Goal: Task Accomplishment & Management: Complete application form

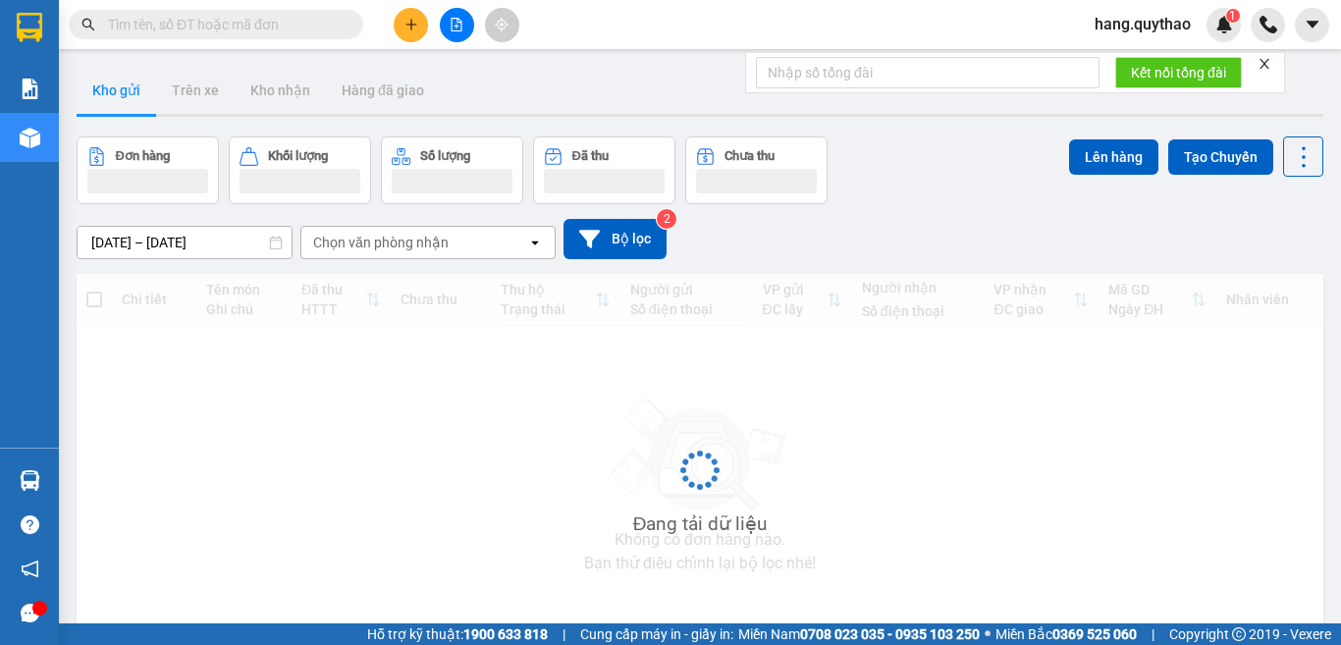
click at [402, 28] on button at bounding box center [411, 25] width 34 height 34
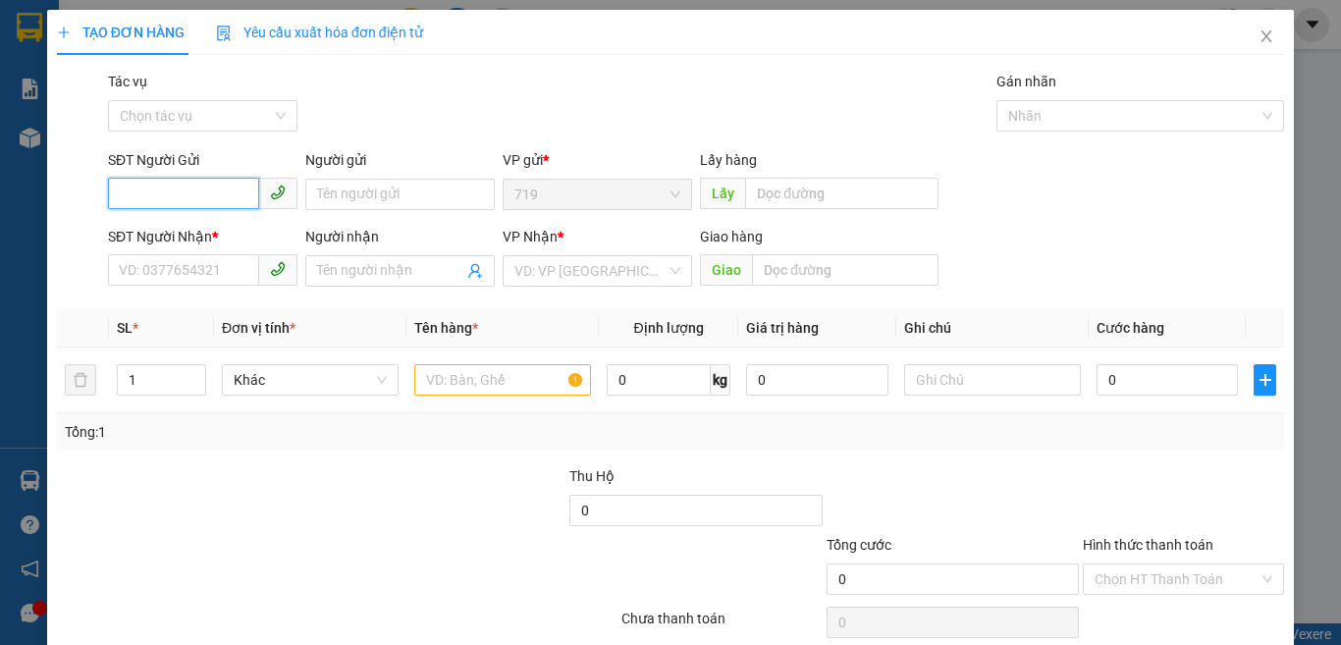
type input "0"
type input "0344314090"
click at [155, 269] on input "SĐT Người Nhận *" at bounding box center [183, 269] width 151 height 31
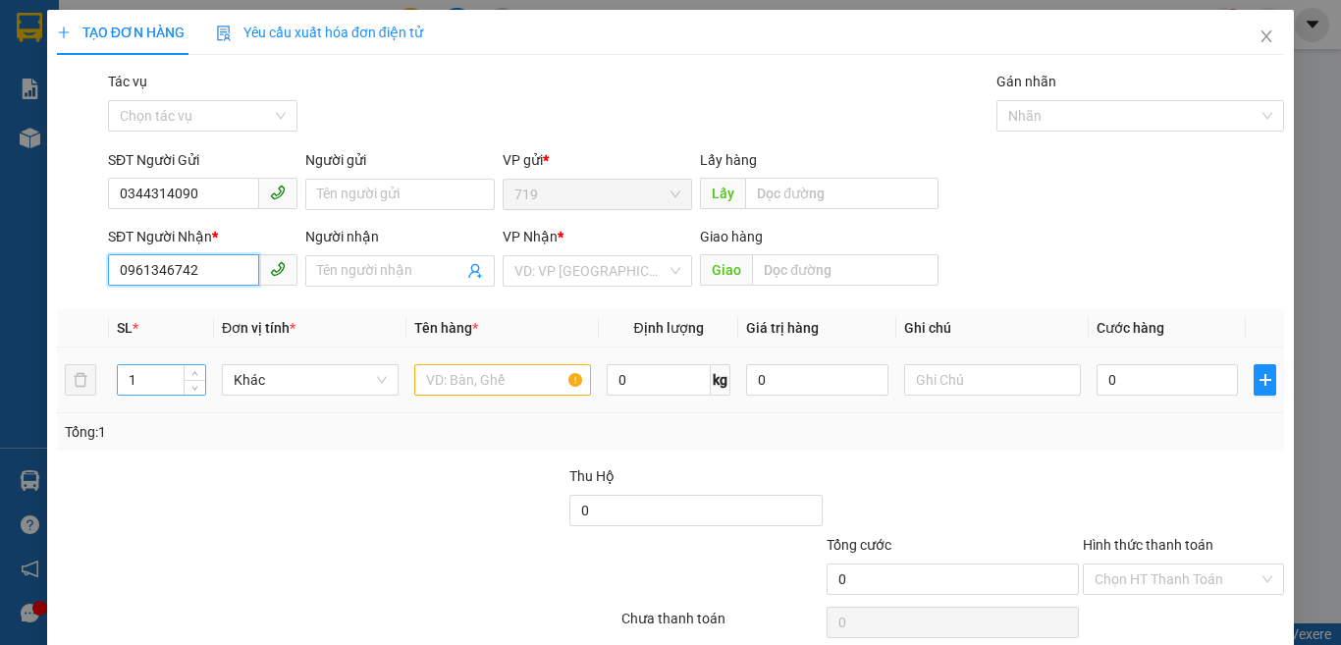
type input "0961346742"
click at [154, 374] on input "1" at bounding box center [161, 379] width 87 height 29
click at [541, 370] on input "text" at bounding box center [502, 379] width 177 height 31
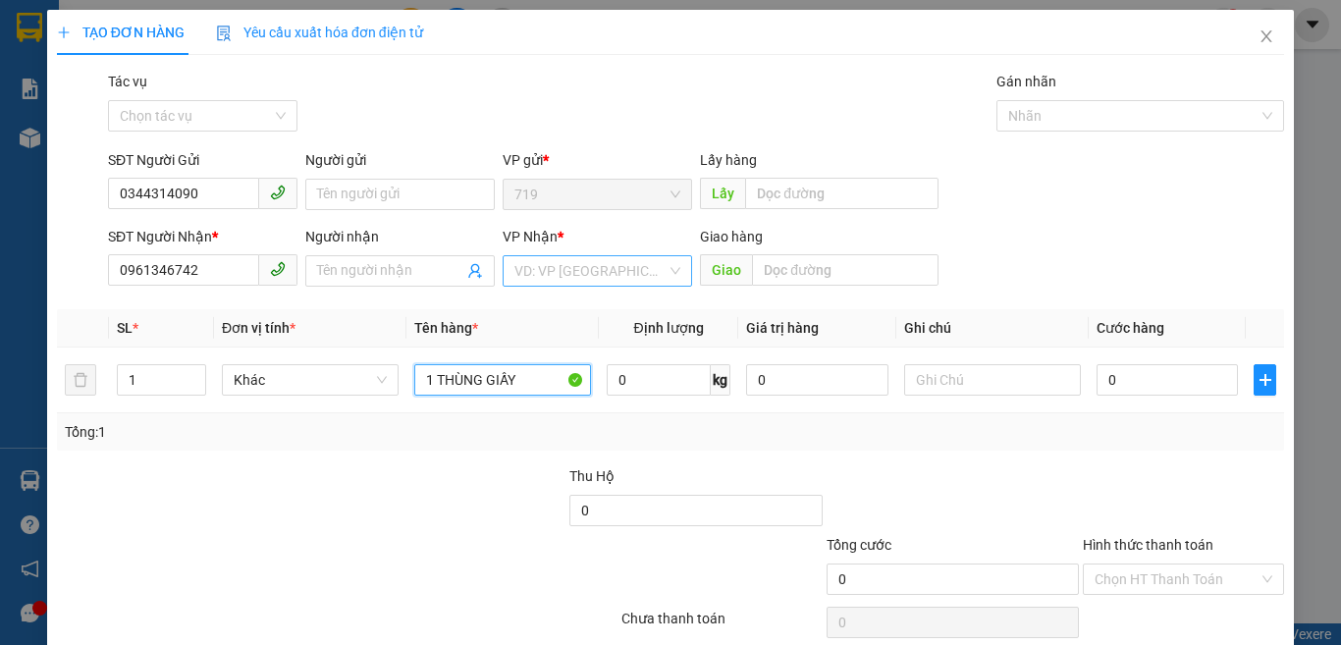
type input "1 THÙNG GIẤY"
click at [589, 268] on input "search" at bounding box center [590, 270] width 152 height 29
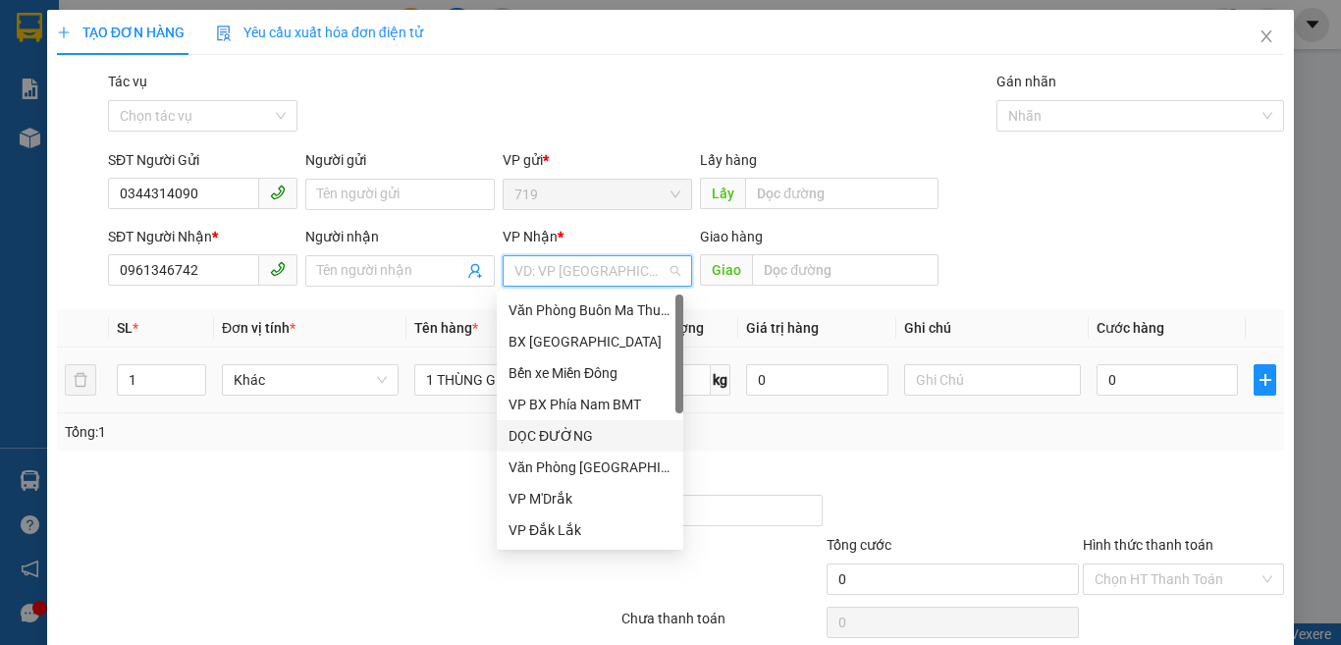
drag, startPoint x: 555, startPoint y: 437, endPoint x: 703, endPoint y: 350, distance: 171.6
click at [557, 438] on div "DỌC ĐƯỜNG" at bounding box center [590, 436] width 163 height 22
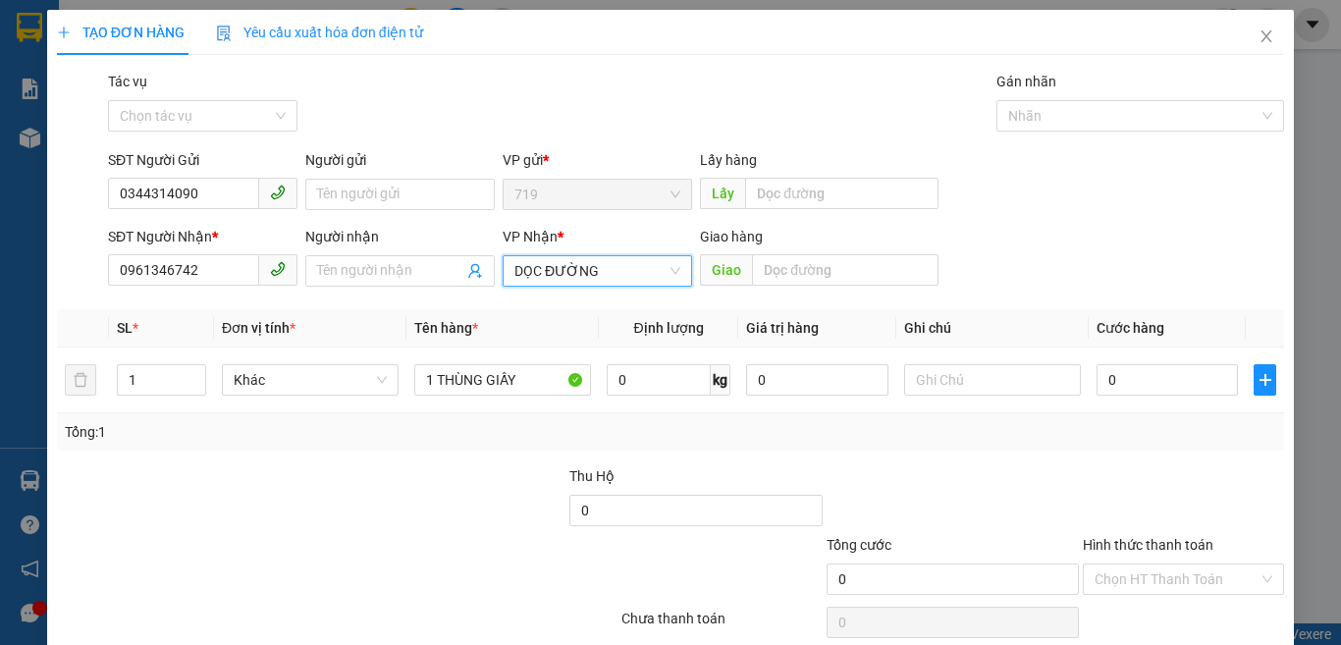
drag, startPoint x: 611, startPoint y: 280, endPoint x: 642, endPoint y: 308, distance: 42.4
click at [610, 281] on span "DỌC ĐƯỜNG" at bounding box center [597, 270] width 166 height 29
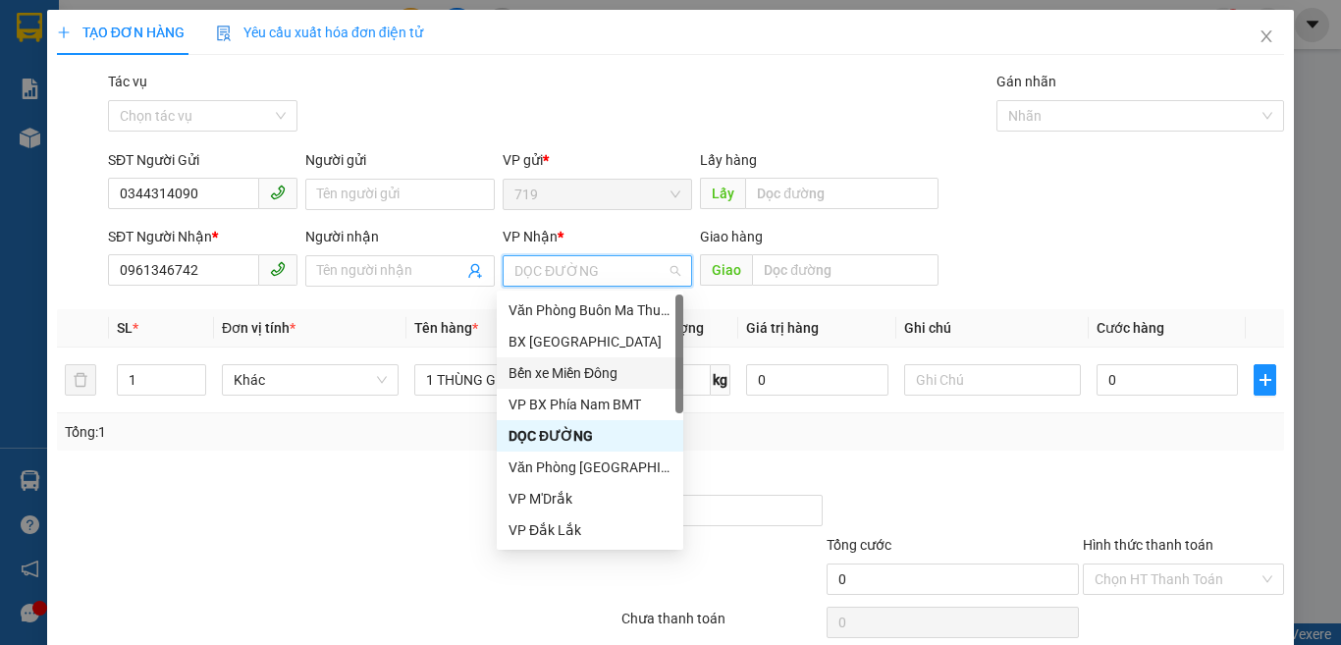
click at [591, 366] on div "Bến xe Miền Đông" at bounding box center [590, 373] width 163 height 22
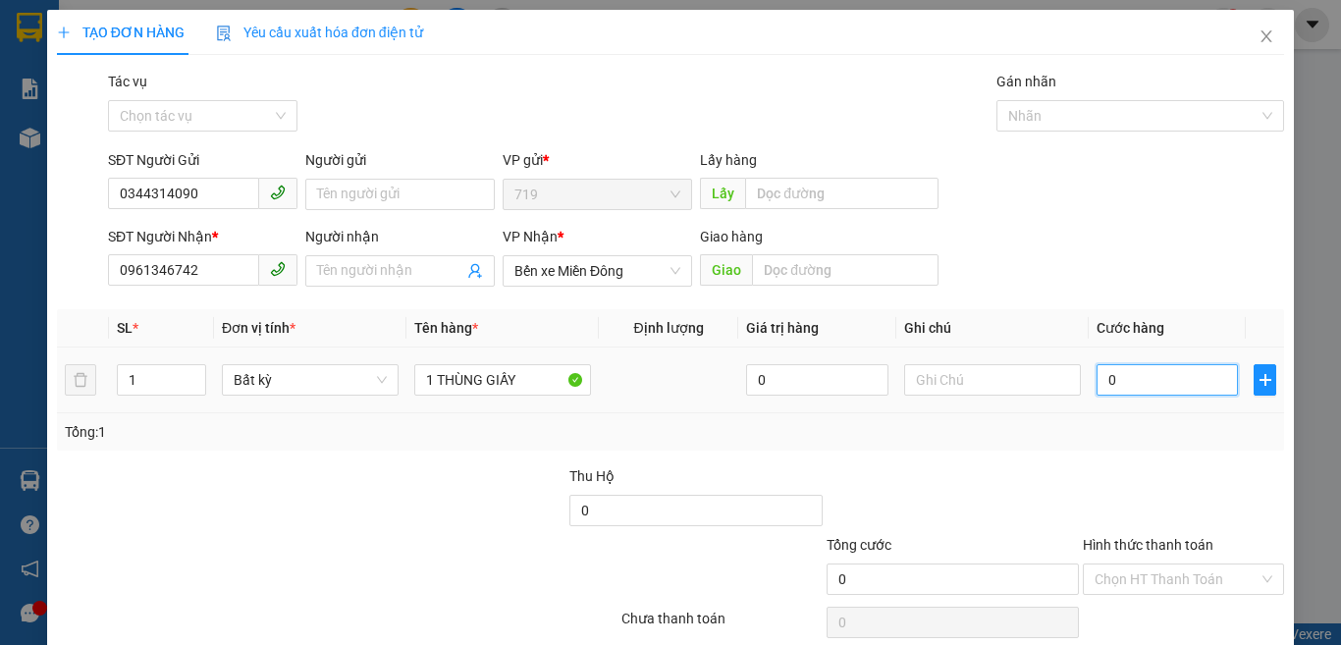
click at [1117, 381] on input "0" at bounding box center [1167, 379] width 141 height 31
type input "6"
type input "60"
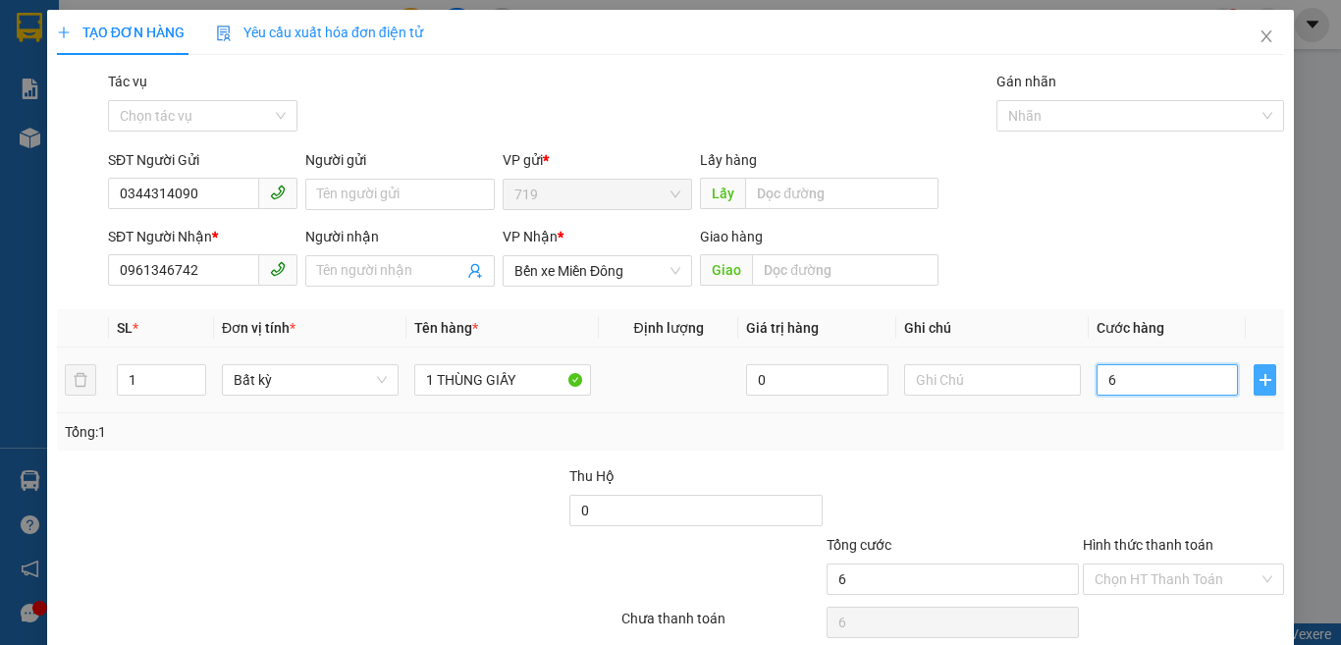
type input "60"
type input "600"
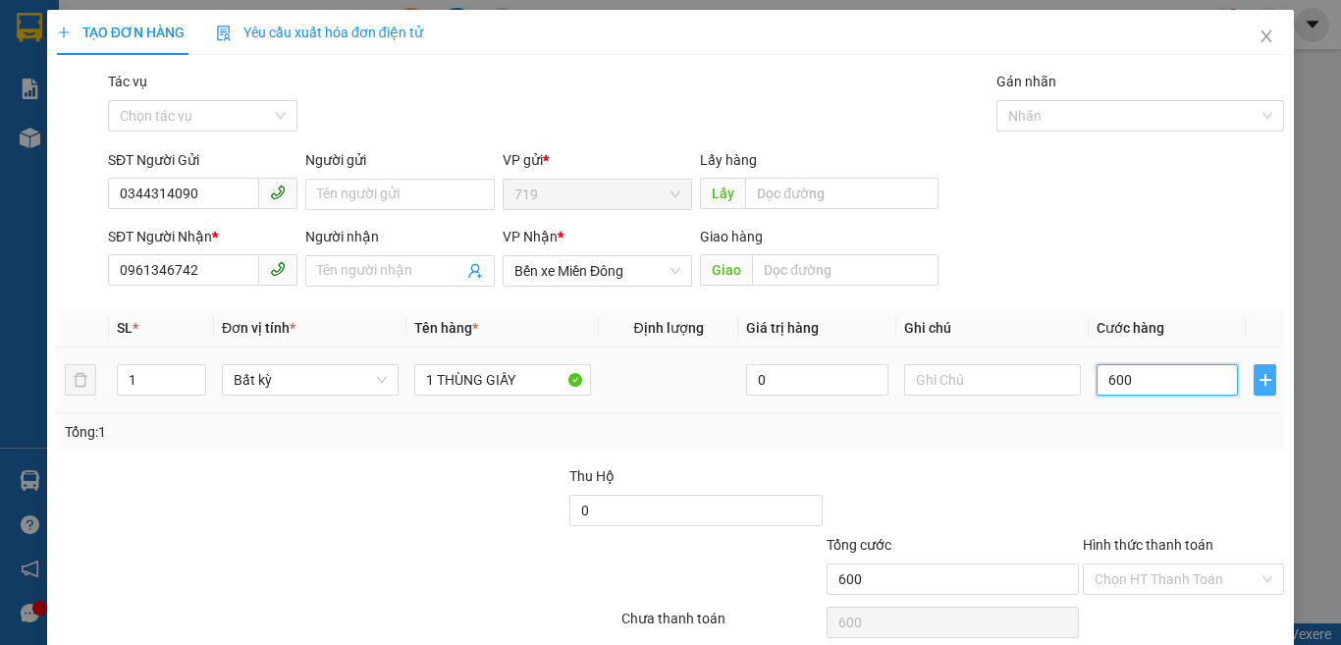
type input "6.000"
type input "60.000"
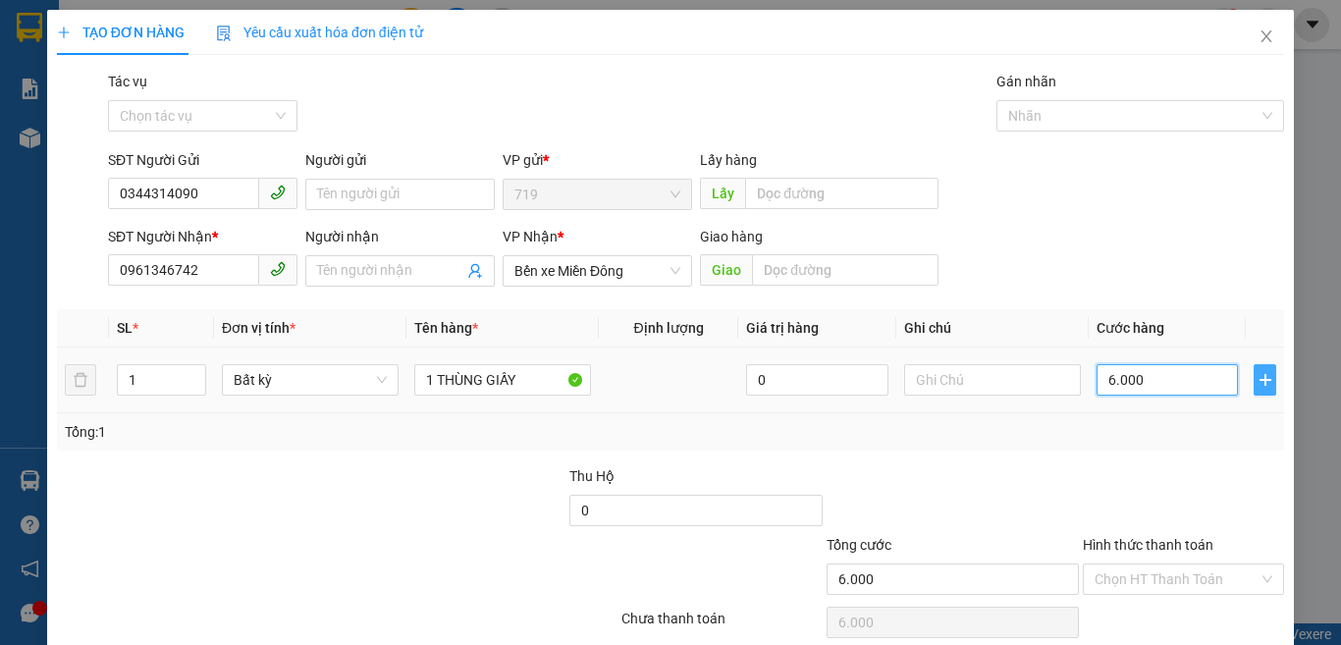
type input "60.000"
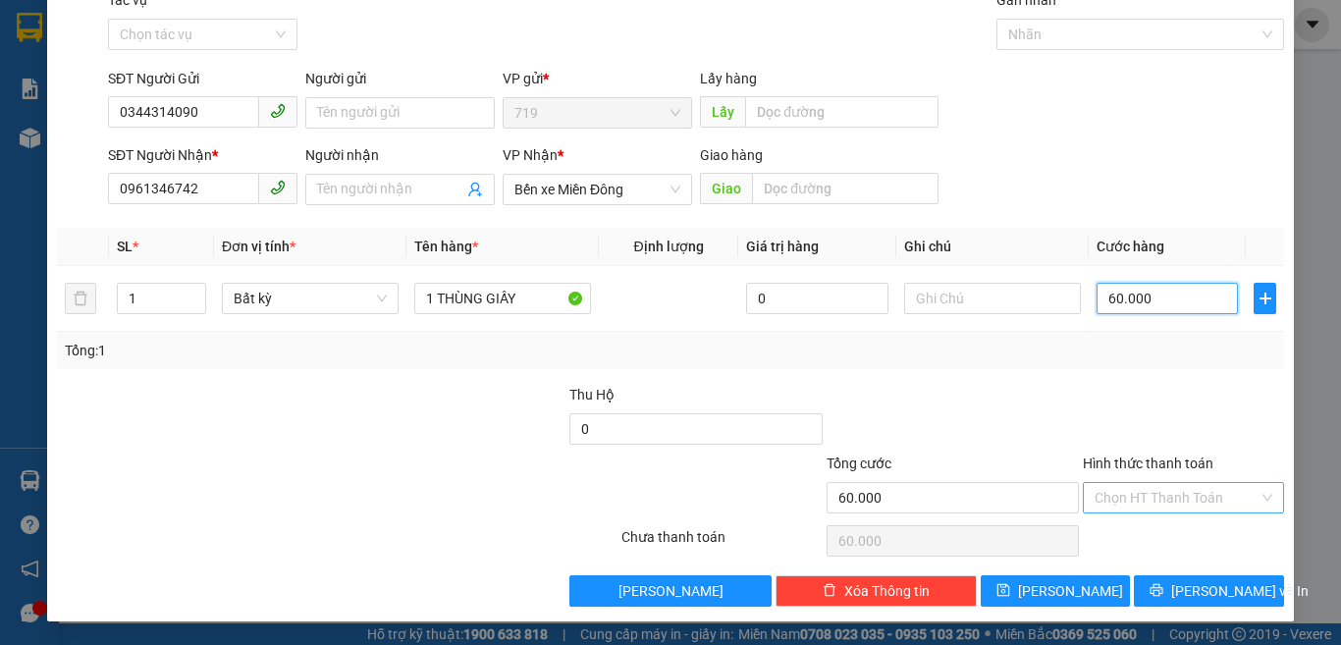
type input "60.000"
click at [1142, 497] on input "Hình thức thanh toán" at bounding box center [1177, 497] width 164 height 29
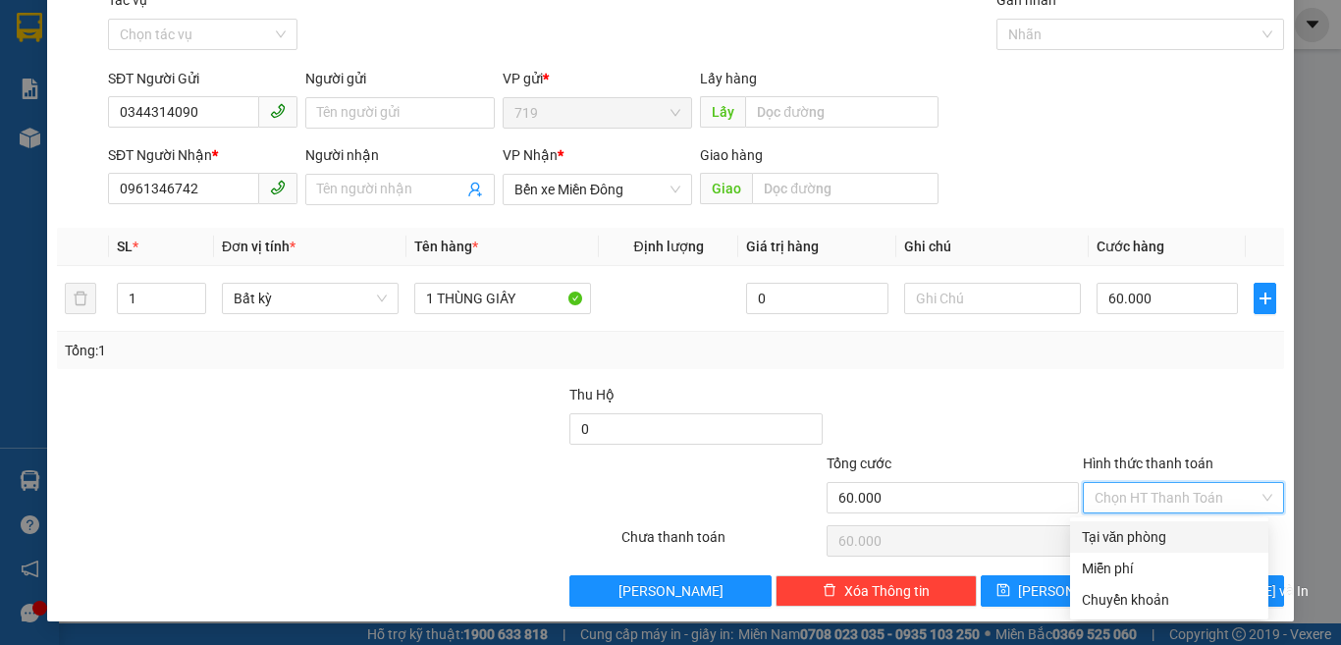
click at [1164, 537] on div "Tại văn phòng" at bounding box center [1169, 537] width 175 height 22
type input "0"
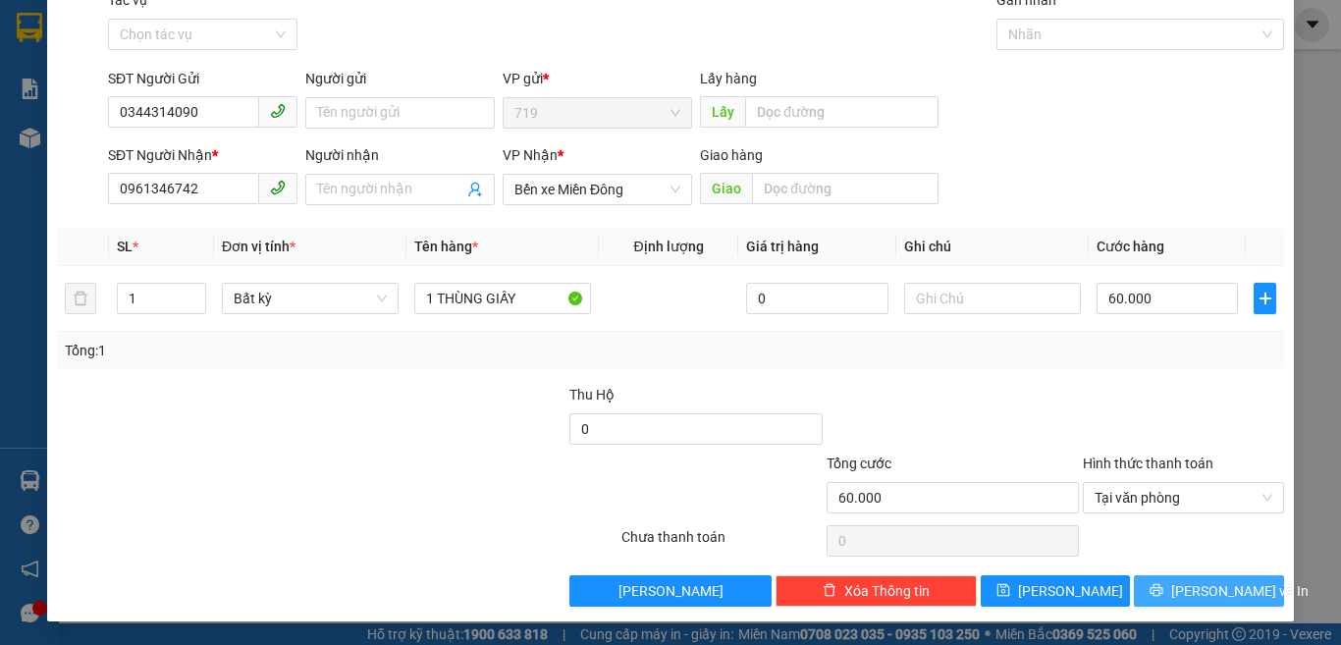
click at [1183, 594] on span "[PERSON_NAME] và In" at bounding box center [1239, 591] width 137 height 22
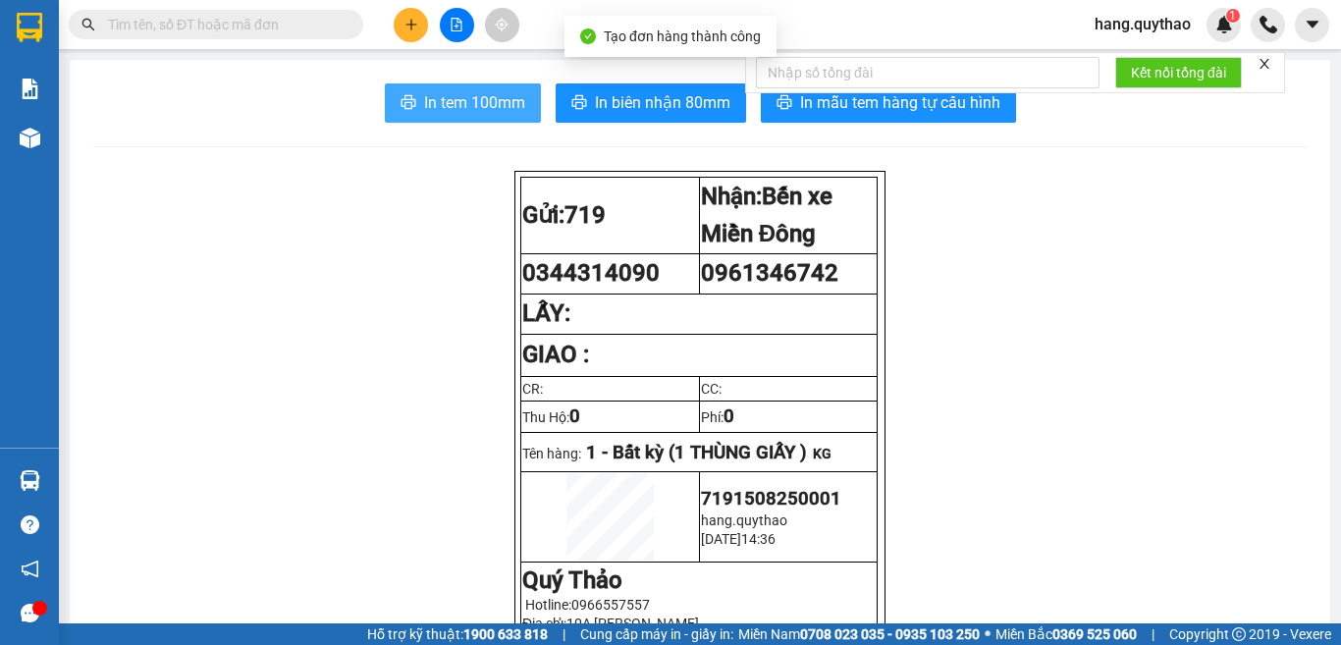
click at [486, 106] on span "In tem 100mm" at bounding box center [474, 102] width 101 height 25
click at [497, 106] on span "In tem 100mm" at bounding box center [474, 102] width 101 height 25
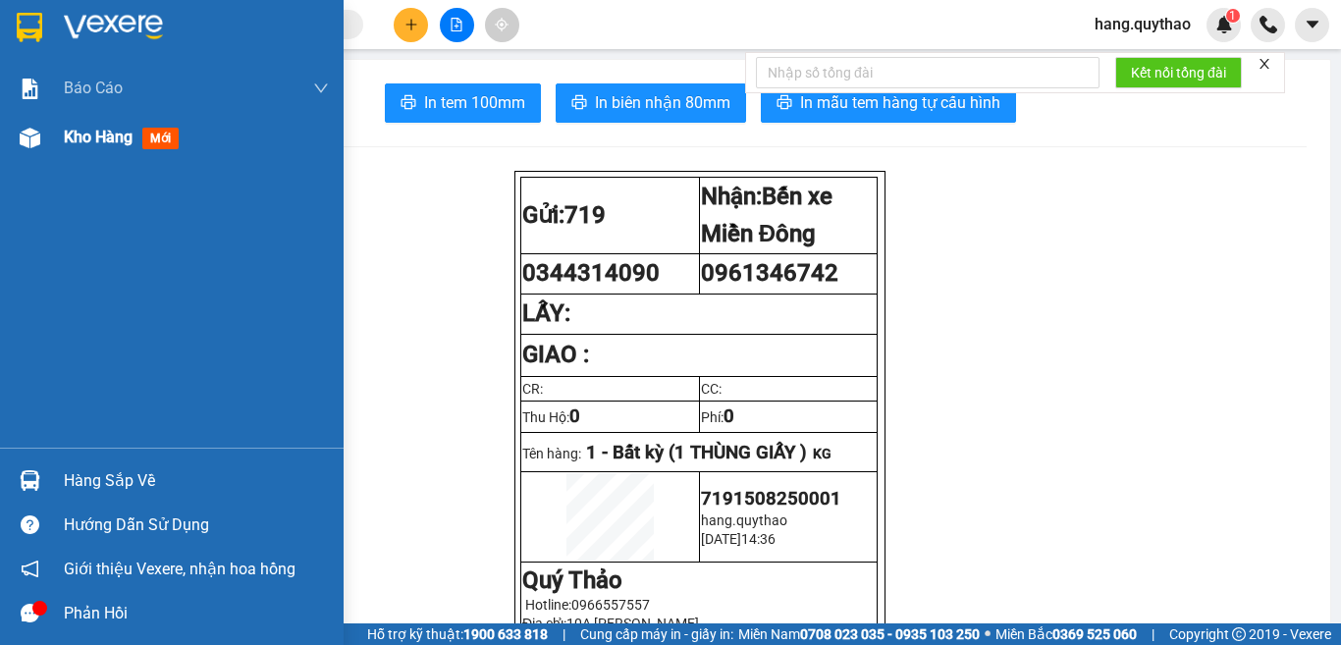
click at [80, 131] on span "Kho hàng" at bounding box center [98, 137] width 69 height 19
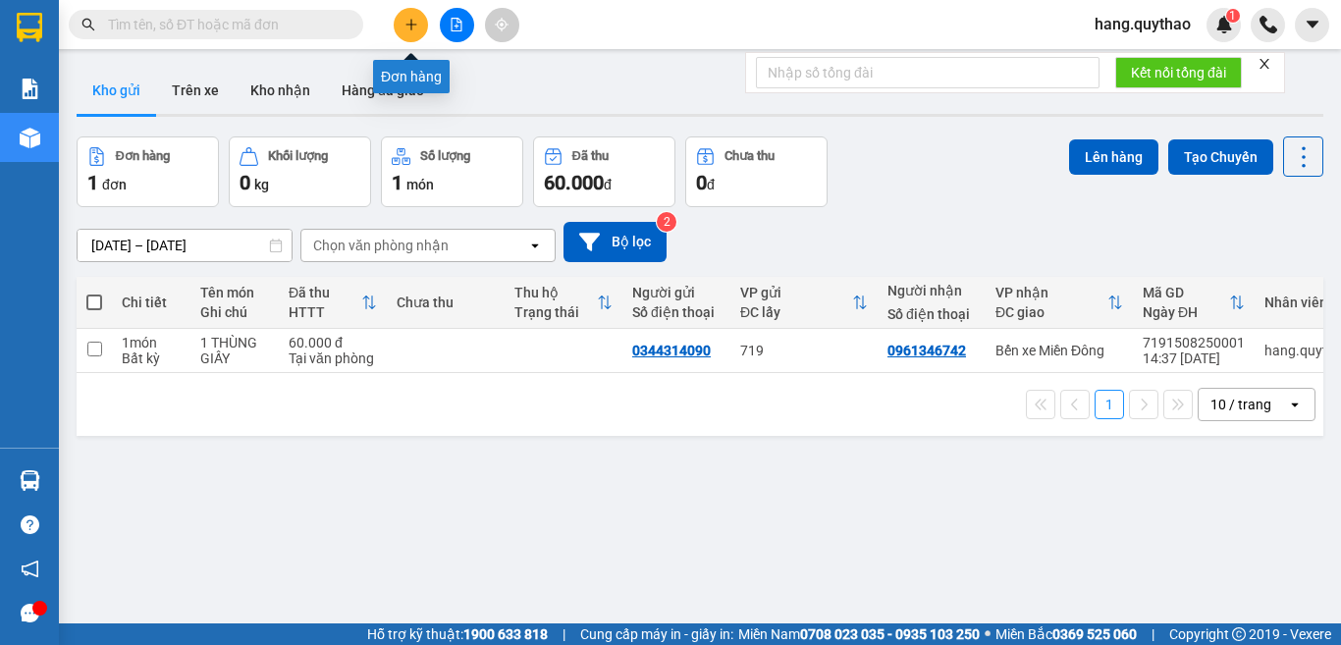
click at [403, 31] on button at bounding box center [411, 25] width 34 height 34
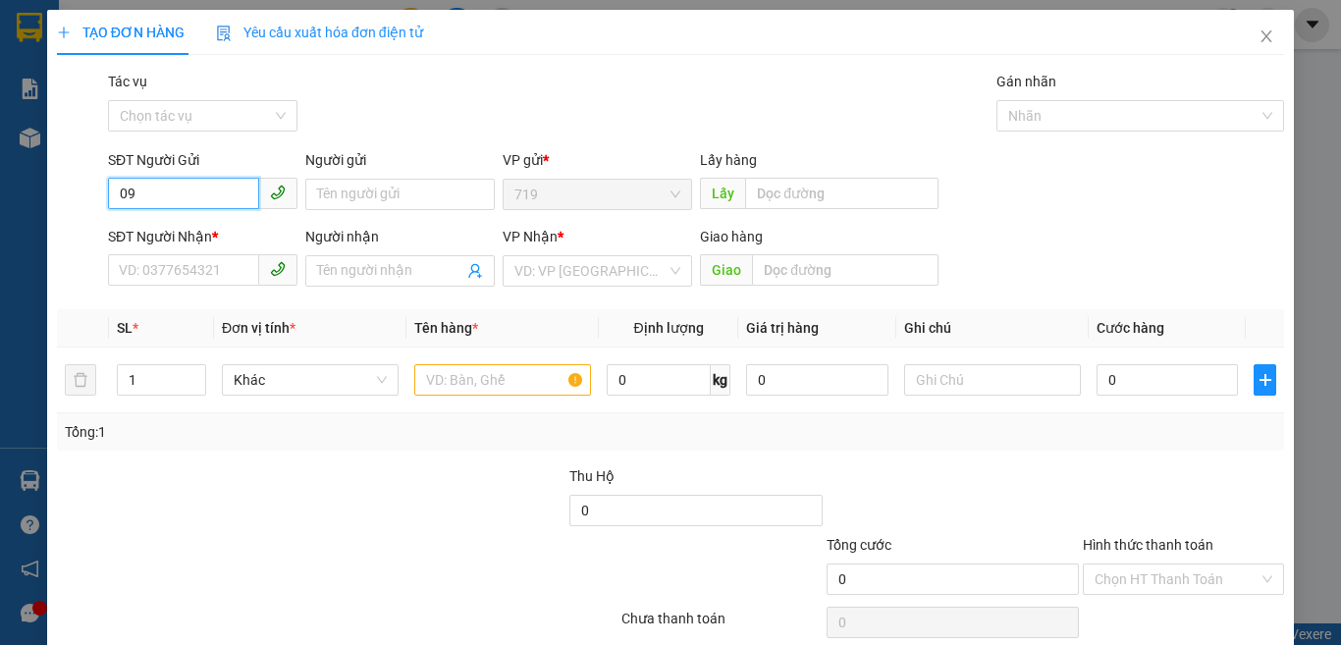
type input "0"
click at [186, 235] on div "0973154257" at bounding box center [200, 234] width 163 height 22
type input "0973154257"
type input "0376872750"
type input "CV [PERSON_NAME]"
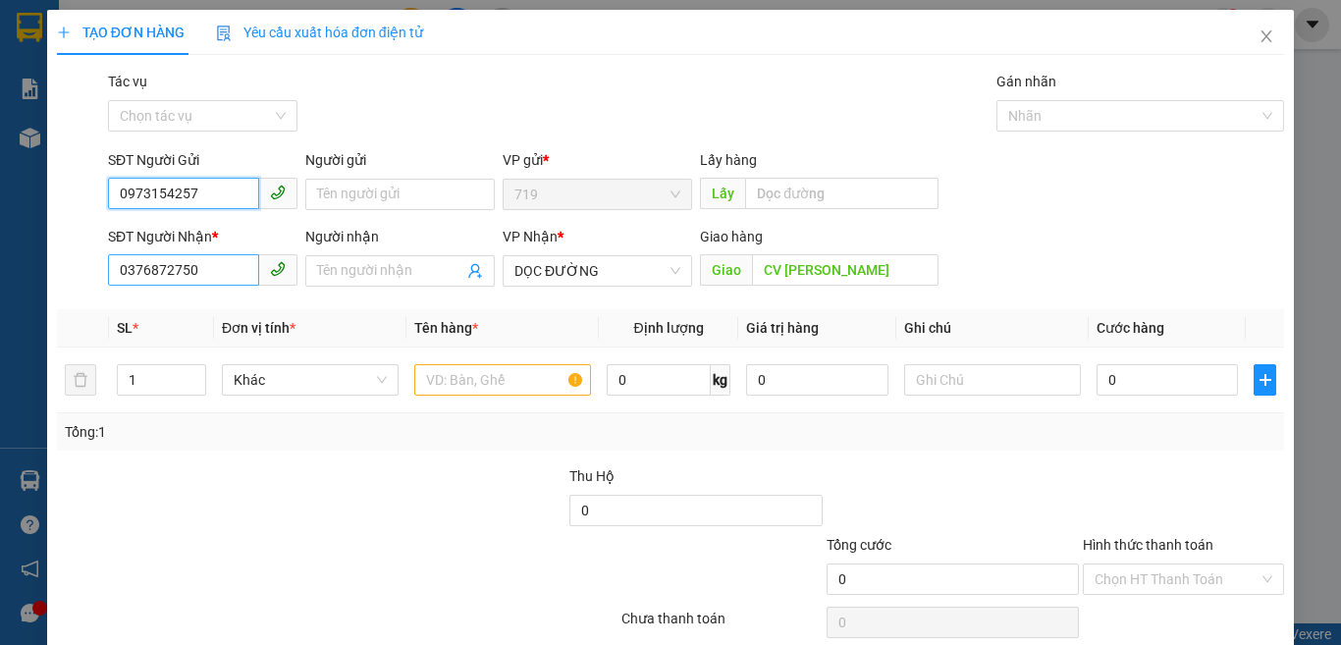
type input "0973154257"
click at [220, 271] on input "0376872750" at bounding box center [183, 269] width 151 height 31
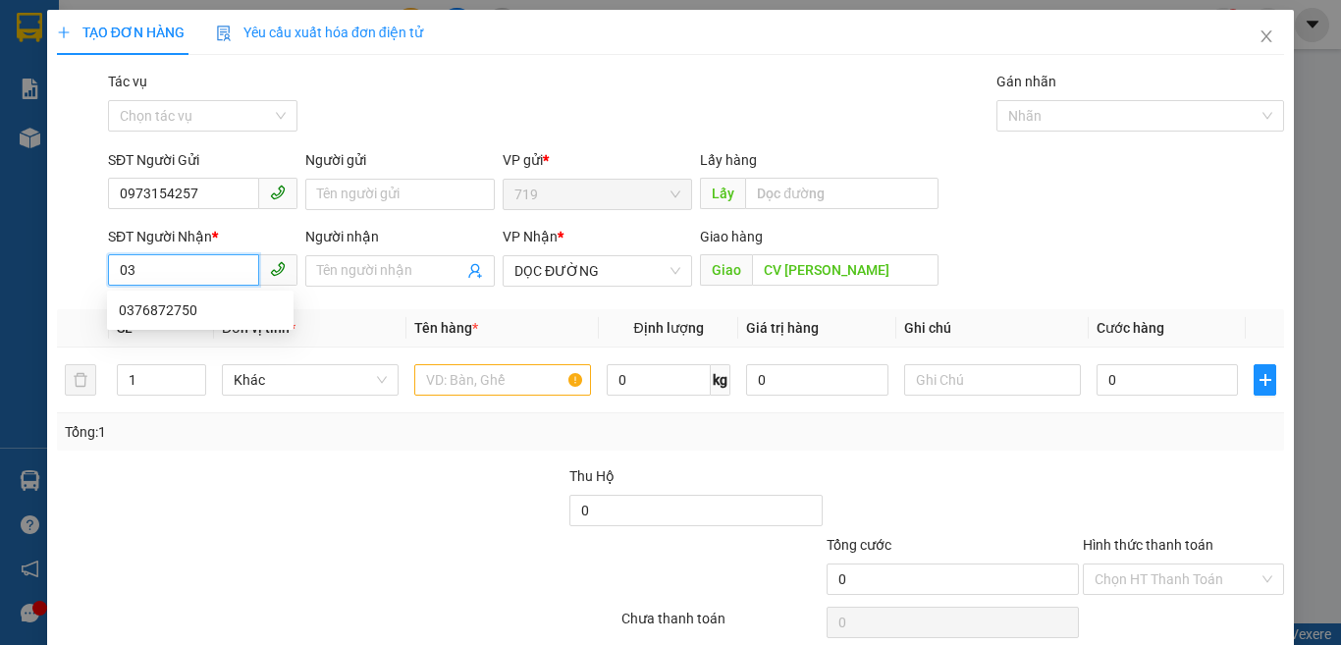
type input "0"
click at [187, 309] on div "0934157957" at bounding box center [200, 310] width 163 height 22
type input "0934157957"
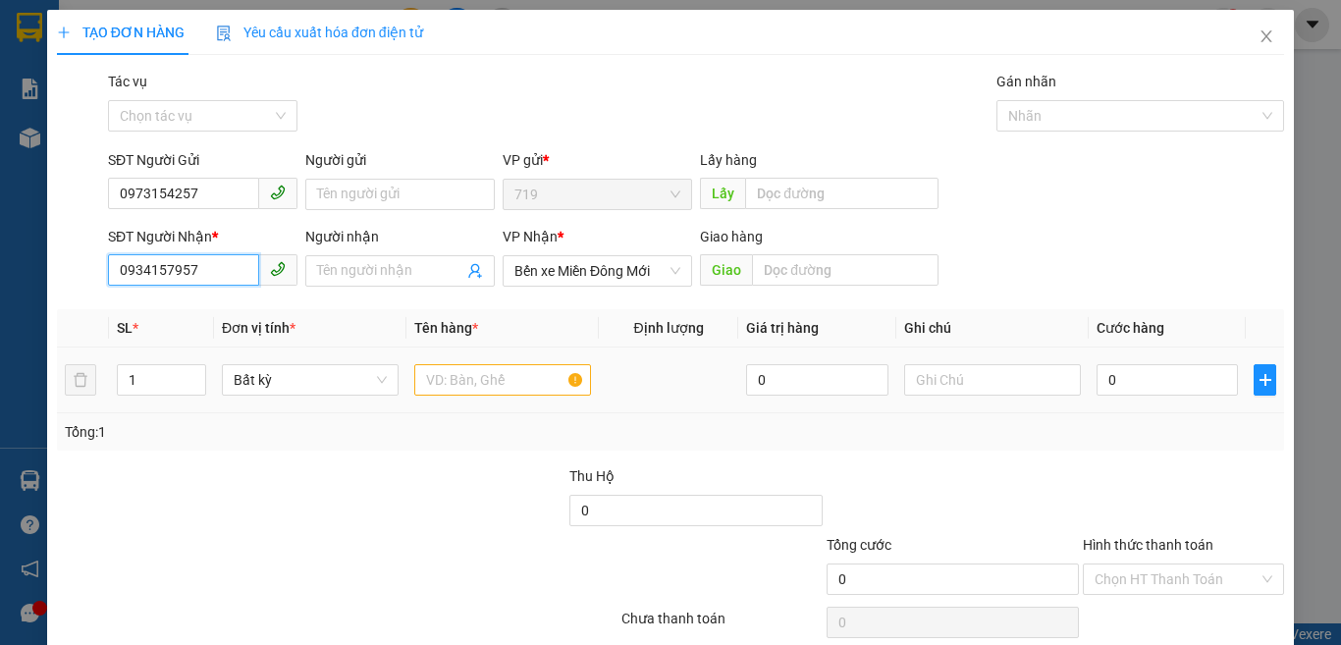
type input "0934157957"
click at [470, 386] on input "text" at bounding box center [502, 379] width 177 height 31
click at [170, 375] on input "1" at bounding box center [161, 379] width 87 height 29
type input "2"
click at [482, 370] on input "text" at bounding box center [502, 379] width 177 height 31
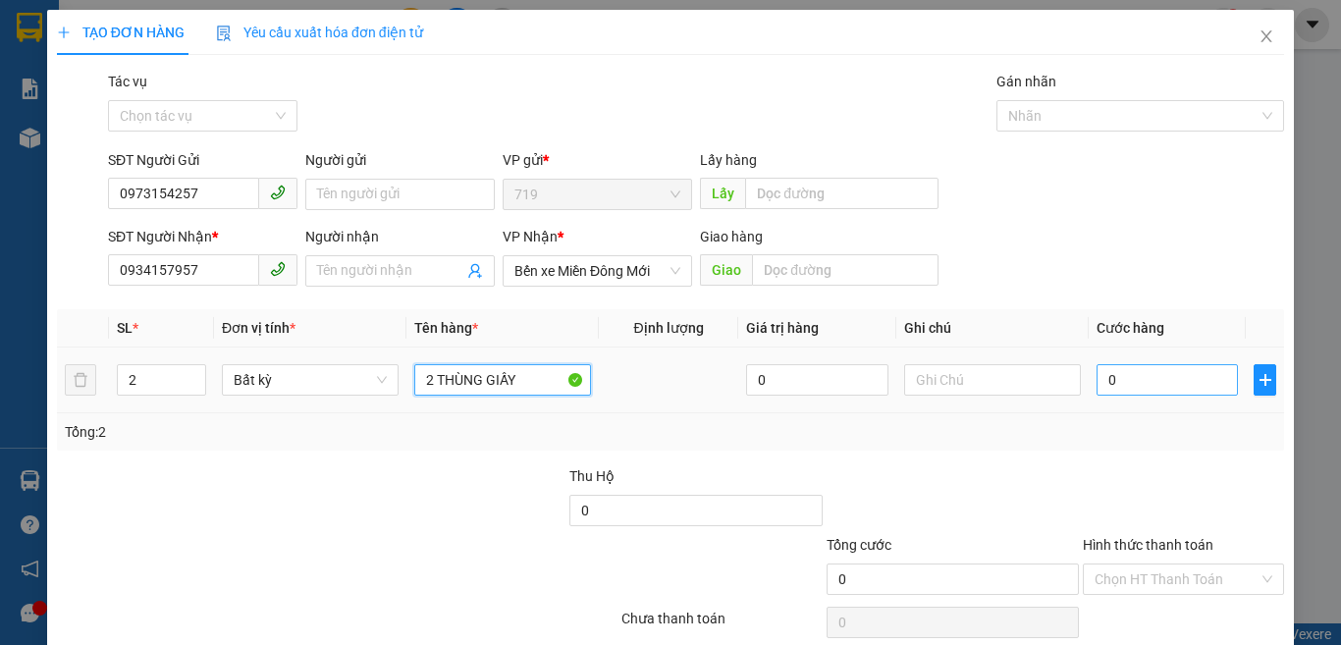
type input "2 THÙNG GIẤY"
click at [1110, 382] on input "0" at bounding box center [1167, 379] width 141 height 31
type input "4"
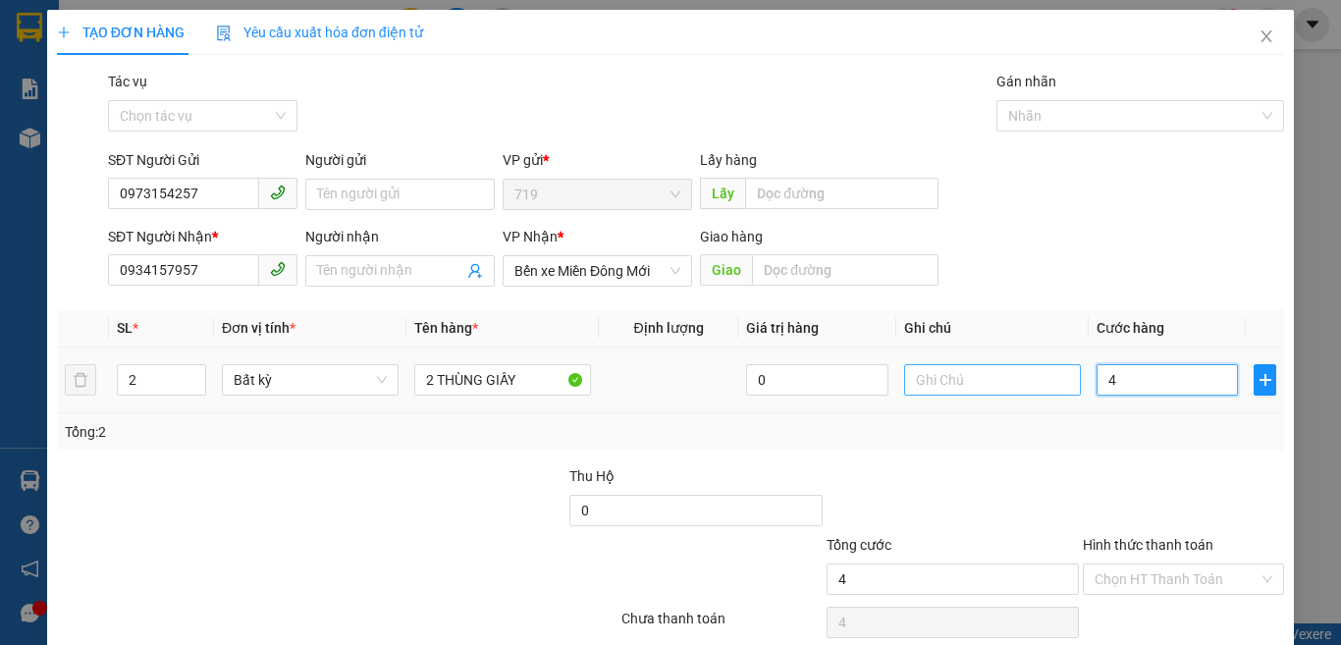
type input "0"
type input "01"
type input "1"
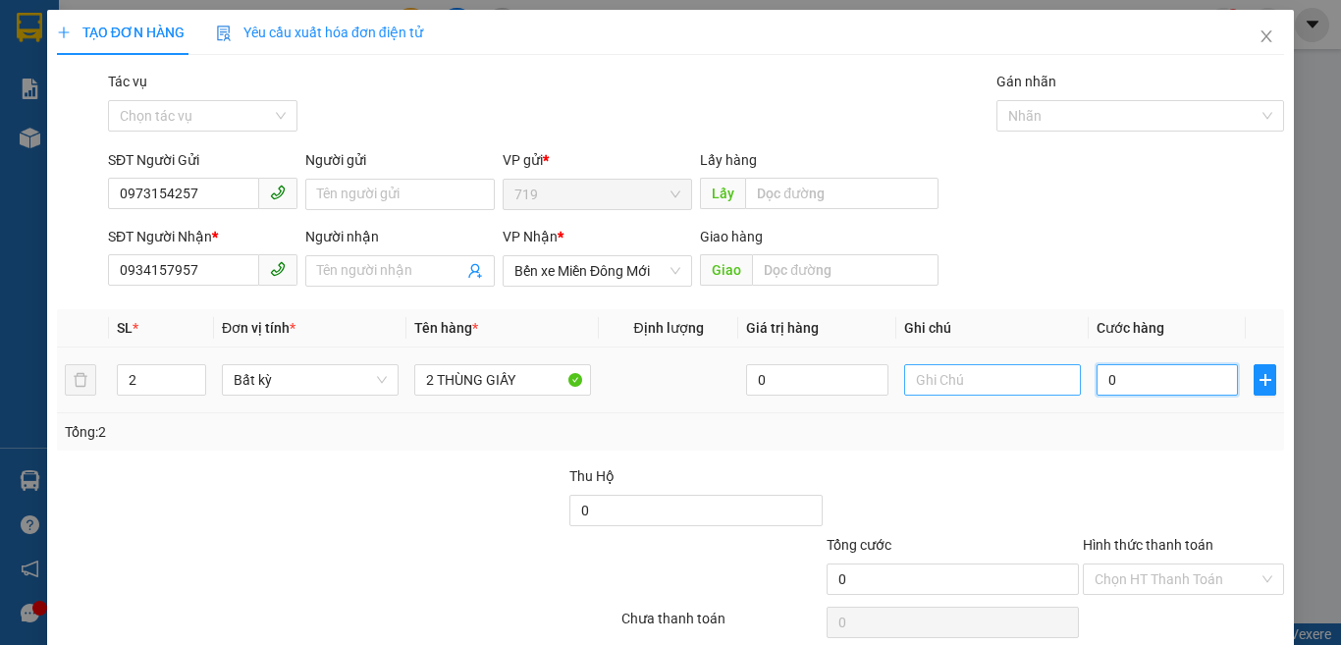
type input "1"
type input "010"
type input "10"
type input "0.100"
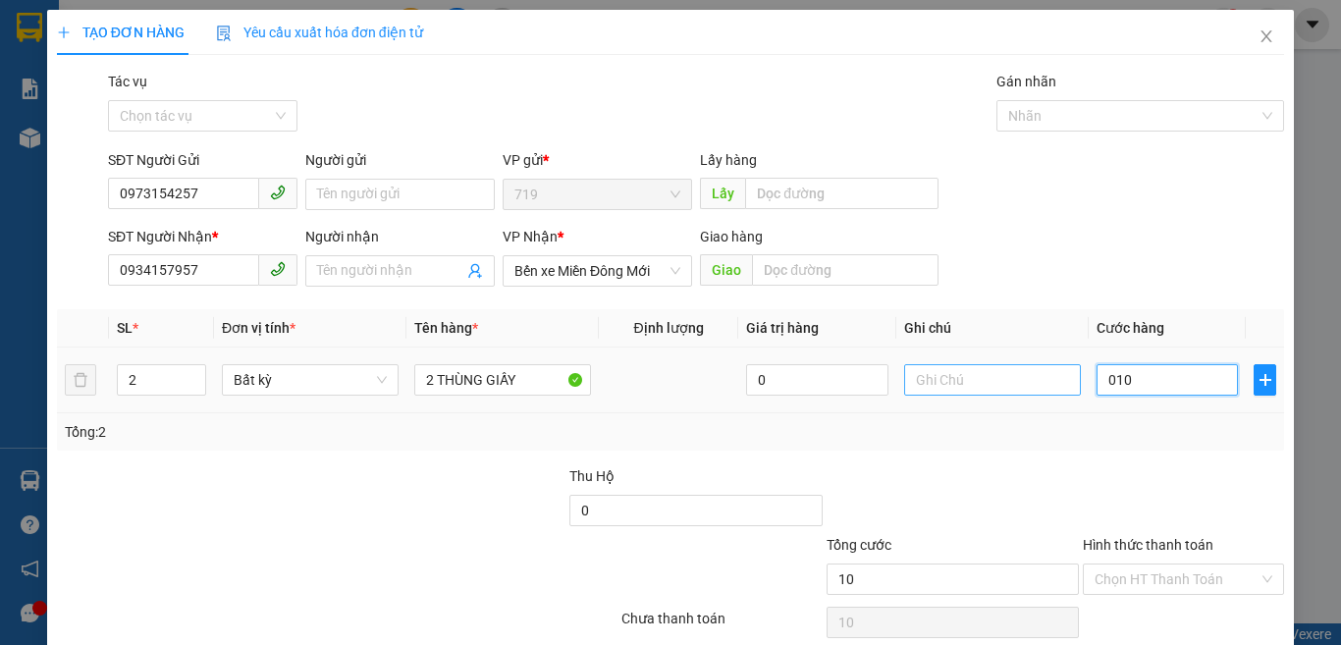
type input "100"
type input "01.000"
type input "1.000"
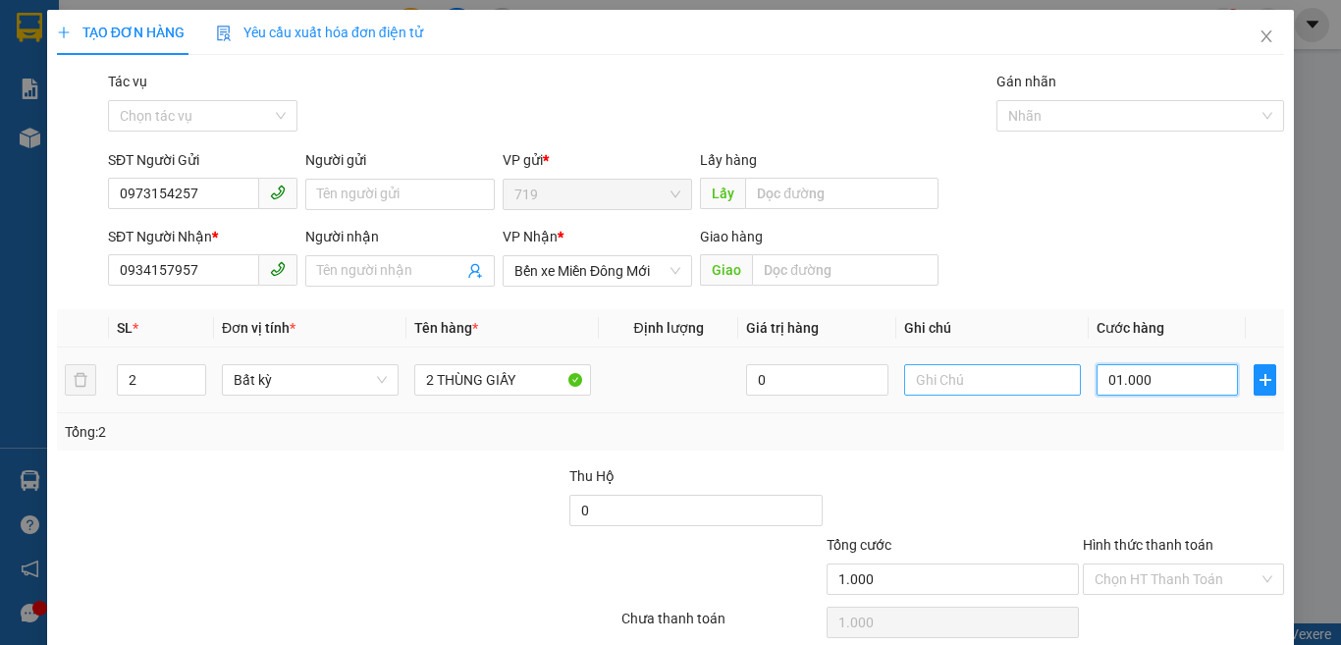
type input "010.000"
type input "10.000"
type input "01.000"
type input "1.000"
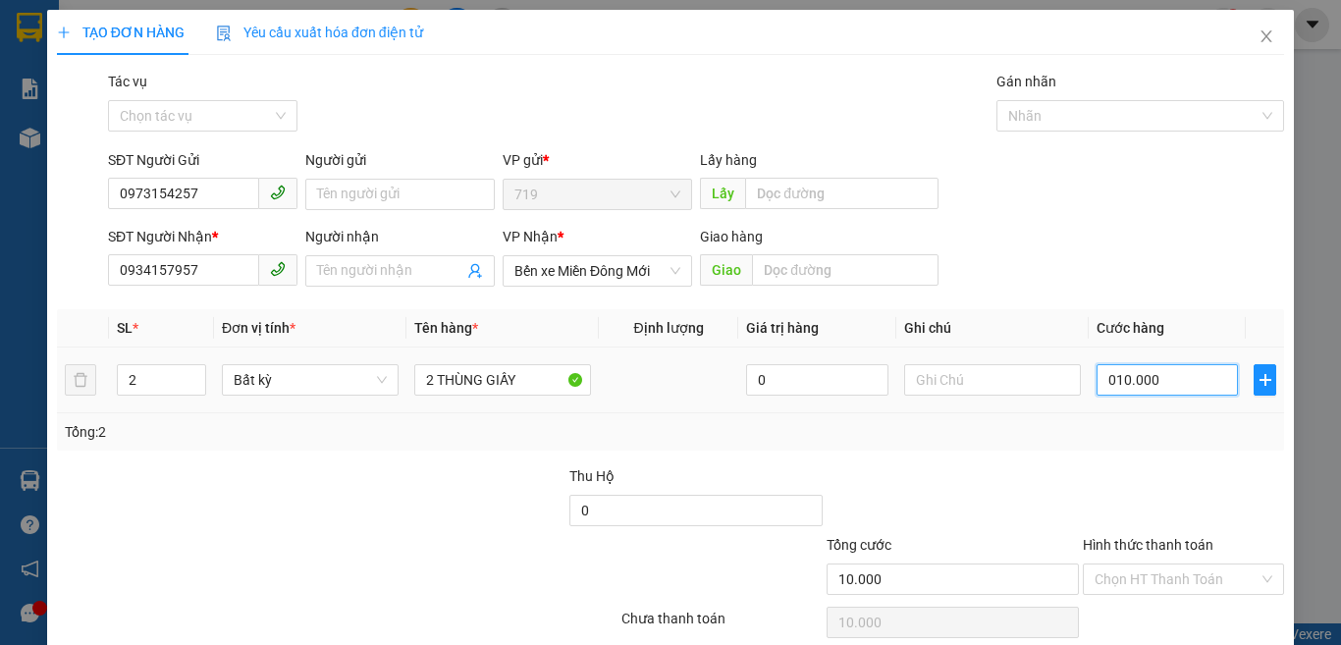
type input "1.000"
type input "0"
click at [1097, 378] on input "0" at bounding box center [1167, 379] width 141 height 31
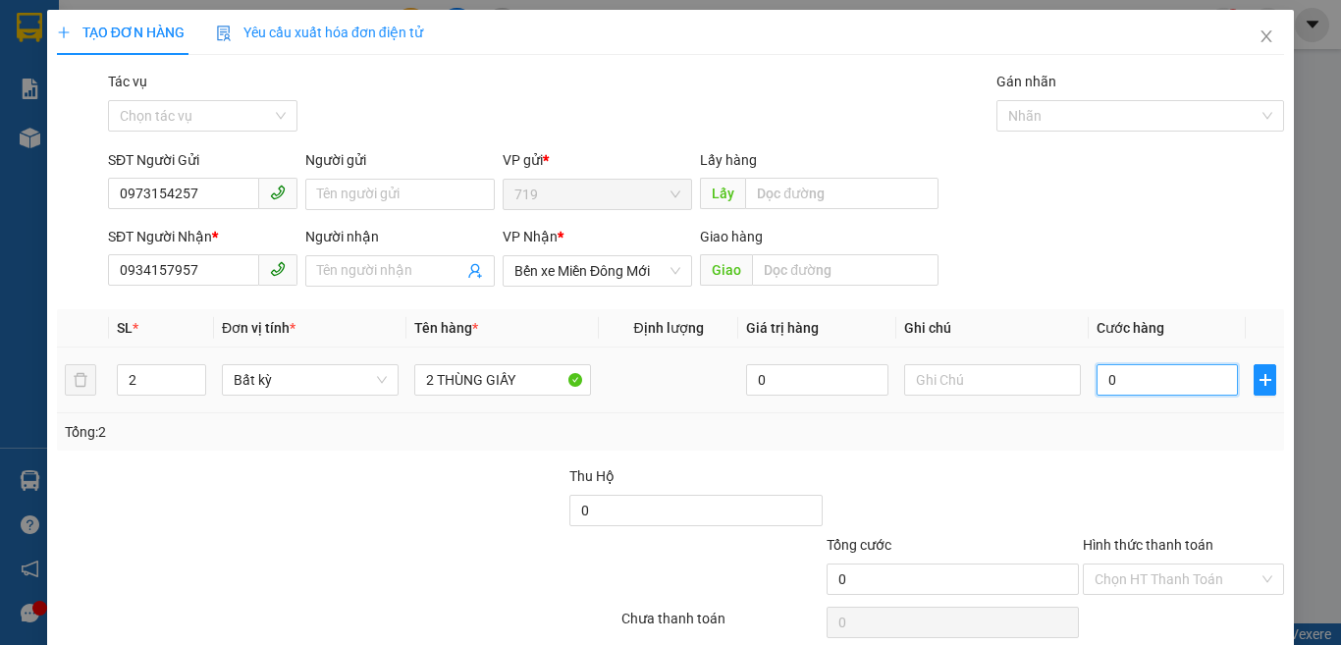
type input "10"
type input "100"
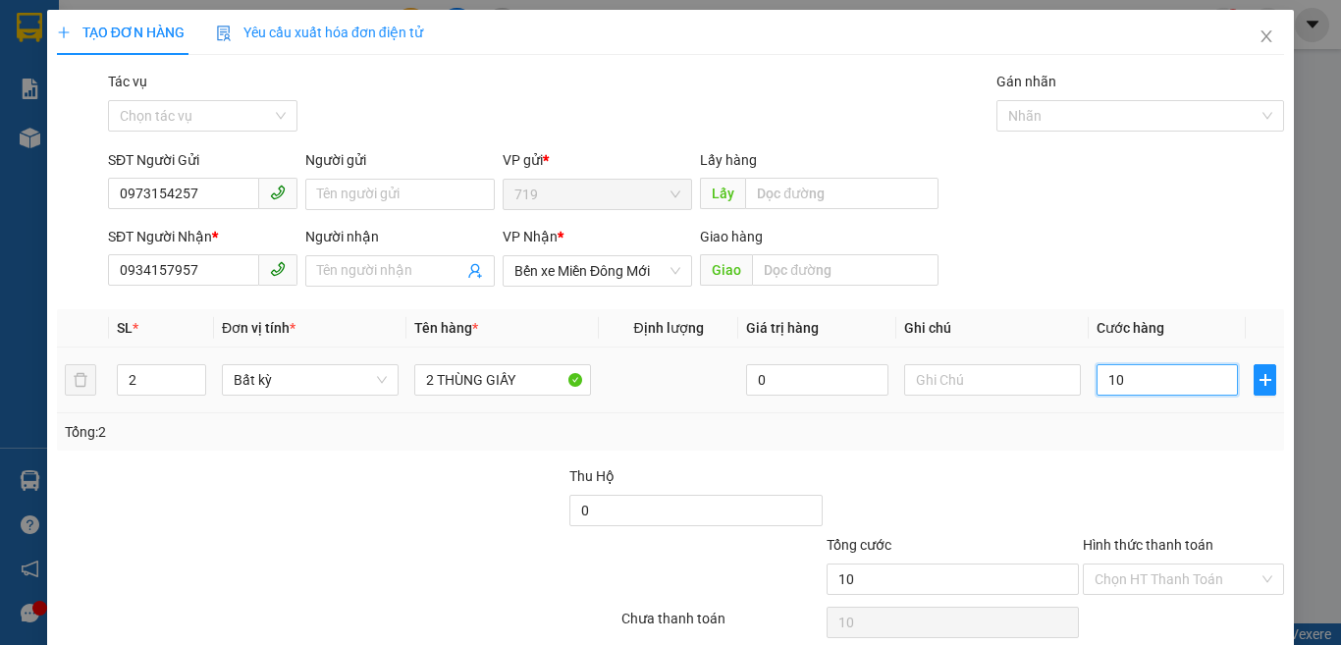
type input "100"
type input "1.000"
type input "10.000"
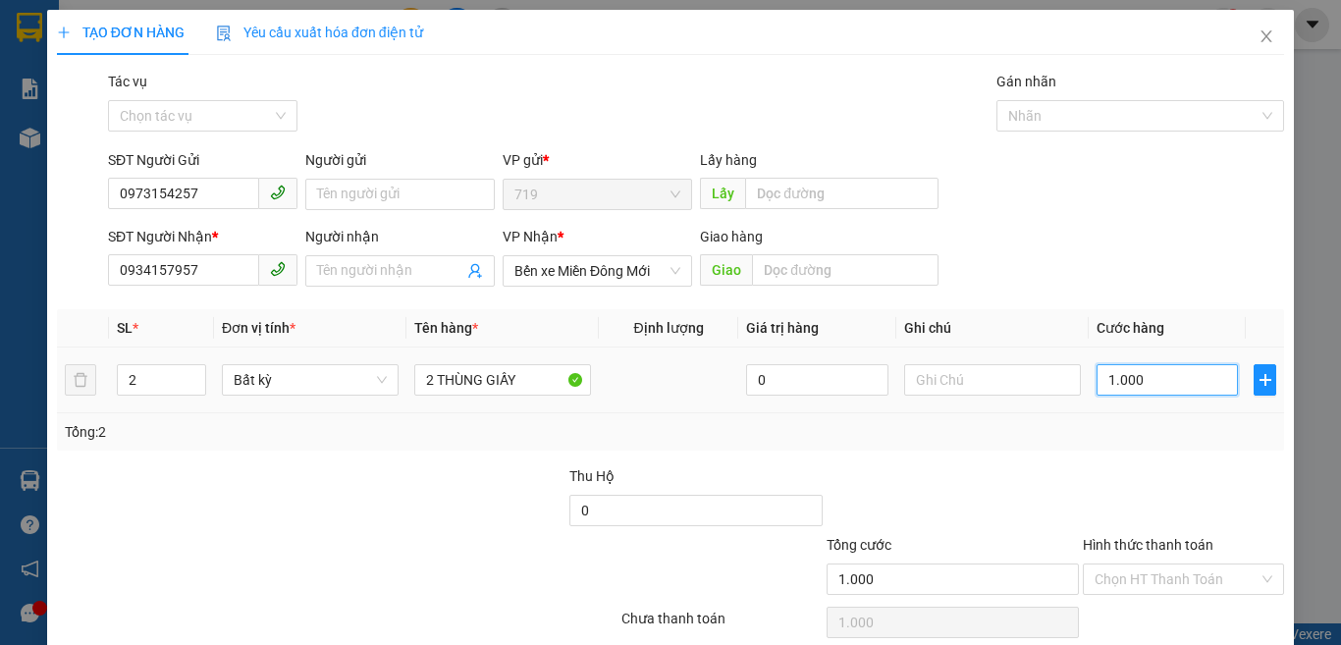
type input "10.000"
type input "100.000"
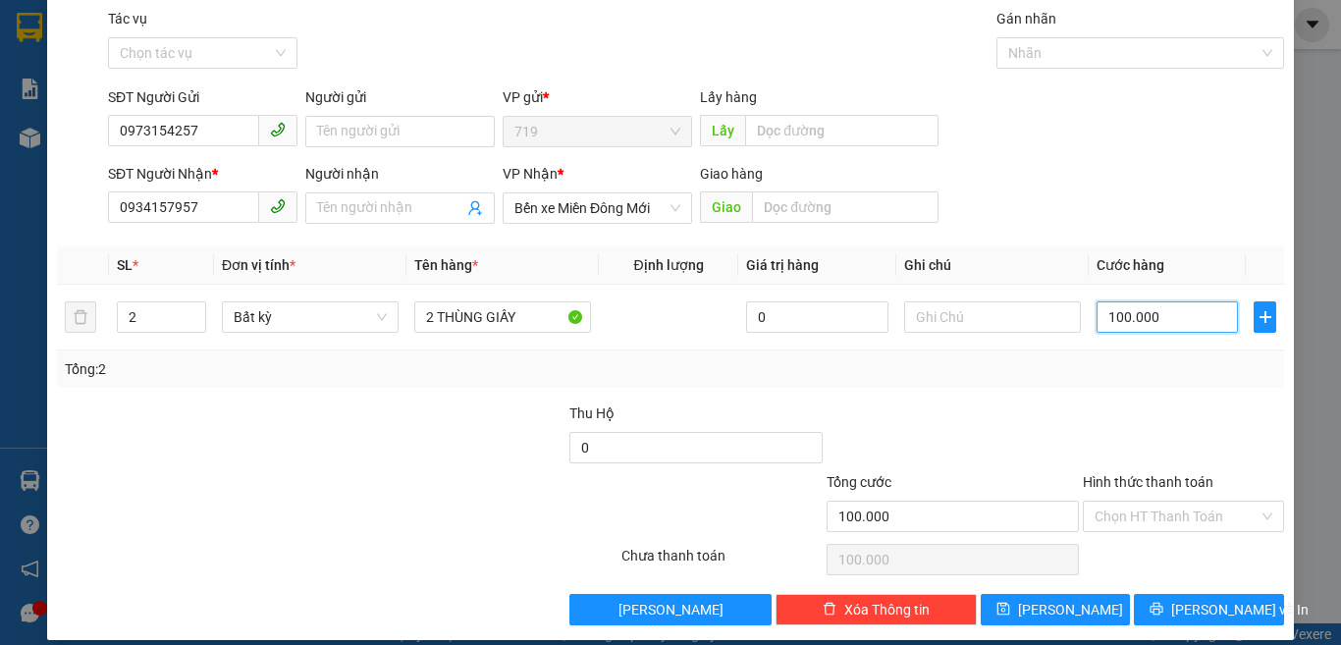
scroll to position [81, 0]
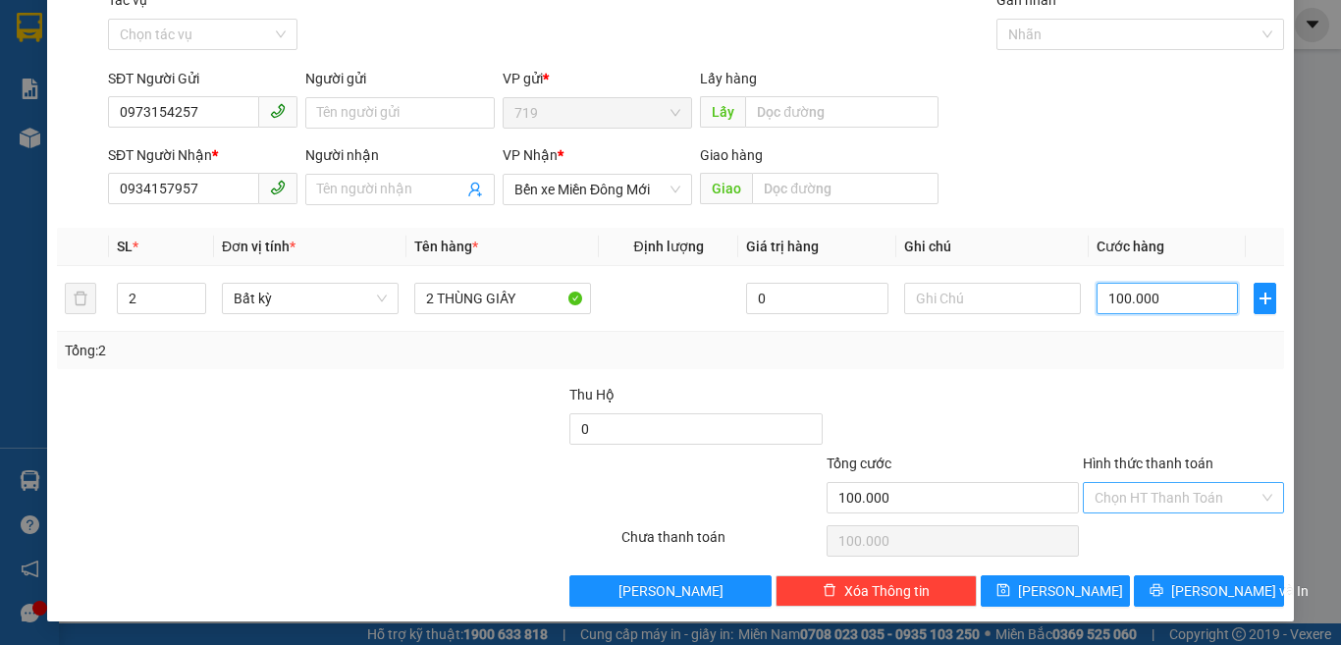
type input "100.000"
click at [1148, 496] on input "Hình thức thanh toán" at bounding box center [1177, 497] width 164 height 29
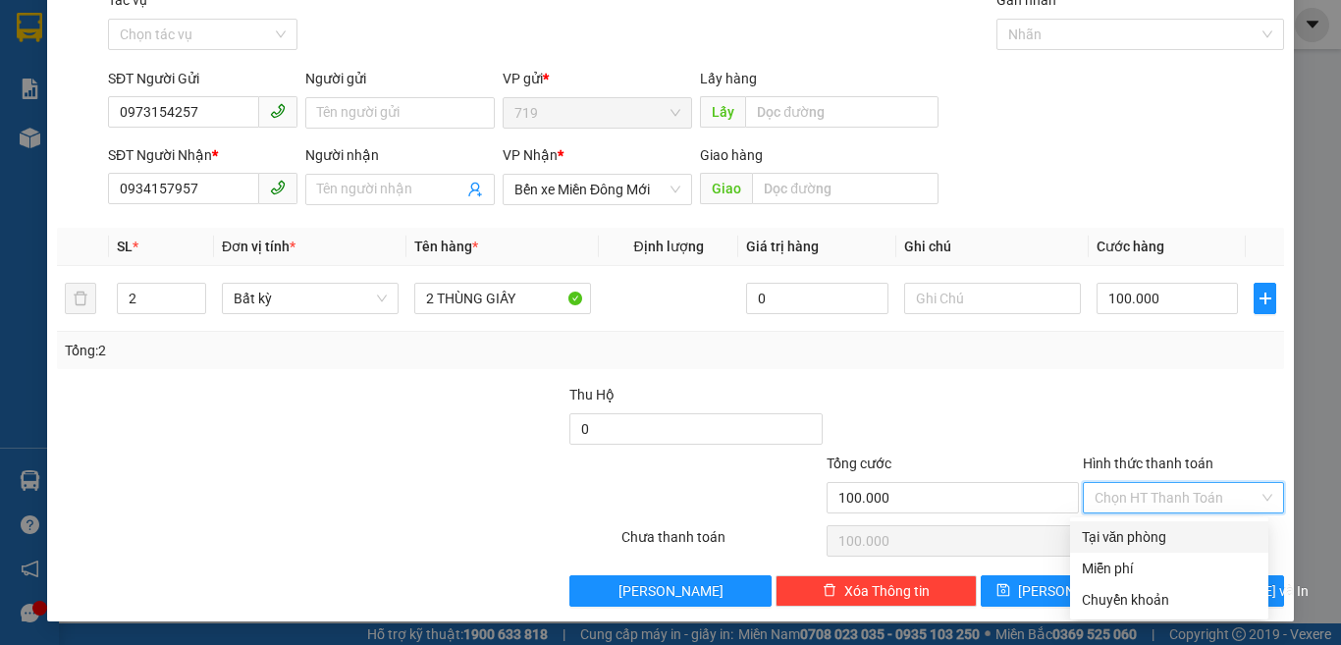
click at [1148, 534] on div "Tại văn phòng" at bounding box center [1169, 537] width 175 height 22
type input "0"
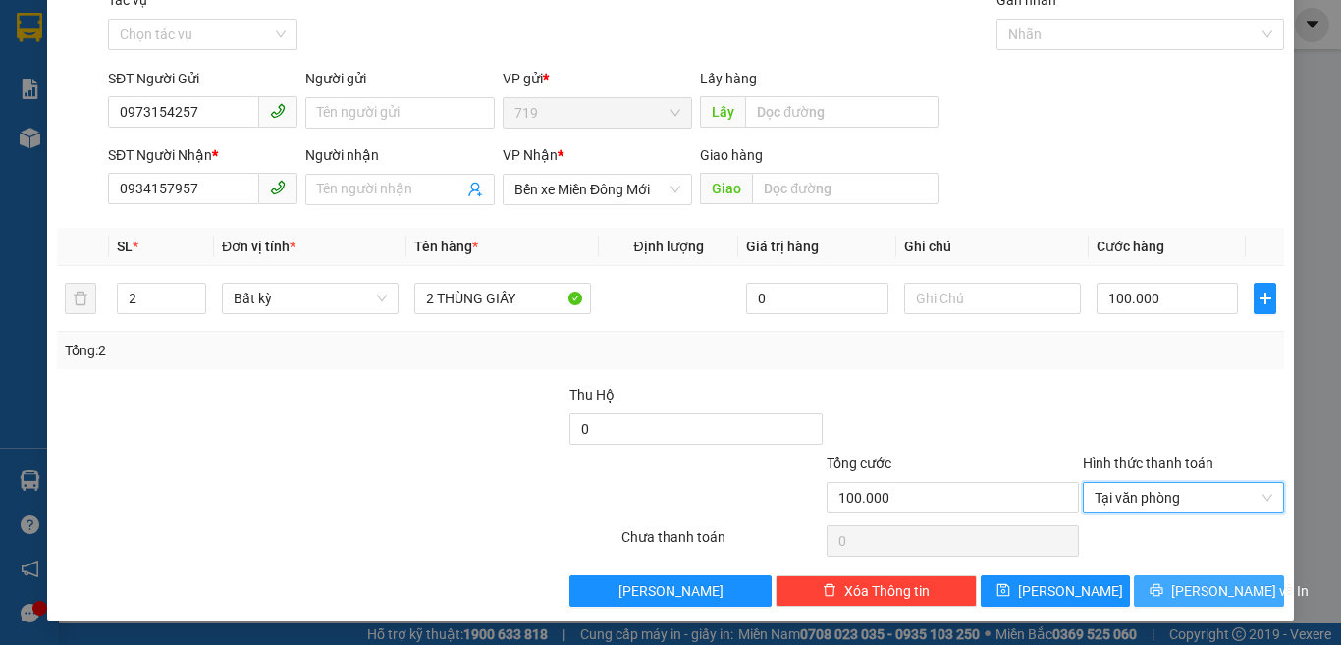
click at [1180, 582] on span "[PERSON_NAME] và In" at bounding box center [1239, 591] width 137 height 22
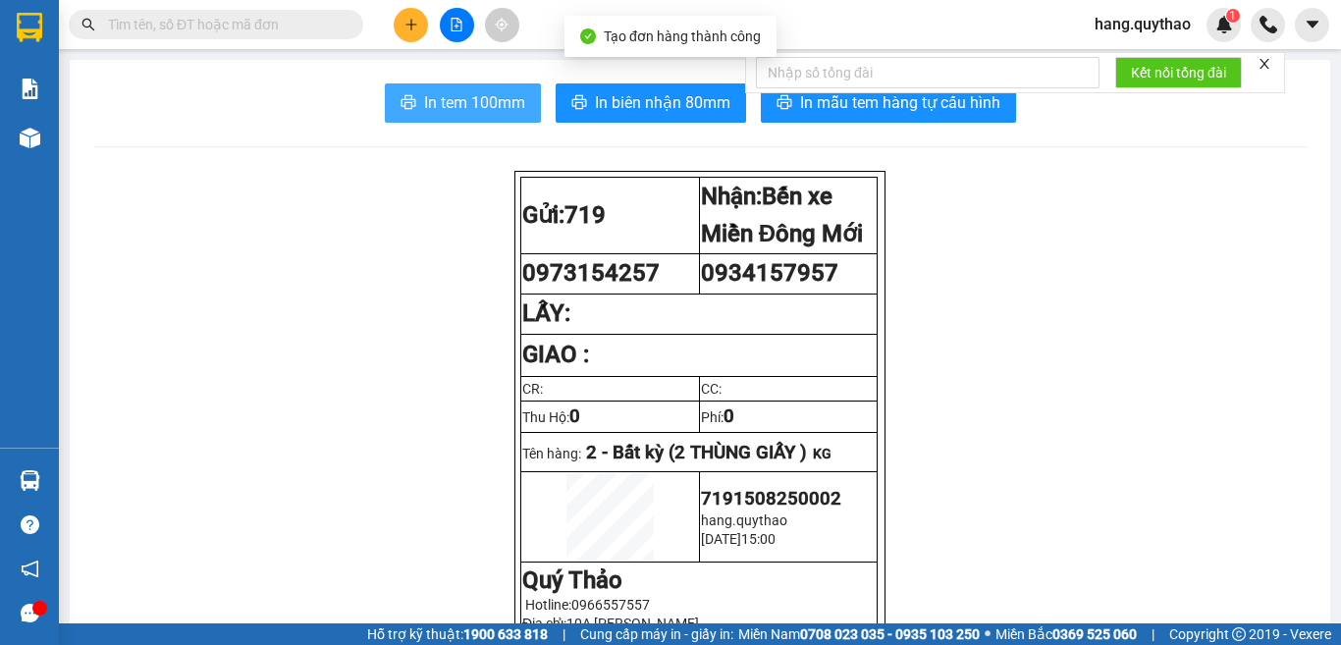
click at [472, 109] on span "In tem 100mm" at bounding box center [474, 102] width 101 height 25
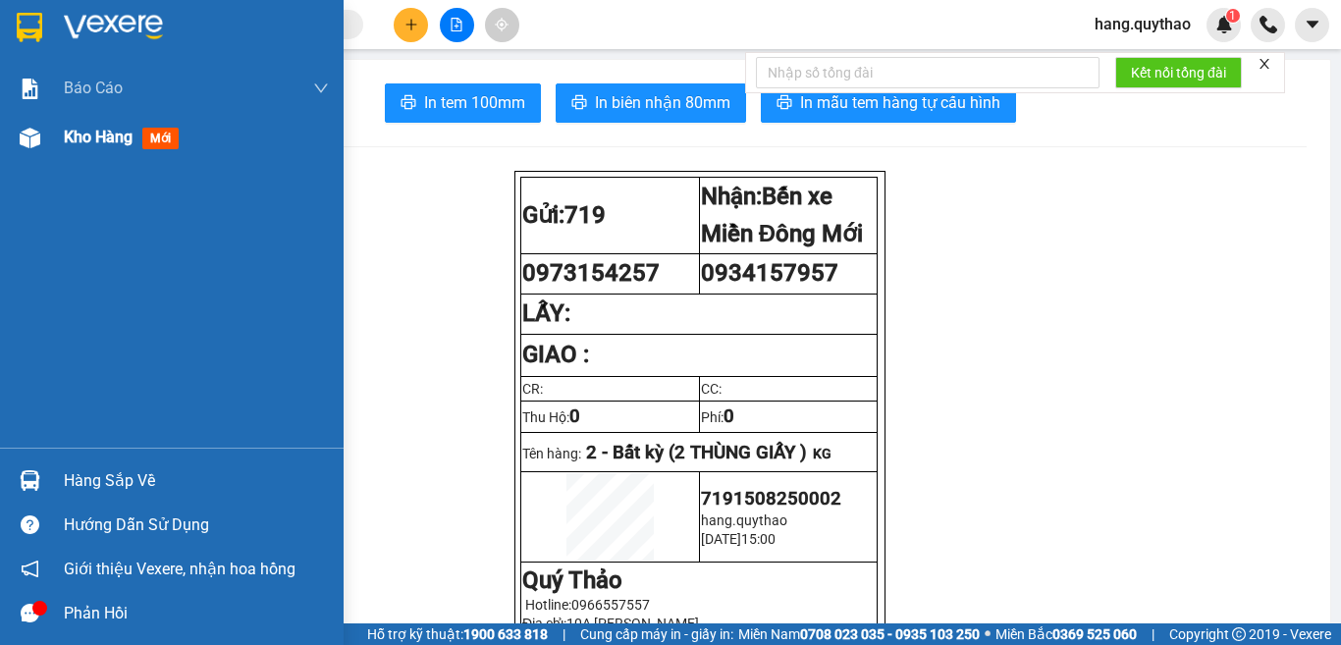
click at [89, 147] on div "Kho hàng mới" at bounding box center [125, 137] width 123 height 25
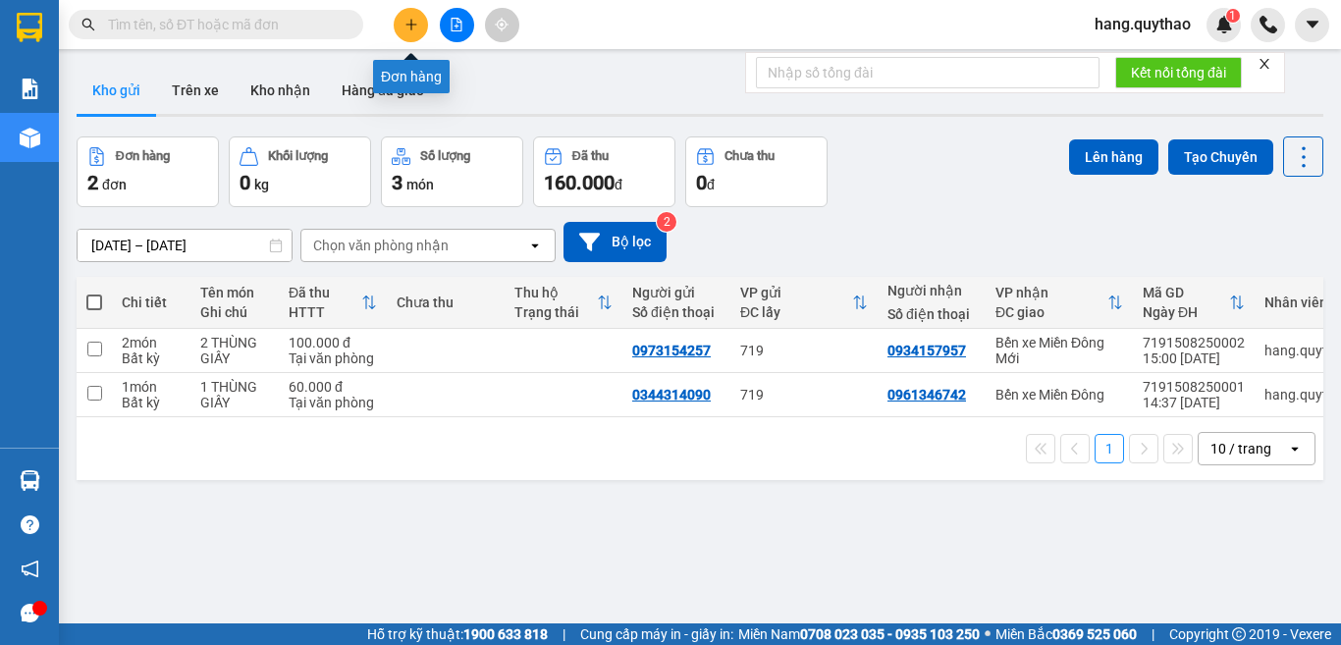
click at [405, 18] on icon "plus" at bounding box center [411, 25] width 14 height 14
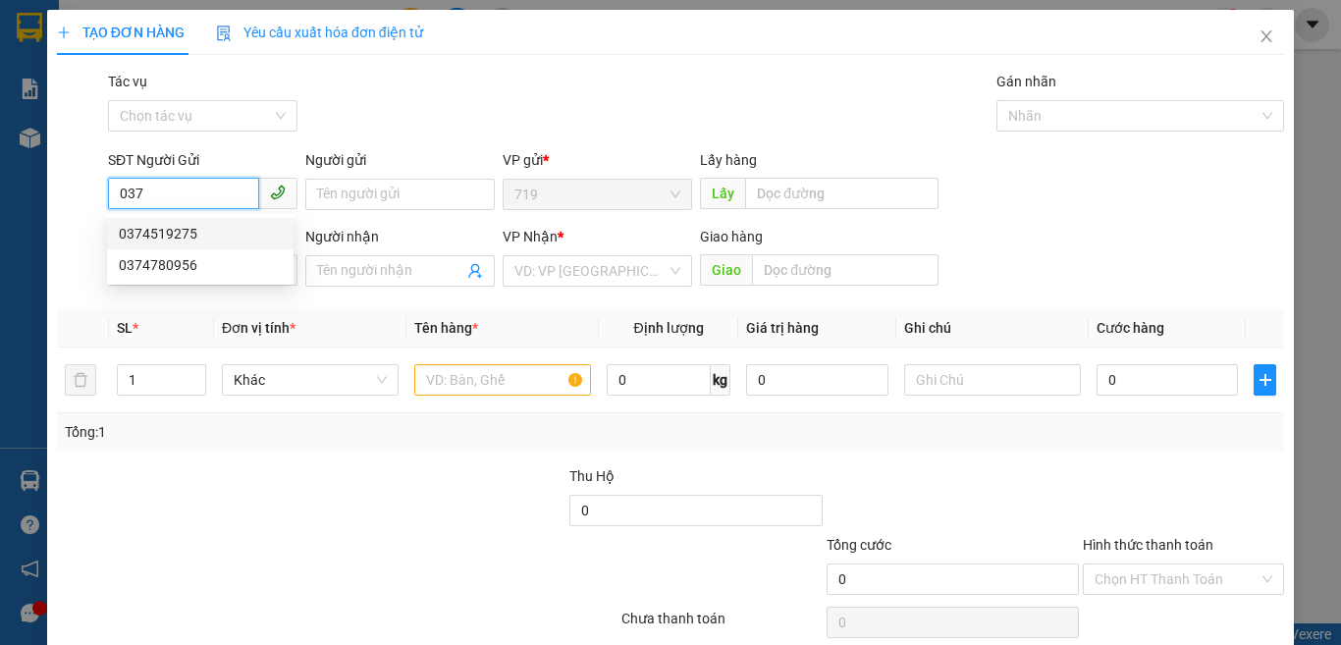
click at [188, 237] on div "0374519275" at bounding box center [200, 234] width 163 height 22
type input "0374519275"
type input "0902463122"
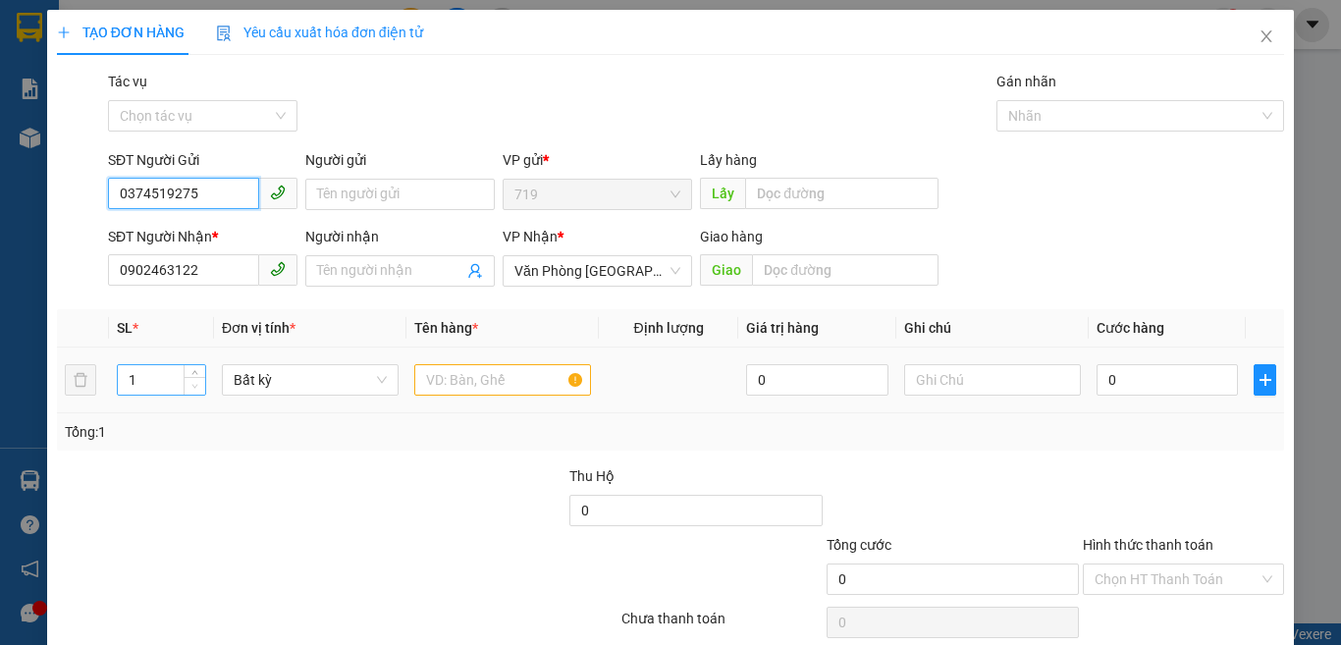
click at [184, 386] on span "Decrease Value" at bounding box center [195, 386] width 22 height 18
type input "0374519275"
click at [480, 393] on input "text" at bounding box center [502, 379] width 177 height 31
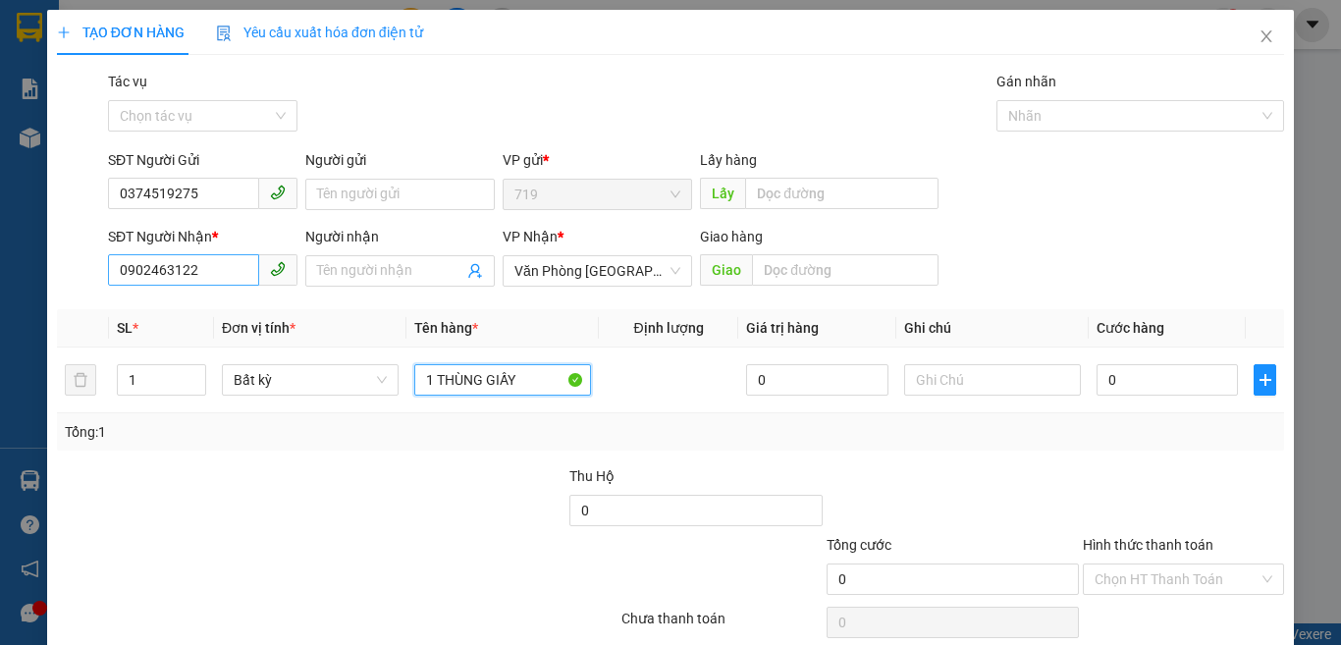
type input "1 THÙNG GIẤY"
click at [200, 275] on input "0902463122" at bounding box center [183, 269] width 151 height 31
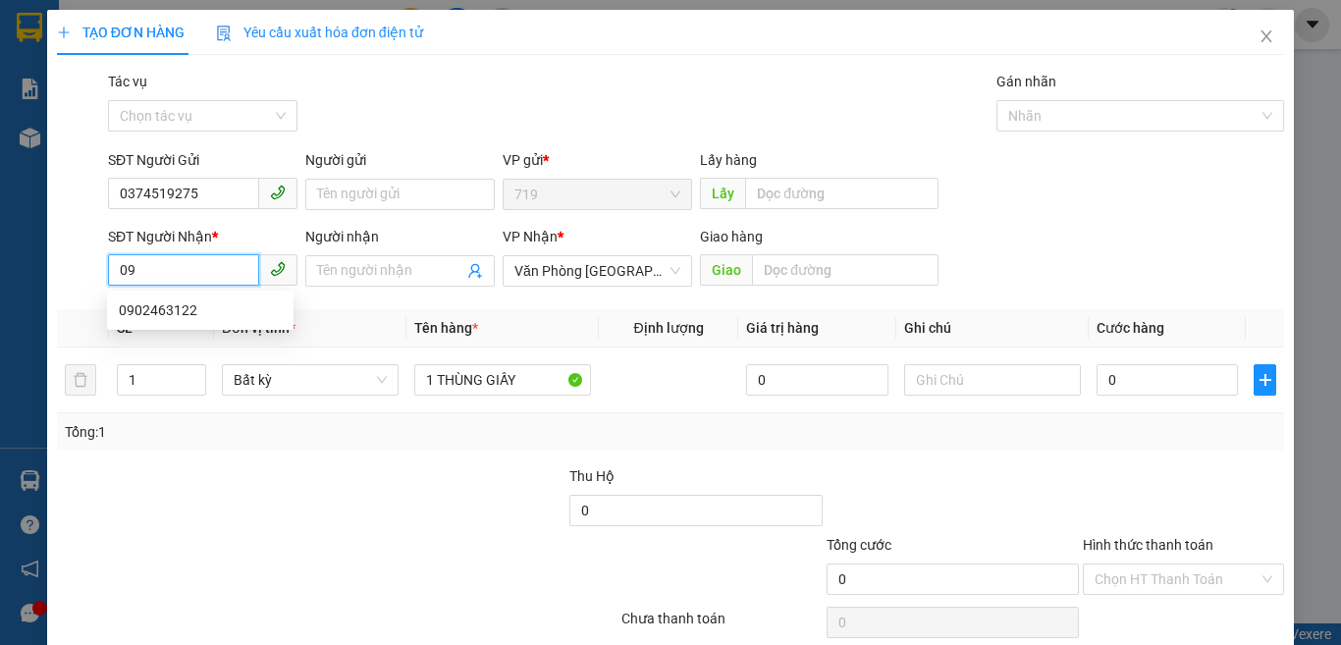
type input "0"
click at [615, 281] on span "Văn Phòng [GEOGRAPHIC_DATA]" at bounding box center [597, 270] width 166 height 29
type input "0"
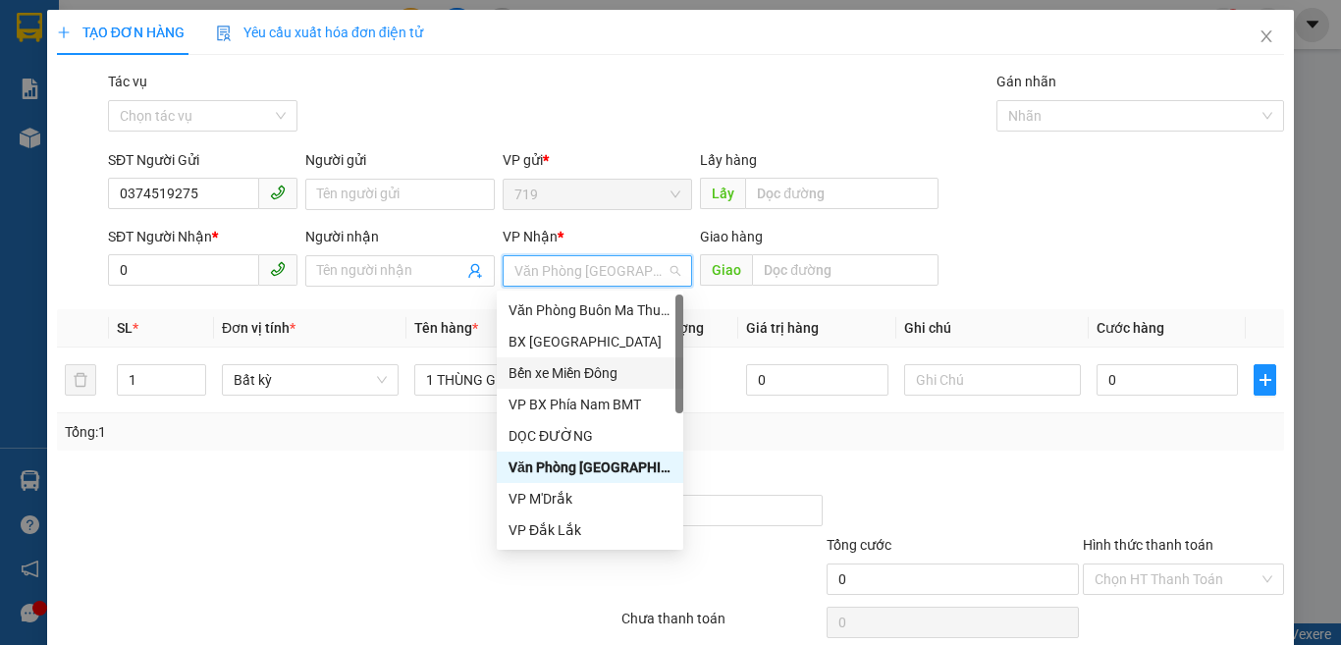
click at [564, 376] on div "Bến xe Miền Đông" at bounding box center [590, 373] width 163 height 22
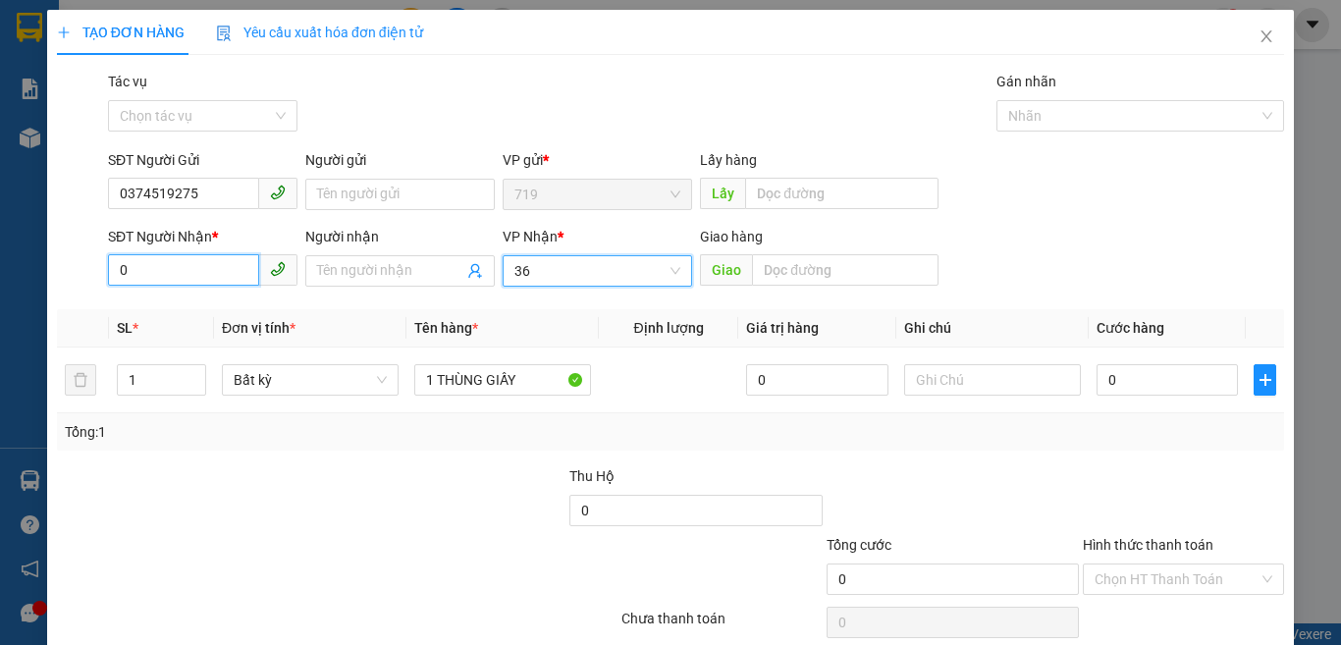
click at [186, 255] on input "0" at bounding box center [183, 269] width 151 height 31
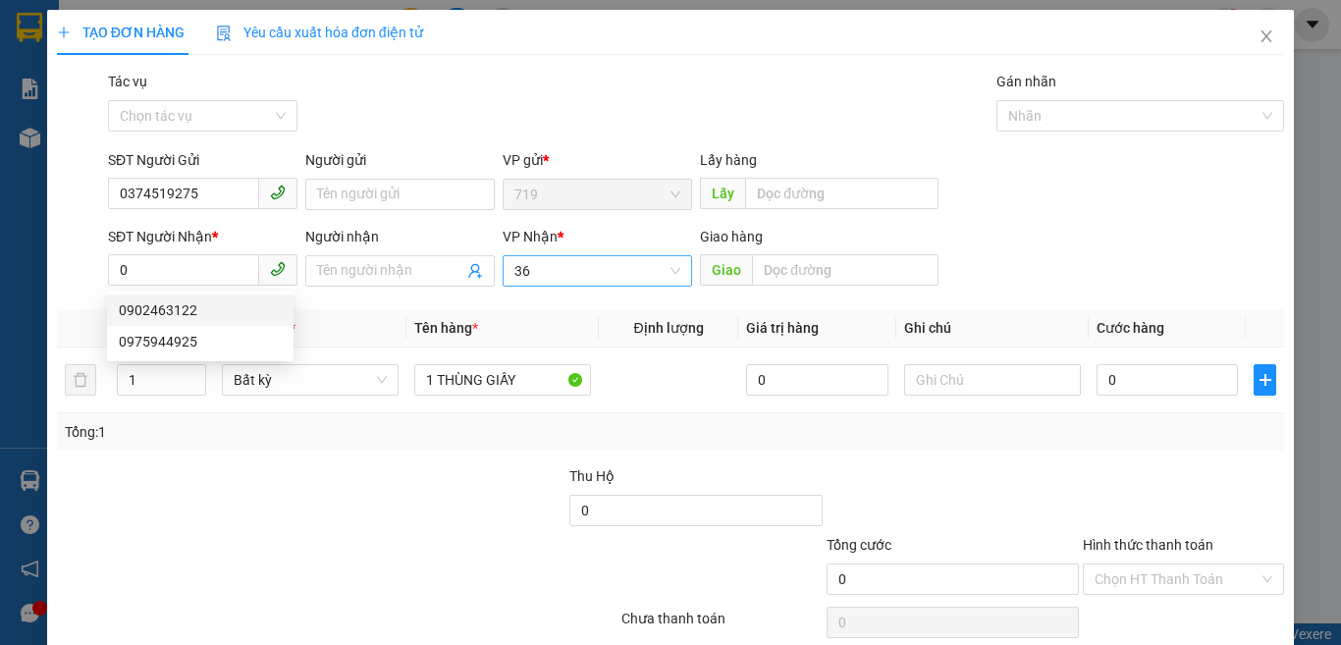
click at [558, 282] on input "36" at bounding box center [590, 270] width 152 height 29
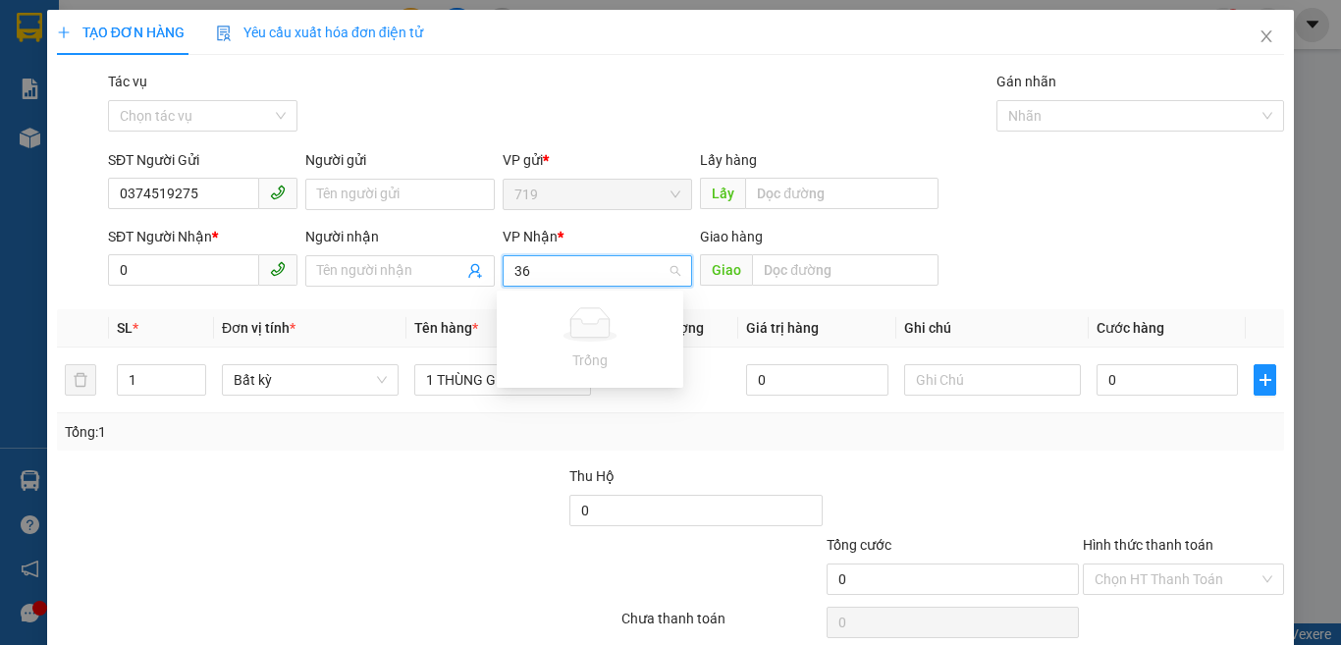
type input "3"
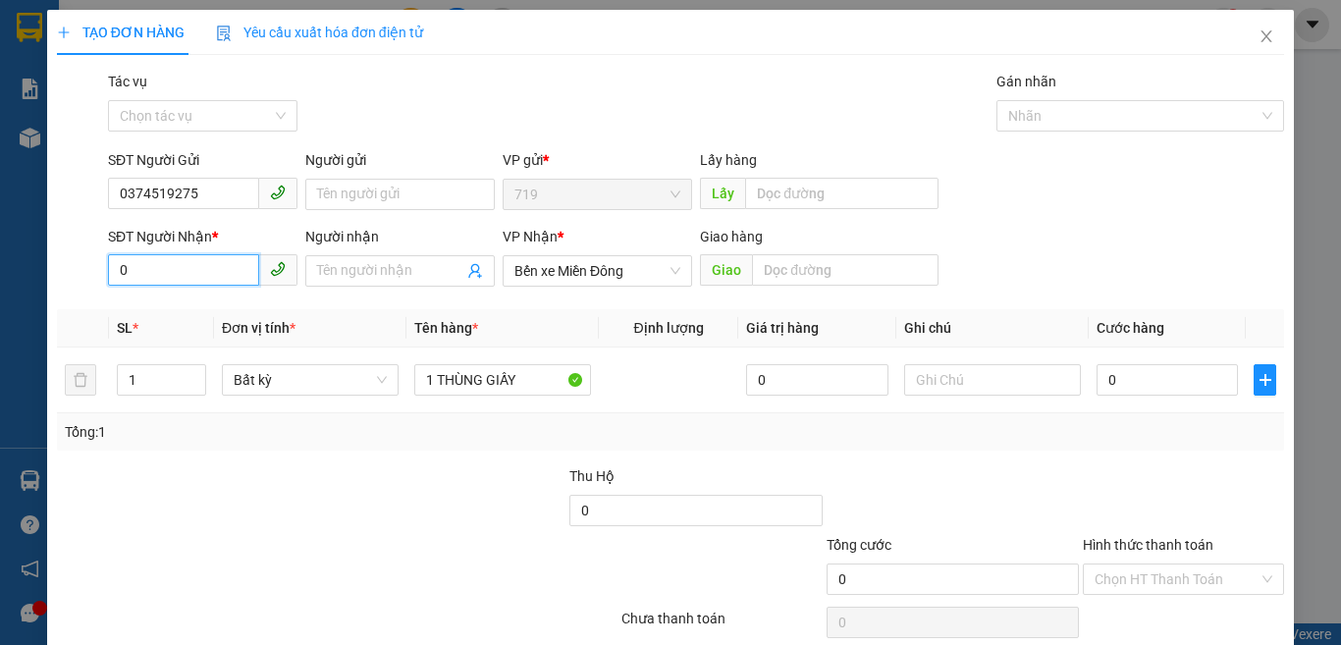
click at [183, 277] on input "0" at bounding box center [183, 269] width 151 height 31
drag, startPoint x: 171, startPoint y: 307, endPoint x: 197, endPoint y: 338, distance: 40.4
click at [171, 310] on div "0369986324" at bounding box center [200, 310] width 163 height 22
type input "0369986324"
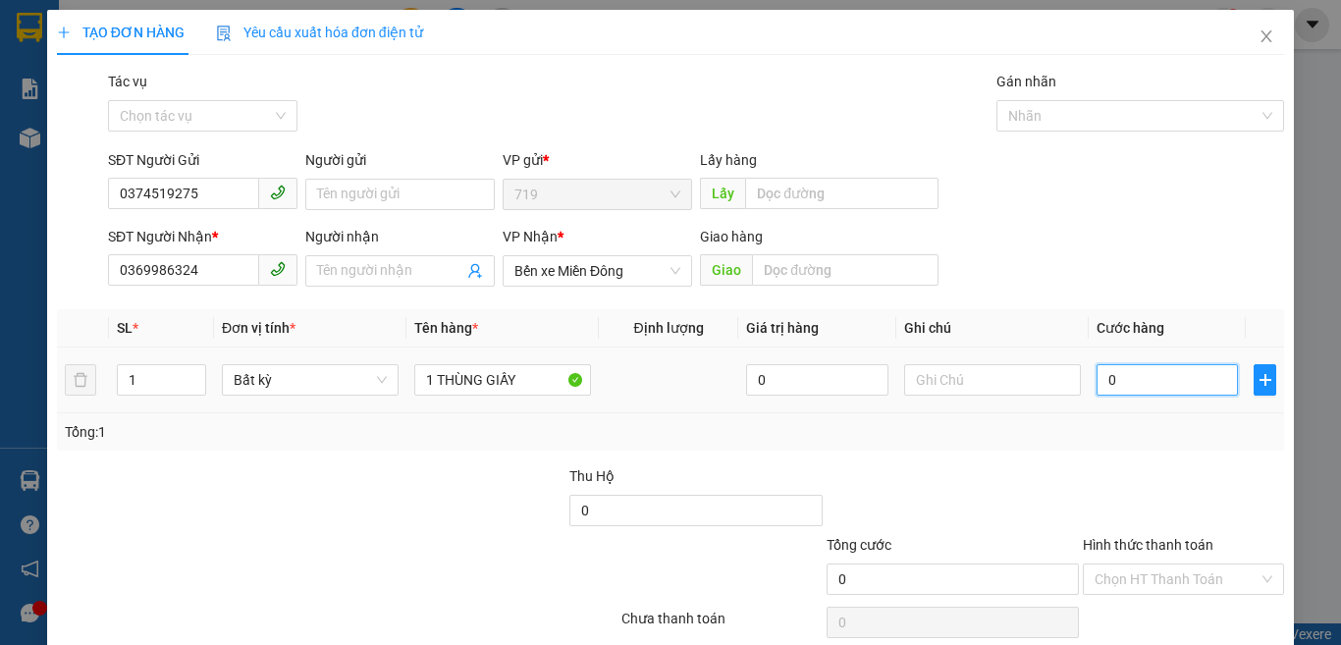
click at [1102, 389] on input "0" at bounding box center [1167, 379] width 141 height 31
type input "7"
type input "70"
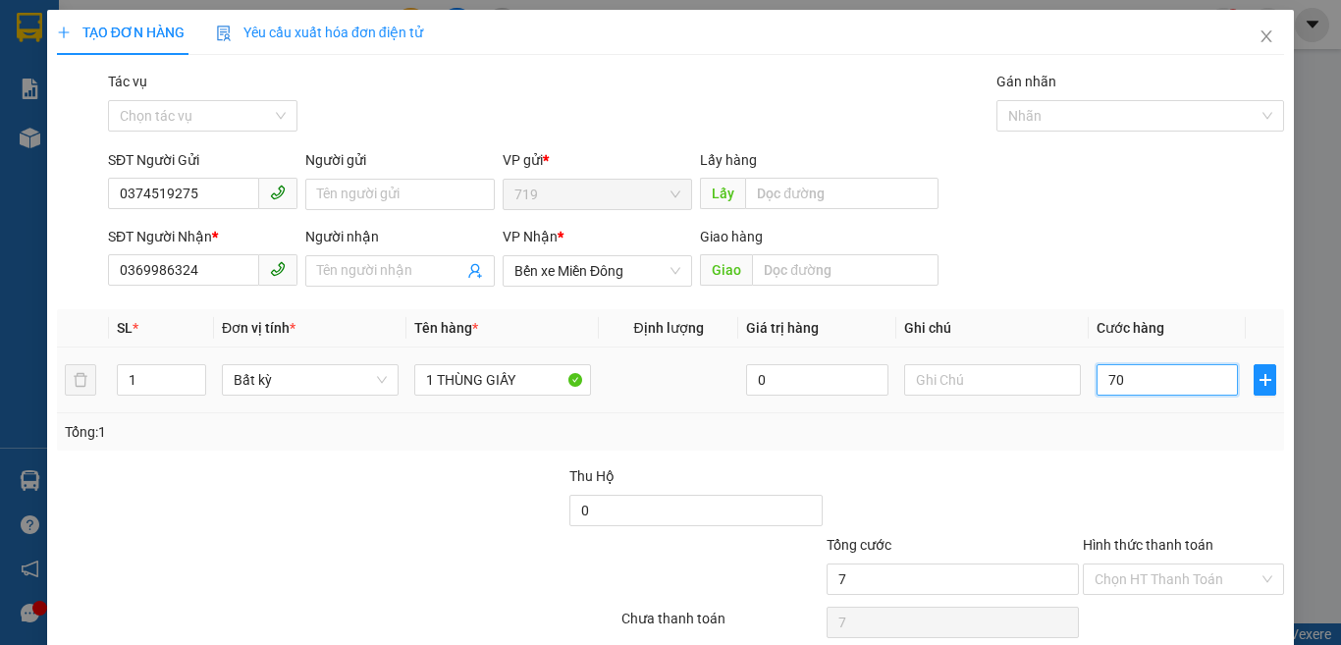
type input "70"
type input "700"
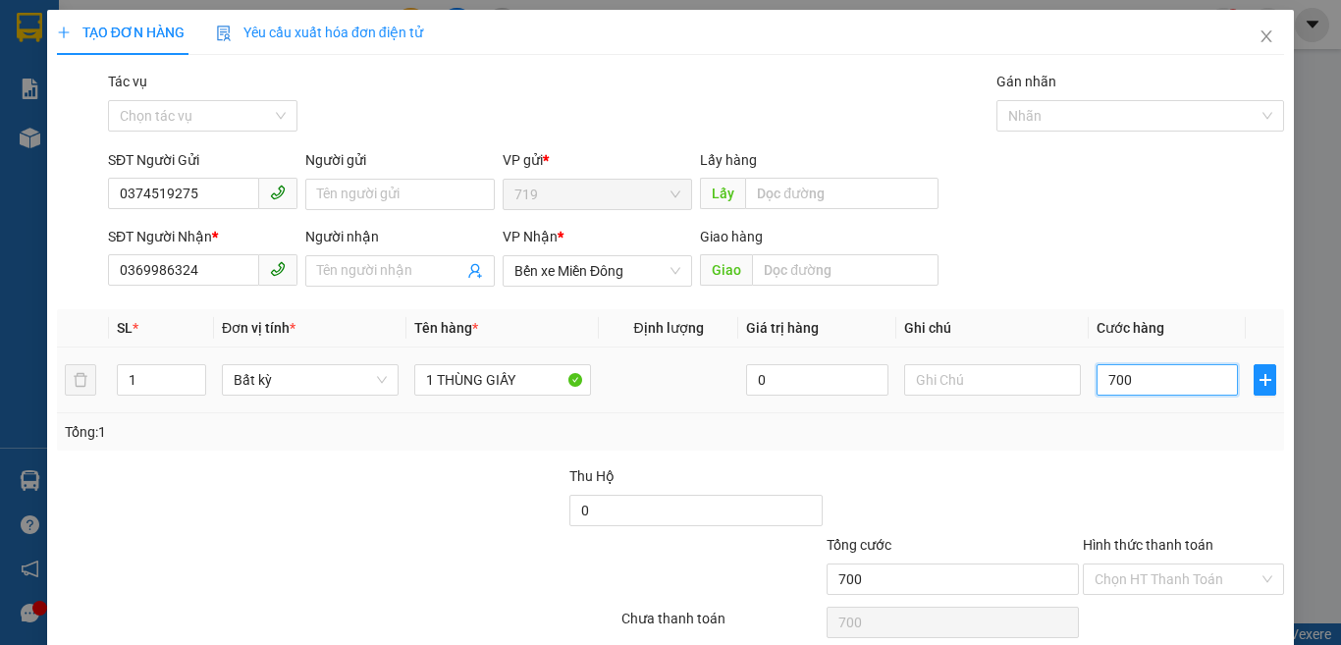
type input "7.000"
type input "70.000"
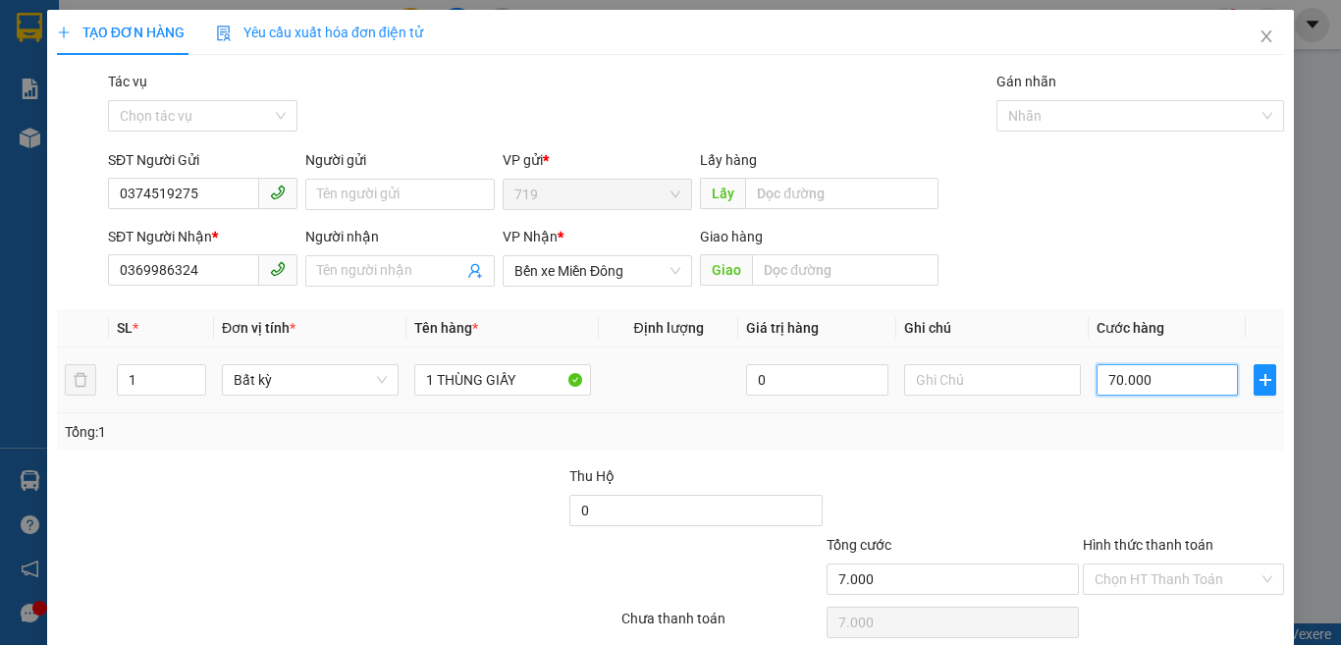
type input "70.000"
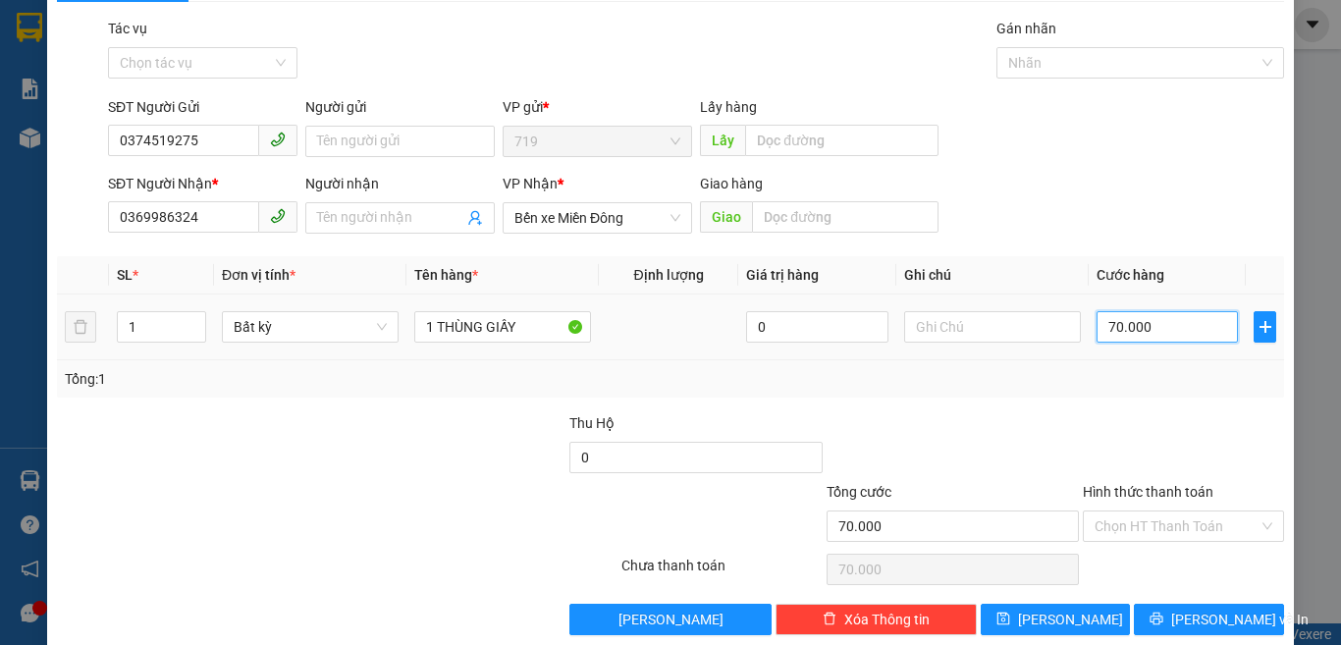
scroll to position [81, 0]
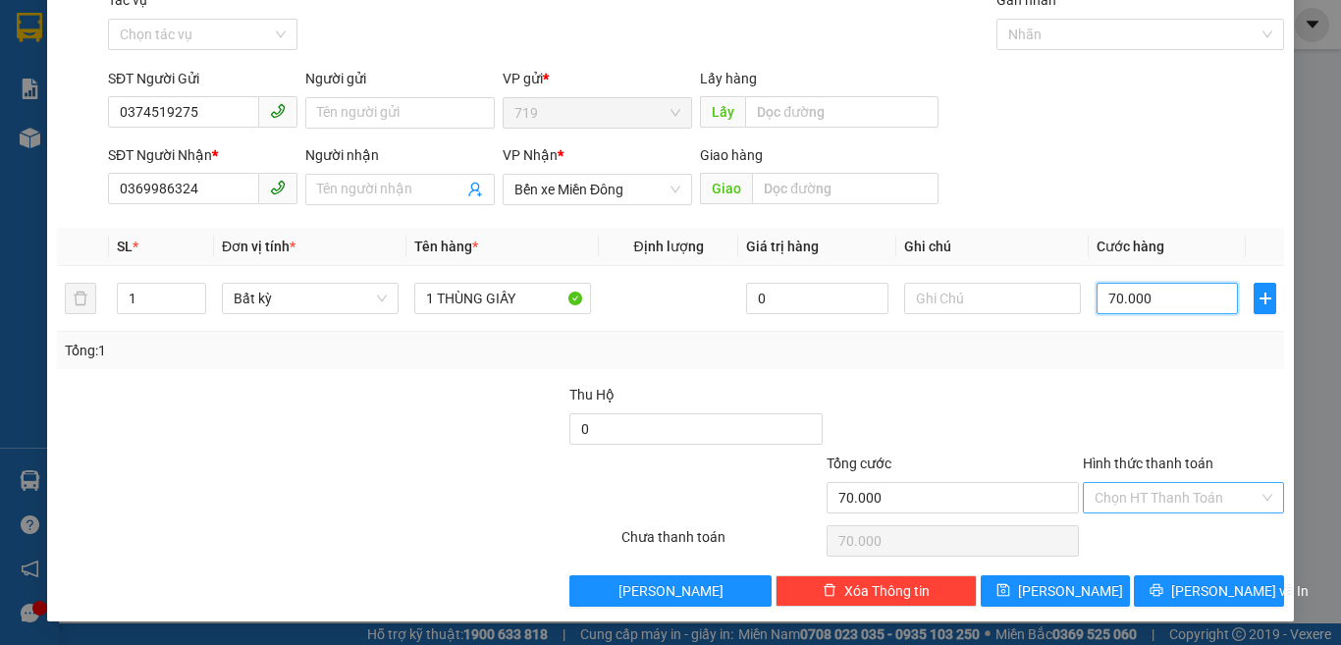
click at [1144, 482] on div "Chọn HT Thanh Toán" at bounding box center [1183, 497] width 201 height 31
type input "70.000"
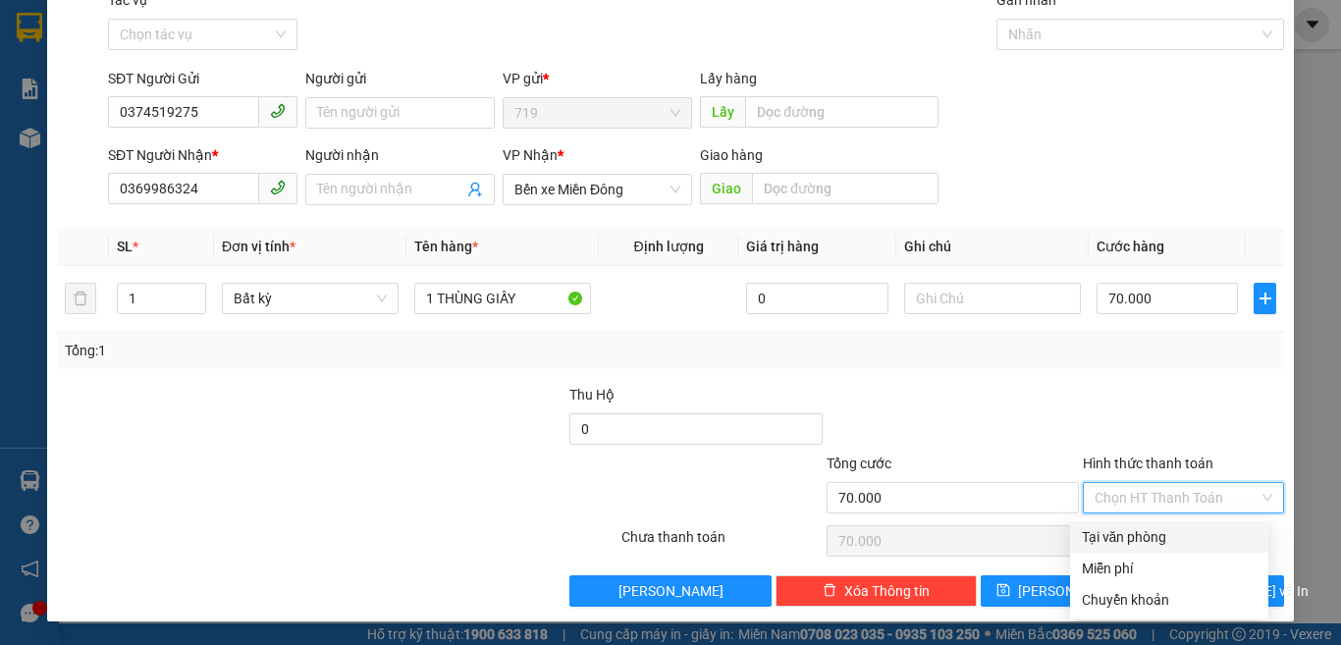
click at [1142, 528] on div "Tại văn phòng" at bounding box center [1169, 537] width 175 height 22
type input "0"
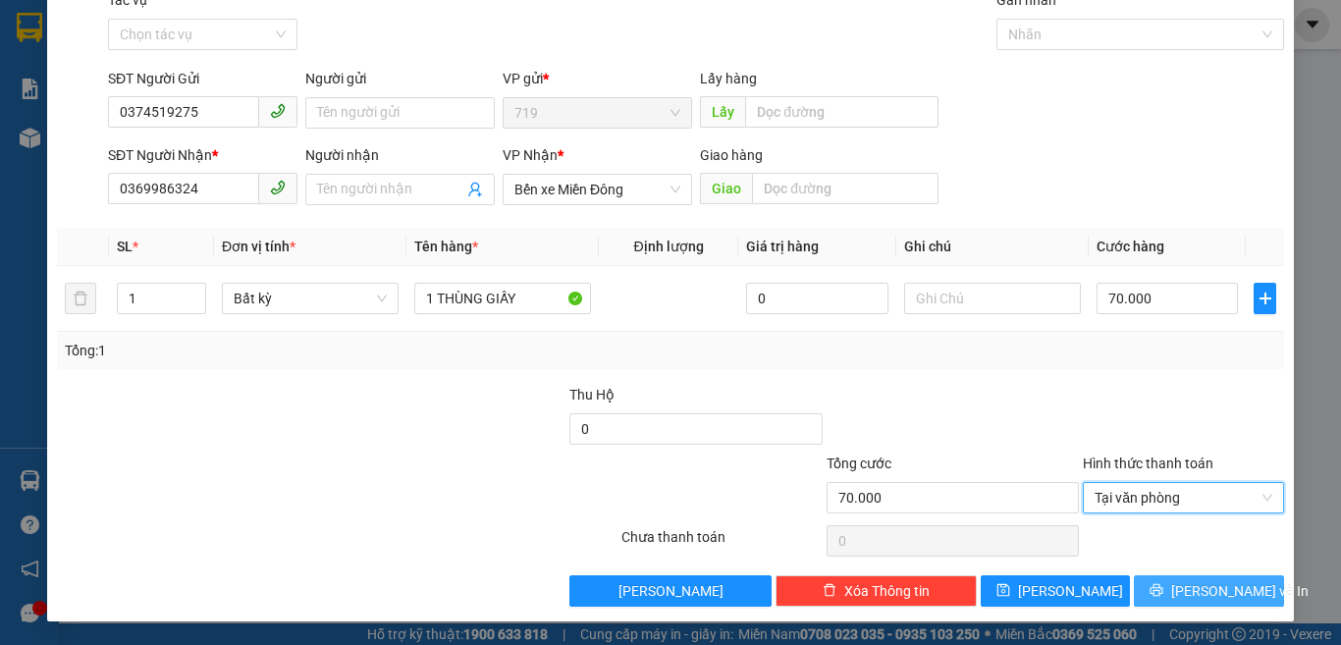
click at [1189, 587] on span "[PERSON_NAME] và In" at bounding box center [1239, 591] width 137 height 22
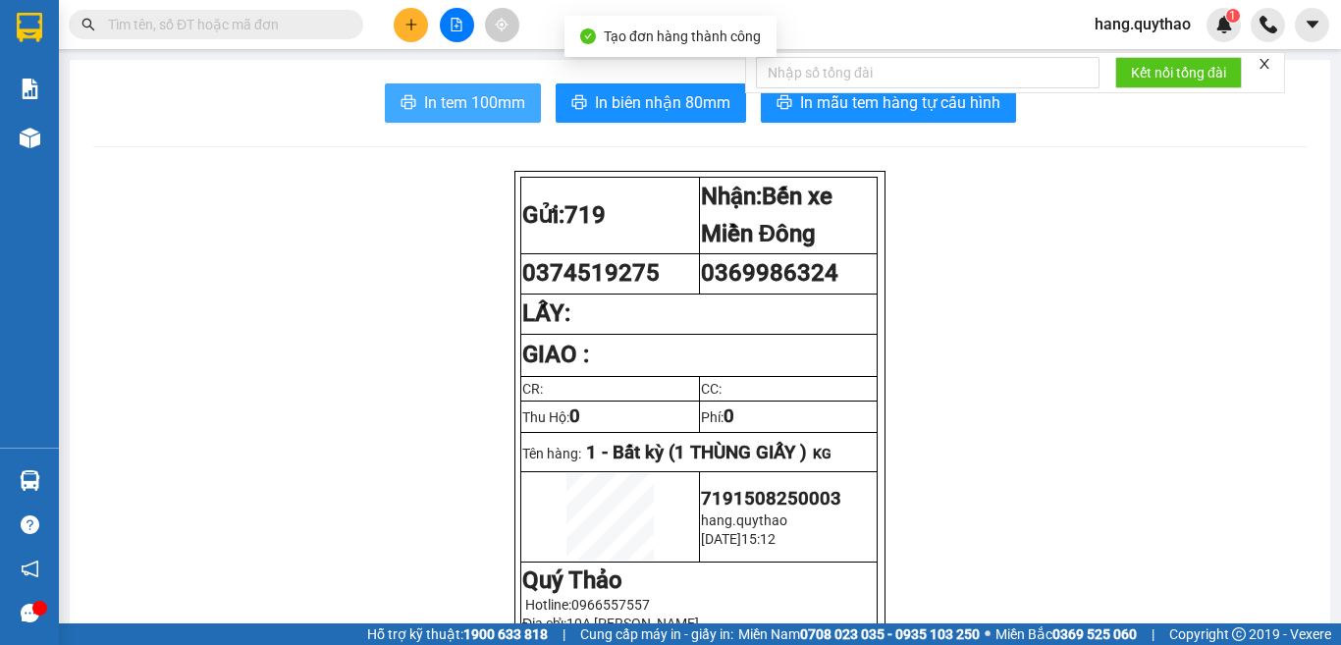
click at [492, 104] on span "In tem 100mm" at bounding box center [474, 102] width 101 height 25
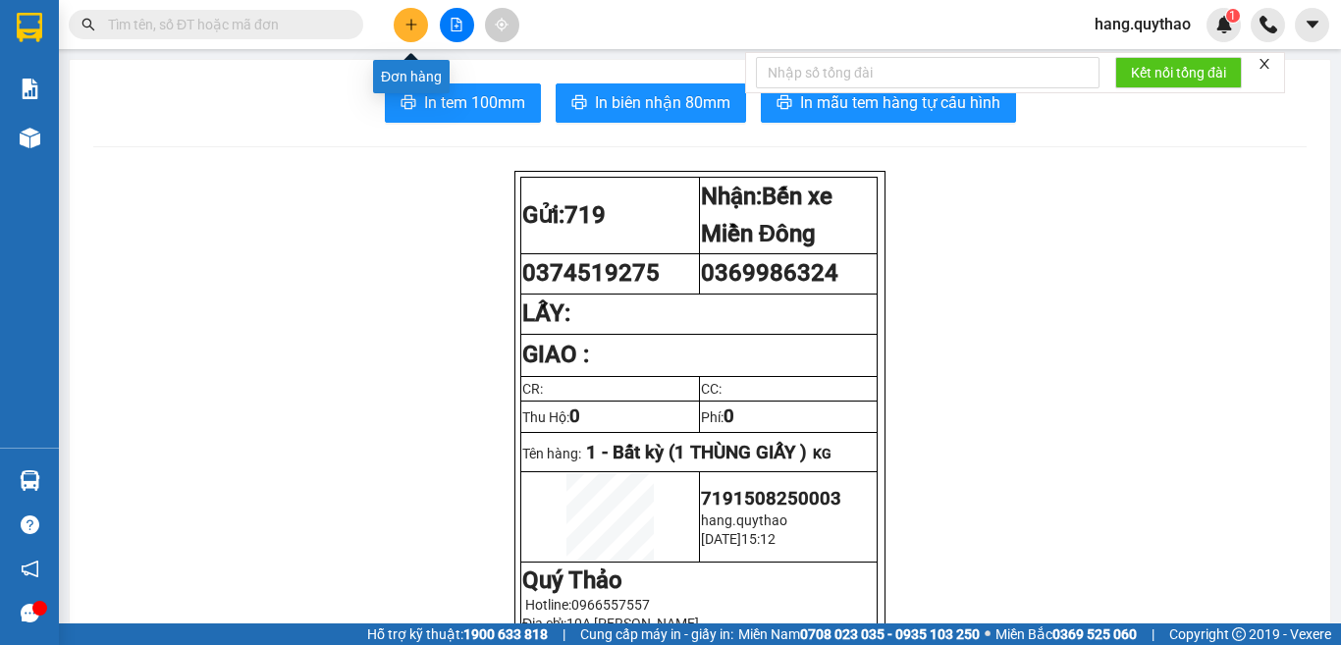
click at [418, 35] on button at bounding box center [411, 25] width 34 height 34
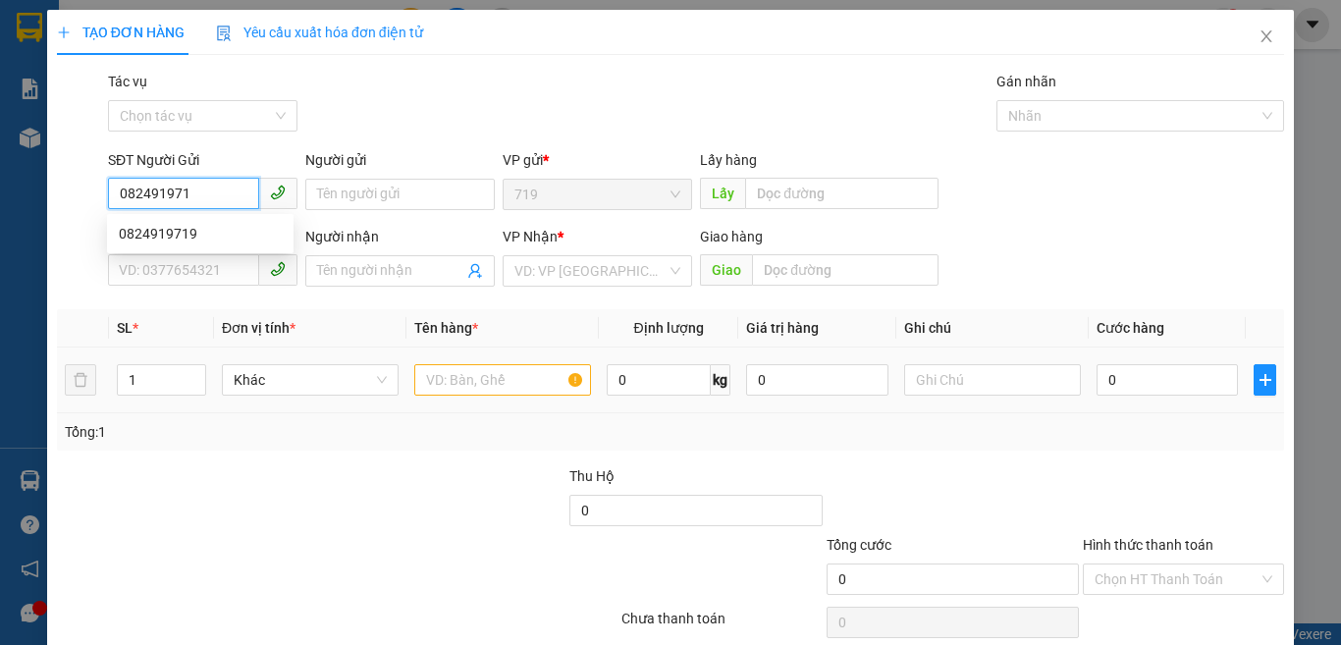
type input "0824919719"
click at [170, 231] on div "0824919719" at bounding box center [200, 234] width 163 height 22
type input "0385969121"
type input "BIÊN HÒA"
type input "0824919719"
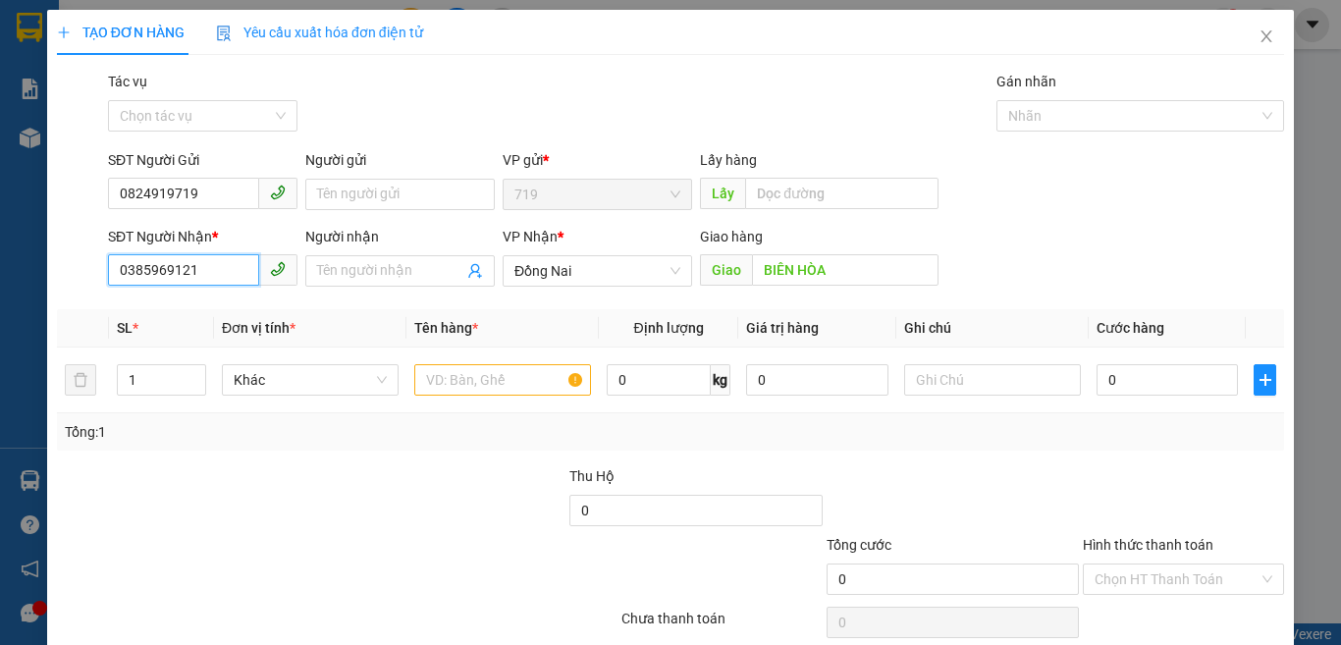
click at [212, 270] on input "0385969121" at bounding box center [183, 269] width 151 height 31
type input "0"
type input "0906066764"
click at [507, 386] on input "text" at bounding box center [502, 379] width 177 height 31
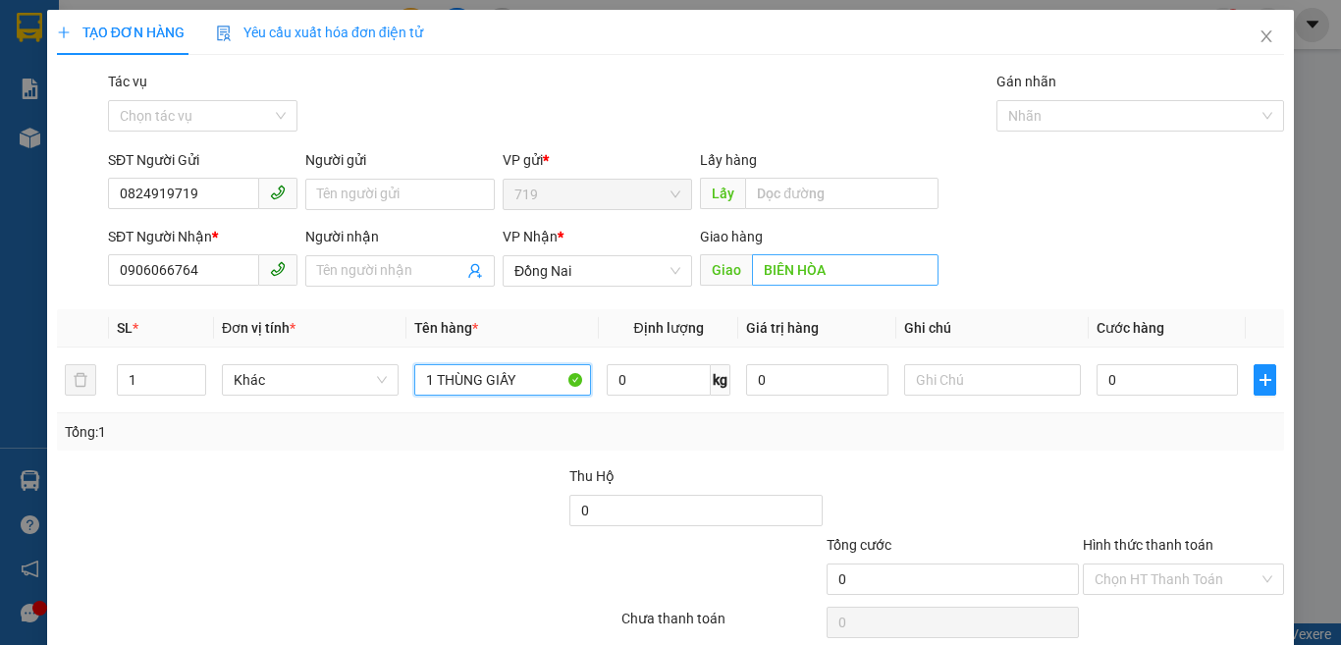
type input "1 THÙNG GIẤY"
click at [847, 280] on input "BIÊN HÒA" at bounding box center [845, 269] width 187 height 31
type input "TAM HIỆP"
drag, startPoint x: 1108, startPoint y: 399, endPoint x: 1109, endPoint y: 388, distance: 10.8
click at [1108, 398] on div "0" at bounding box center [1167, 379] width 141 height 39
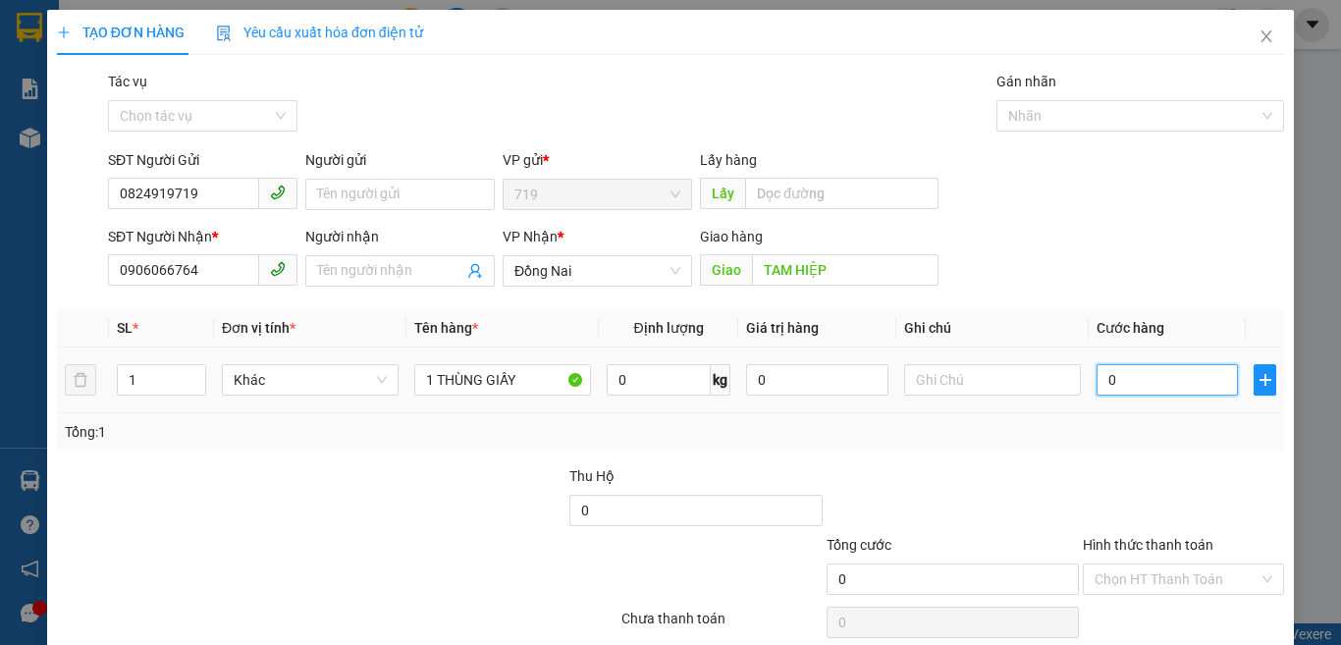
click at [1123, 374] on input "0" at bounding box center [1167, 379] width 141 height 31
type input "7"
type input "70"
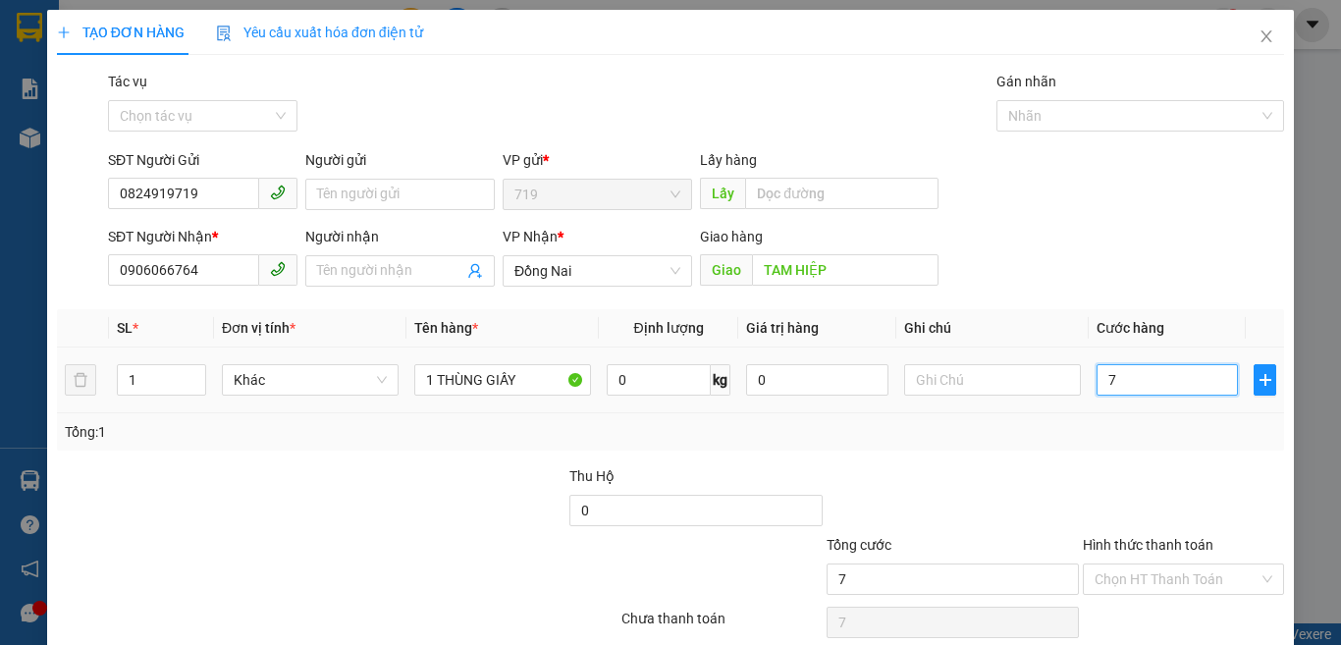
type input "70"
type input "700"
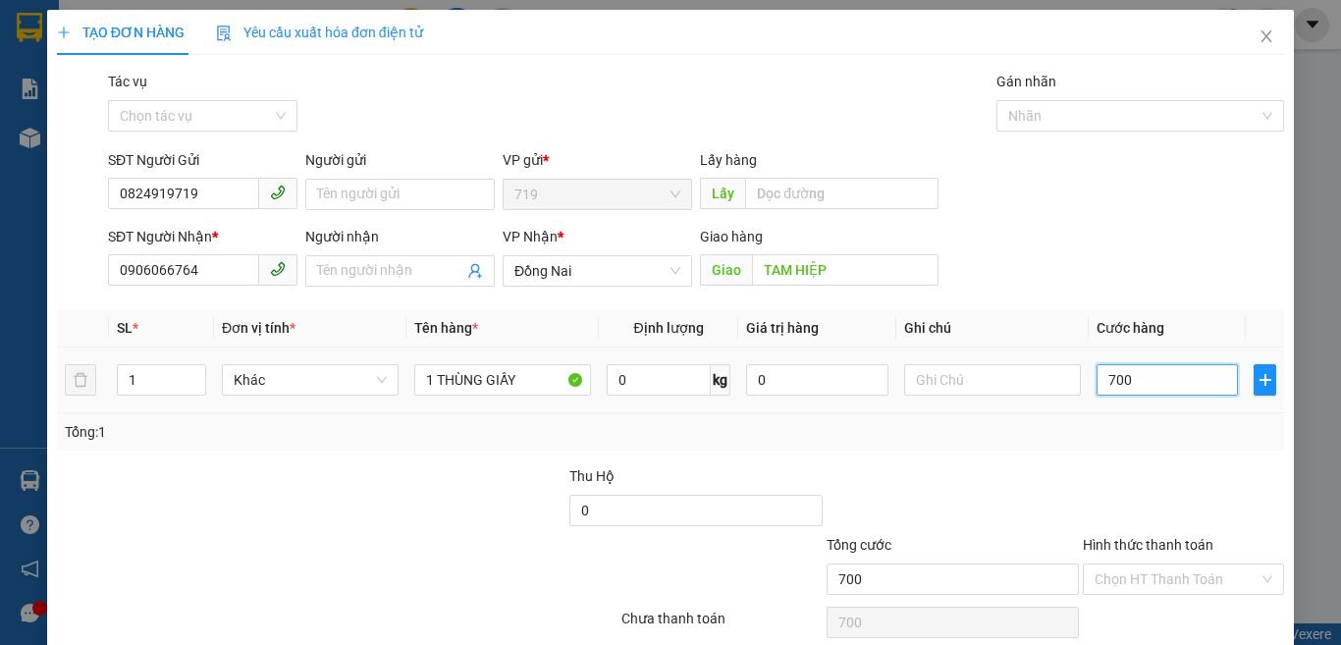
type input "7.000"
type input "70.000"
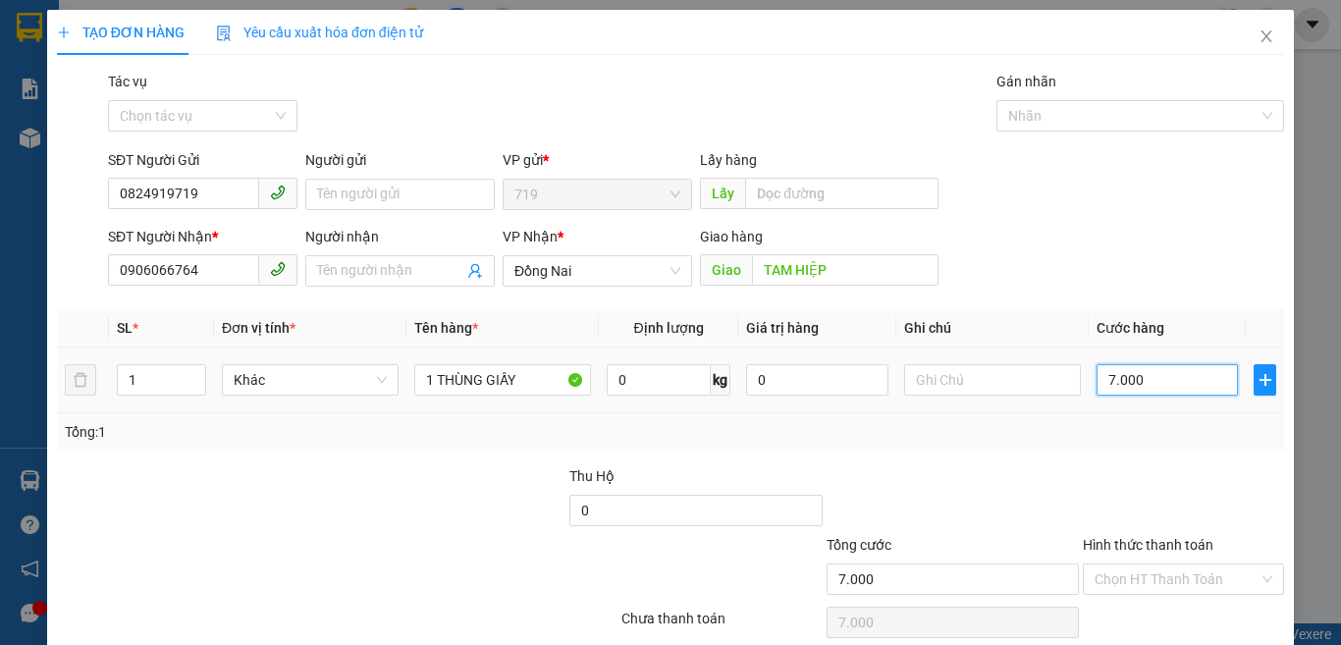
type input "70.000"
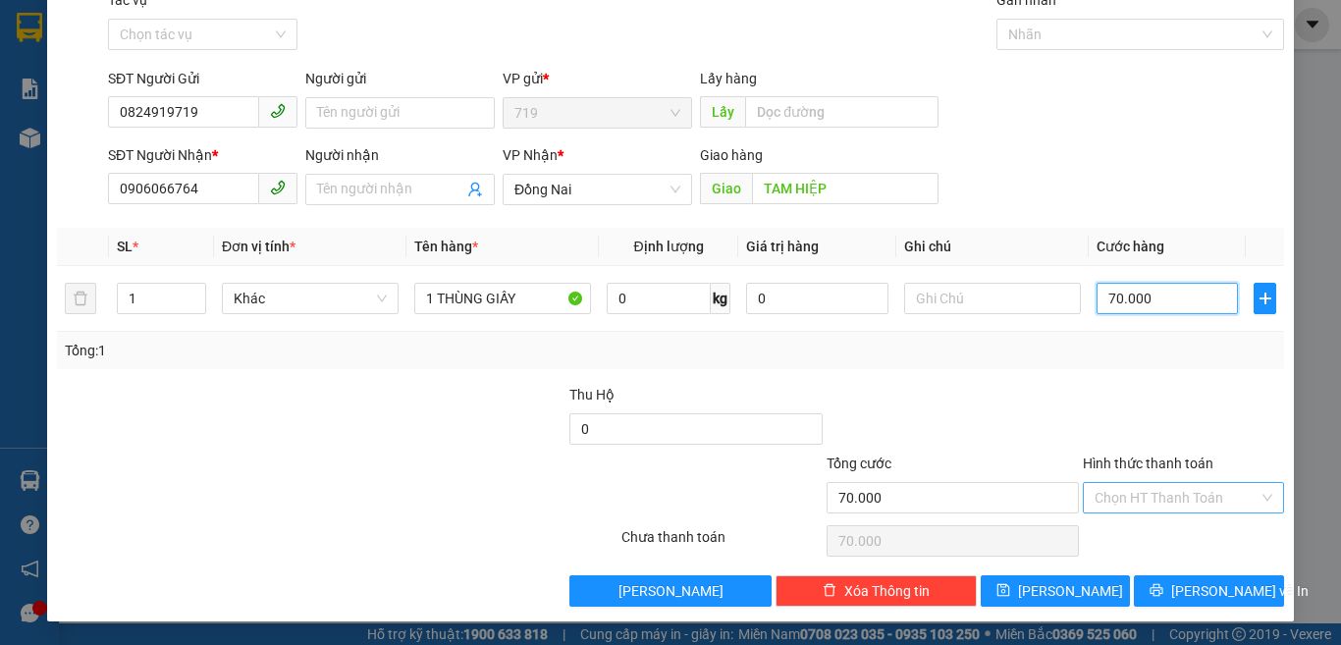
type input "70.000"
click at [1144, 510] on input "Hình thức thanh toán" at bounding box center [1177, 497] width 164 height 29
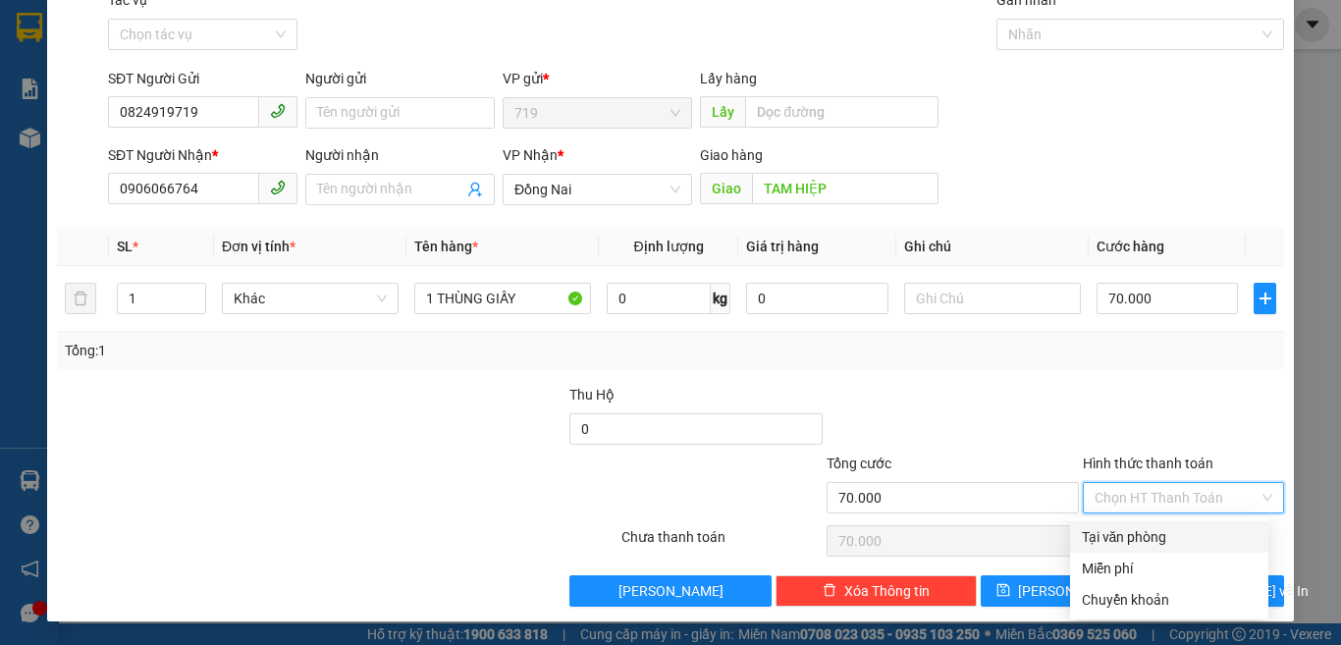
drag, startPoint x: 1124, startPoint y: 535, endPoint x: 1167, endPoint y: 562, distance: 50.7
click at [1125, 535] on div "Tại văn phòng" at bounding box center [1169, 537] width 175 height 22
type input "0"
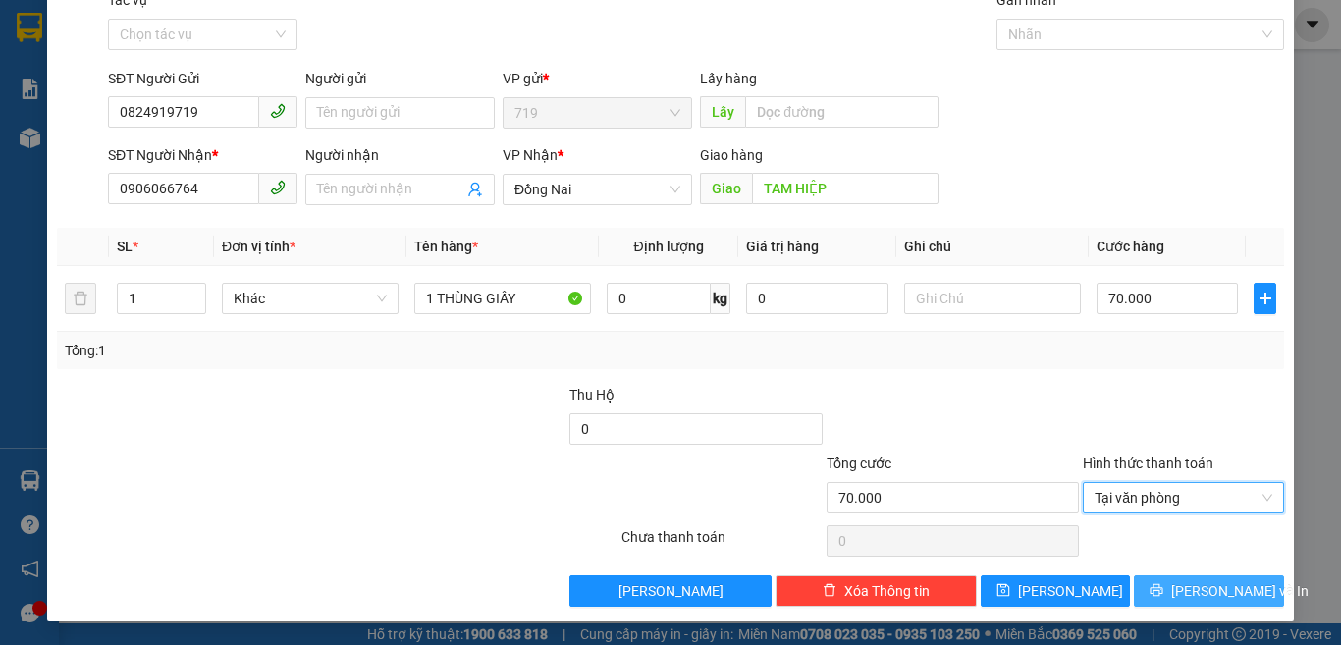
click at [1204, 593] on span "[PERSON_NAME] và In" at bounding box center [1239, 591] width 137 height 22
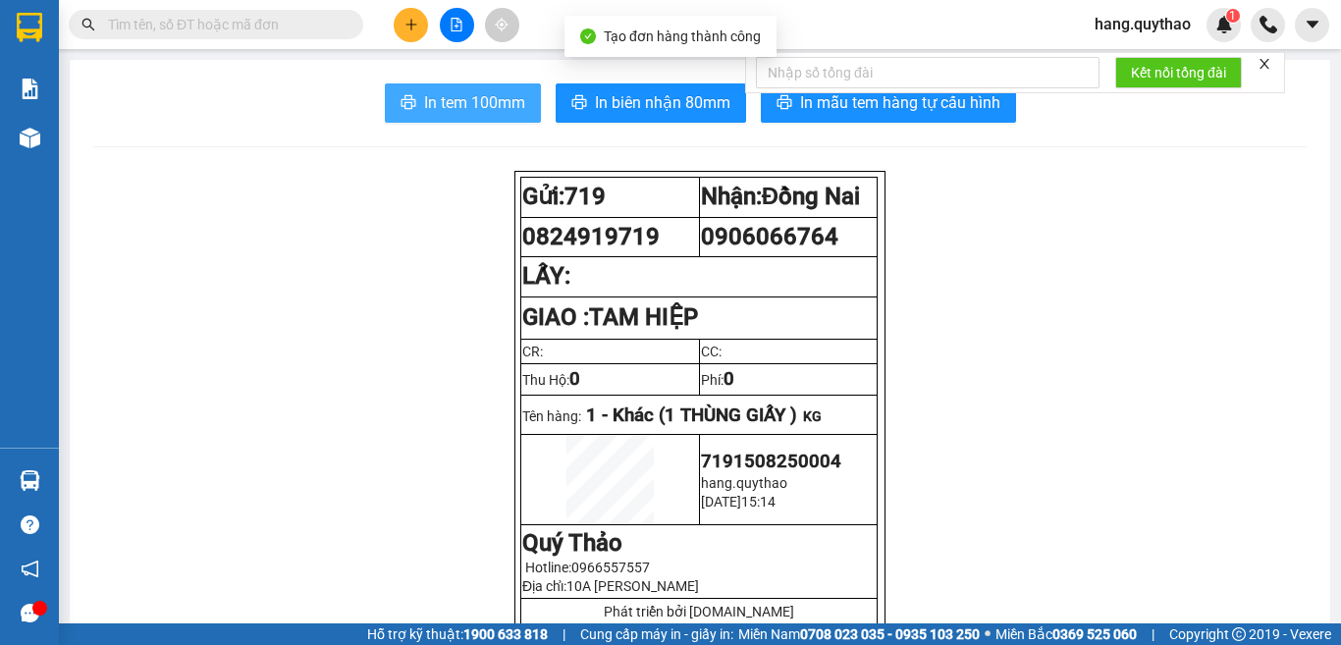
click at [484, 90] on span "In tem 100mm" at bounding box center [474, 102] width 101 height 25
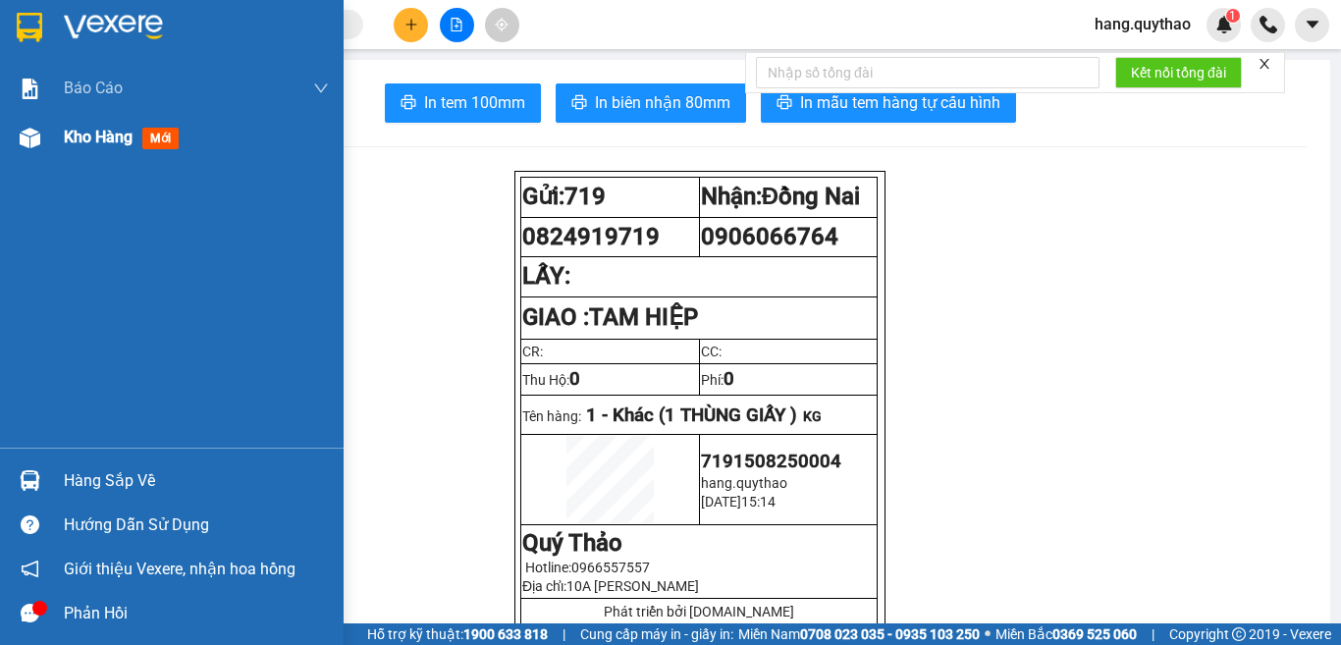
click at [117, 139] on span "Kho hàng" at bounding box center [98, 137] width 69 height 19
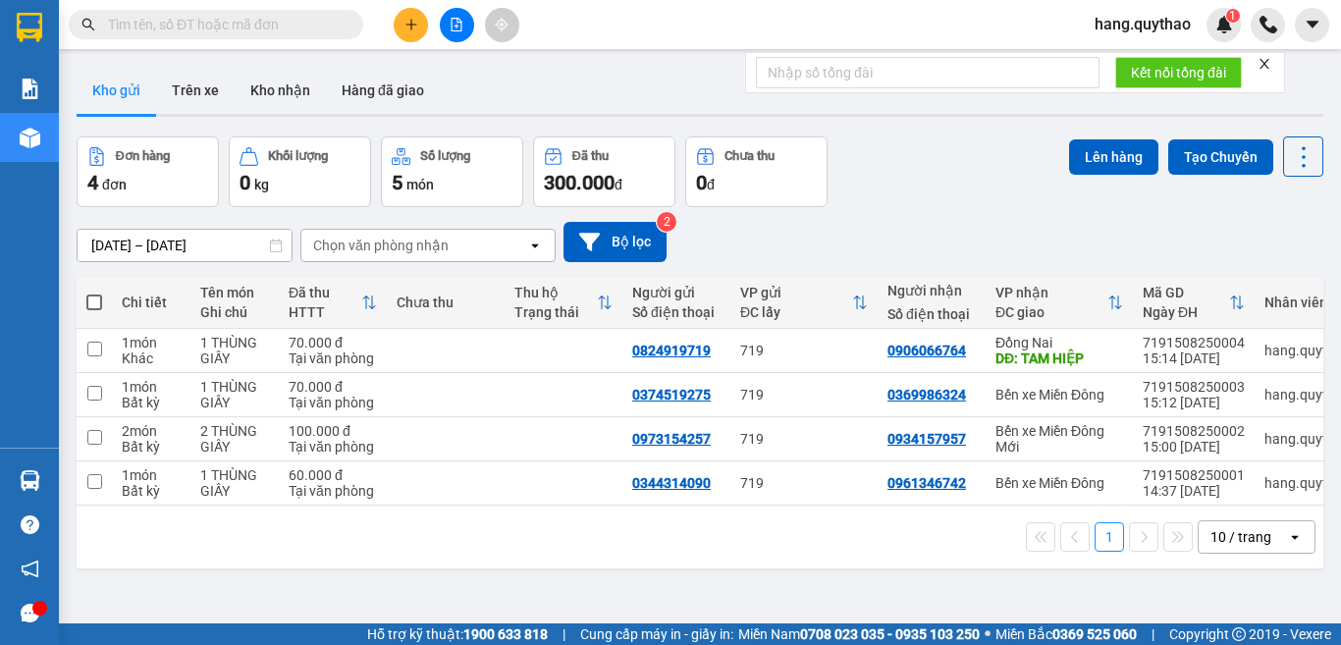
click at [419, 19] on button at bounding box center [411, 25] width 34 height 34
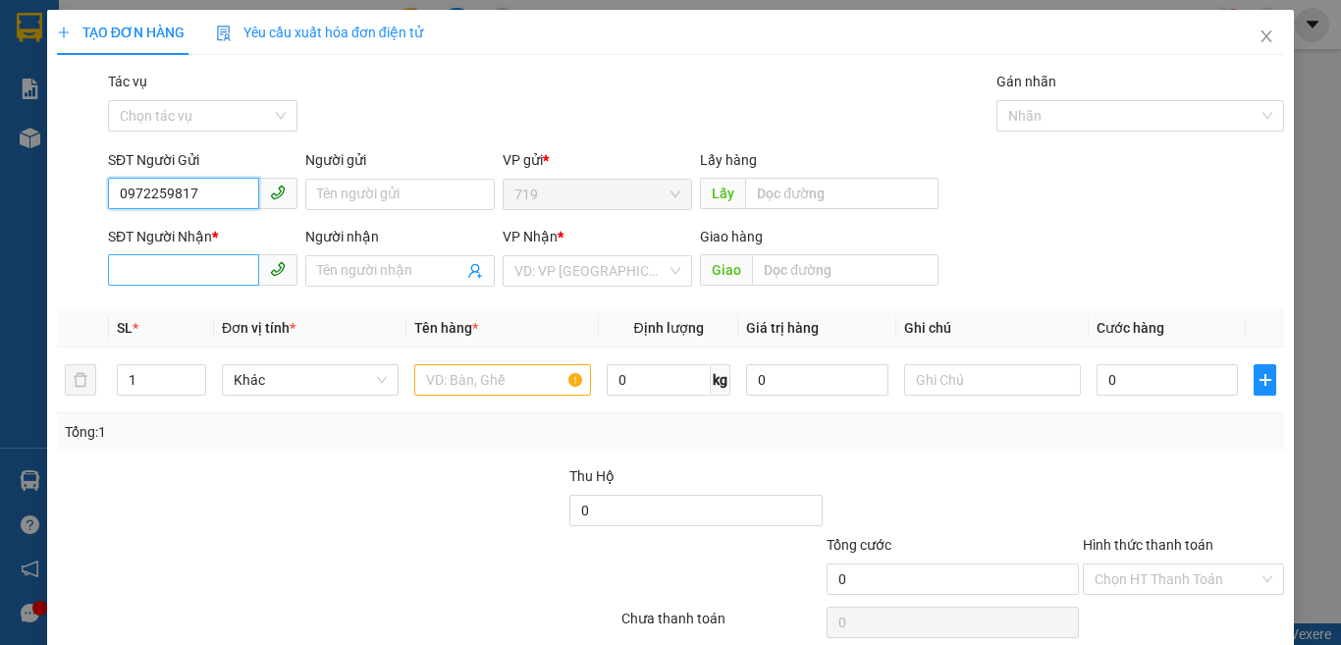
type input "0972259817"
click at [147, 271] on input "SĐT Người Nhận *" at bounding box center [183, 269] width 151 height 31
type input "0987556238"
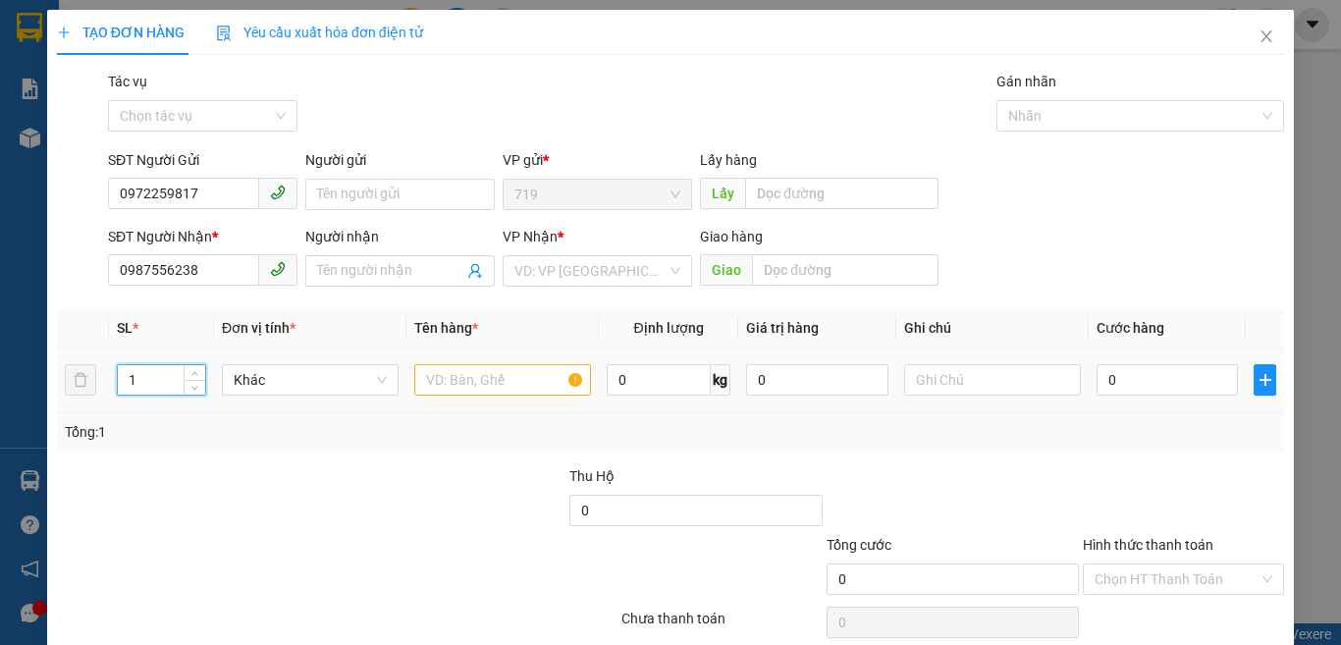
click at [138, 390] on input "1" at bounding box center [161, 379] width 87 height 29
click at [453, 370] on input "text" at bounding box center [502, 379] width 177 height 31
click at [164, 381] on input "1" at bounding box center [161, 379] width 87 height 29
type input "2"
click at [459, 373] on input "text" at bounding box center [502, 379] width 177 height 31
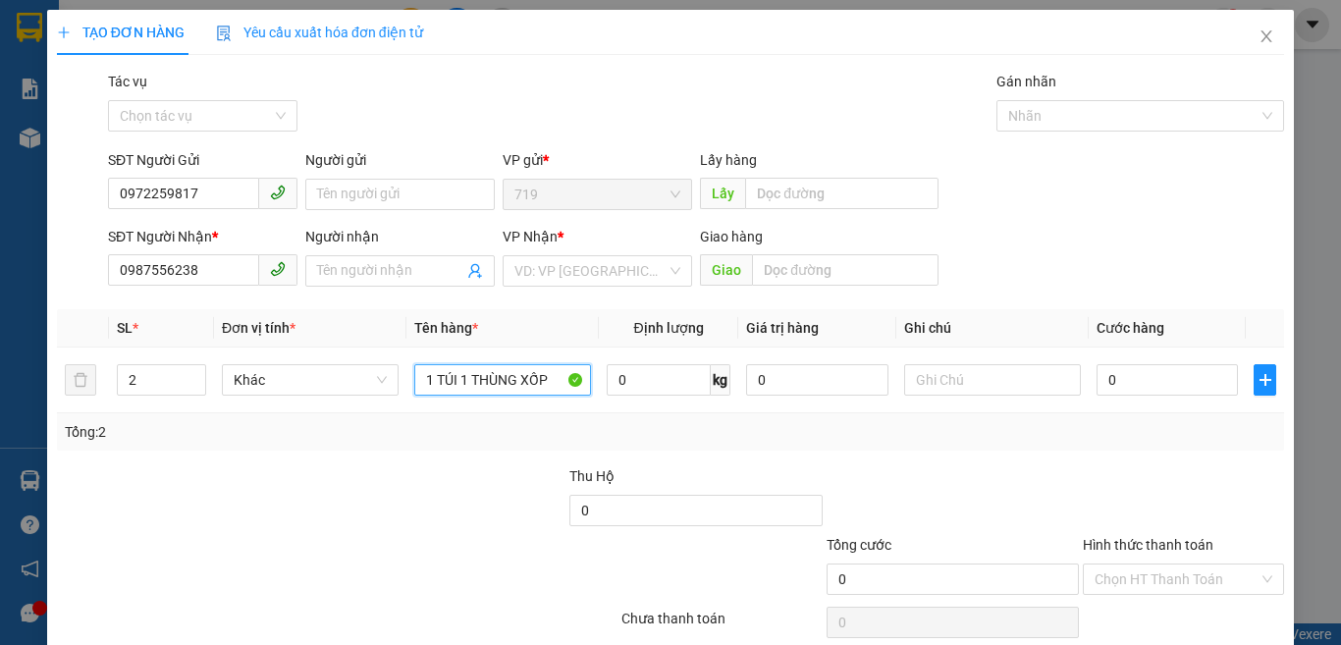
type input "1 TÚI 1 THÙNG XỐP"
click at [609, 290] on div "VP Nhận * VD: VP [GEOGRAPHIC_DATA]" at bounding box center [597, 260] width 189 height 69
click at [603, 279] on input "search" at bounding box center [590, 270] width 152 height 29
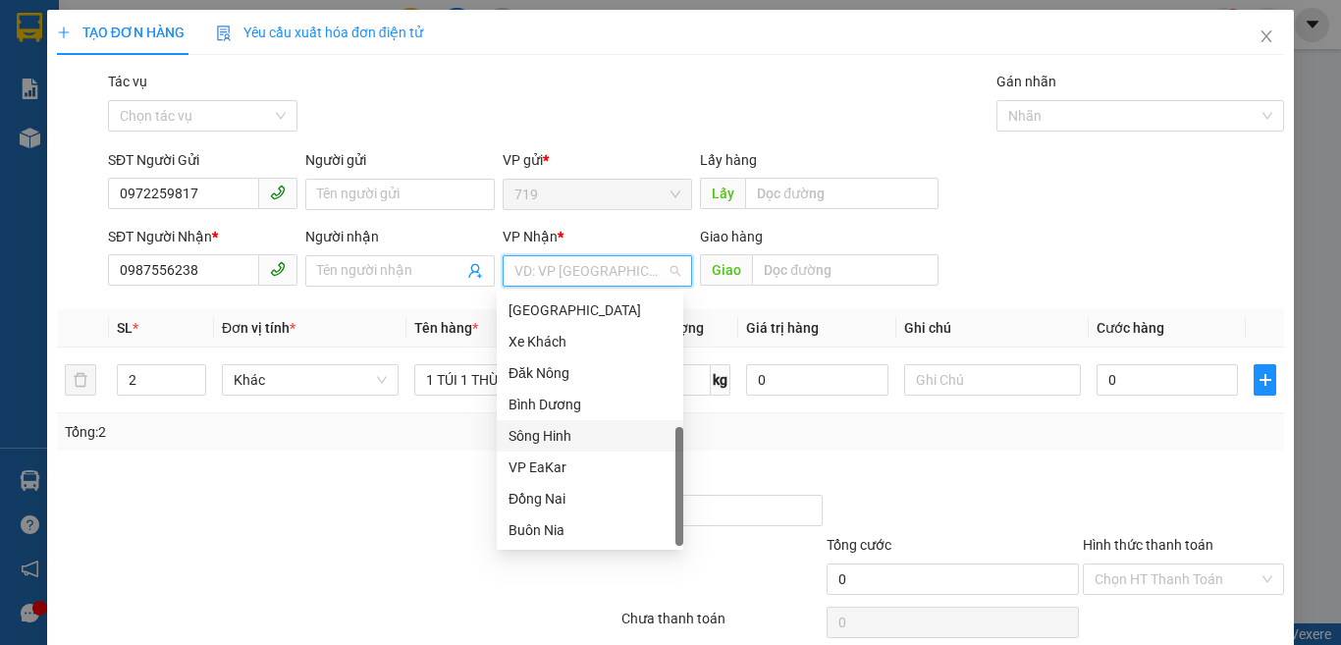
scroll to position [114, 0]
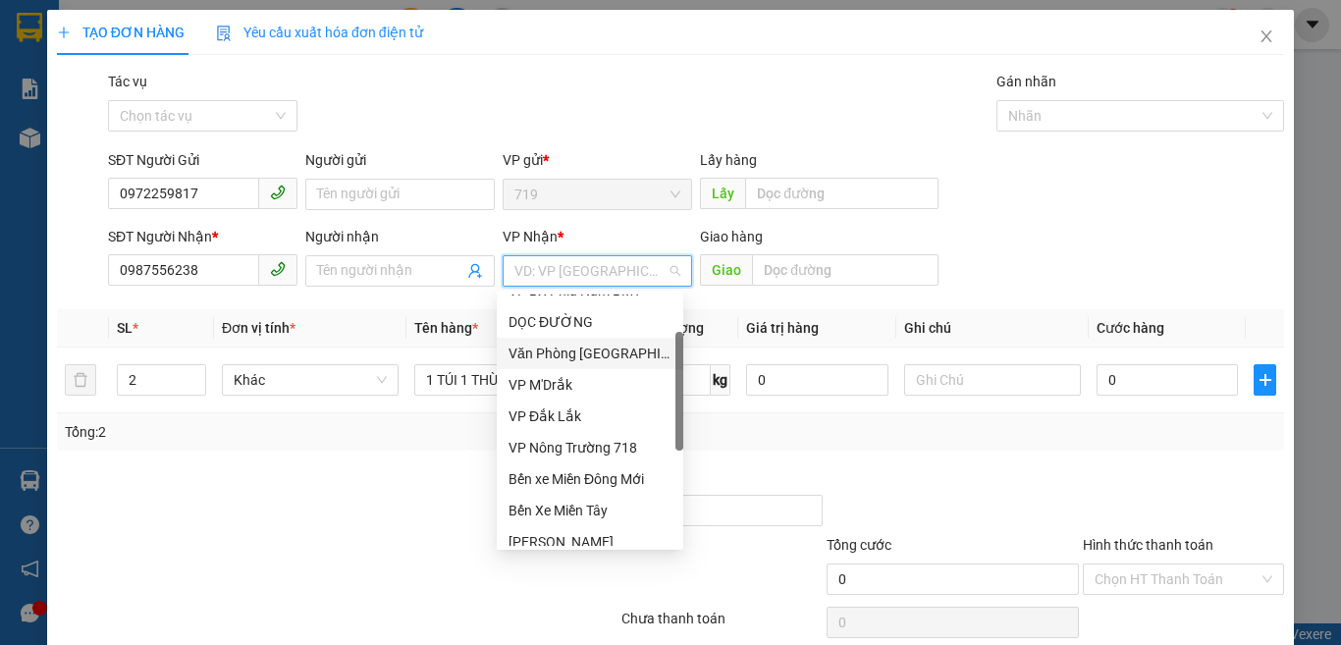
click at [603, 354] on div "Văn Phòng [GEOGRAPHIC_DATA]" at bounding box center [590, 354] width 163 height 22
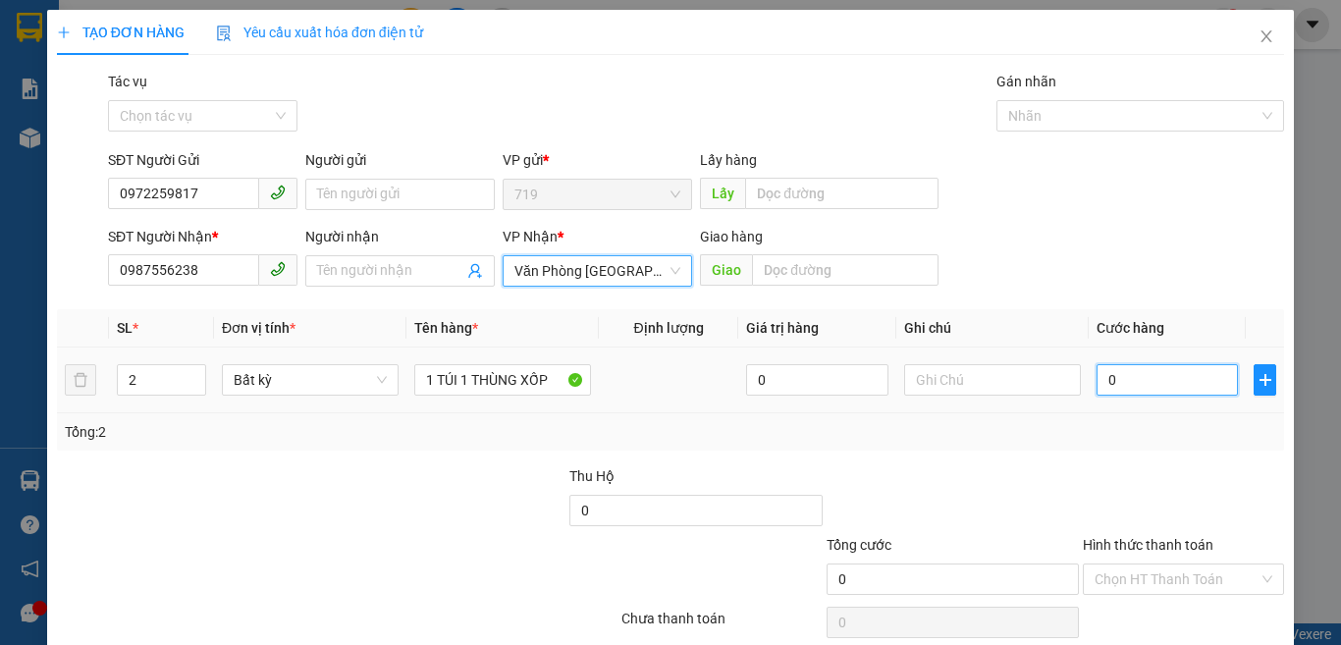
click at [1144, 371] on input "0" at bounding box center [1167, 379] width 141 height 31
type input "7"
type input "70"
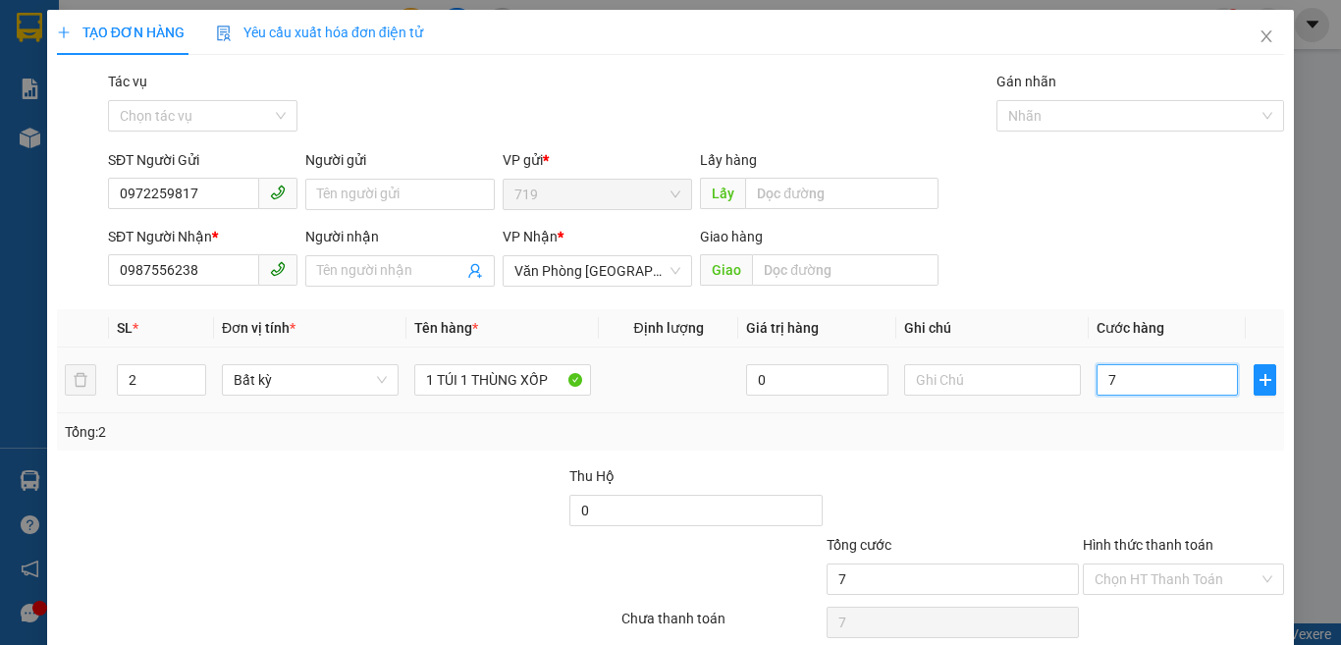
type input "70"
type input "700"
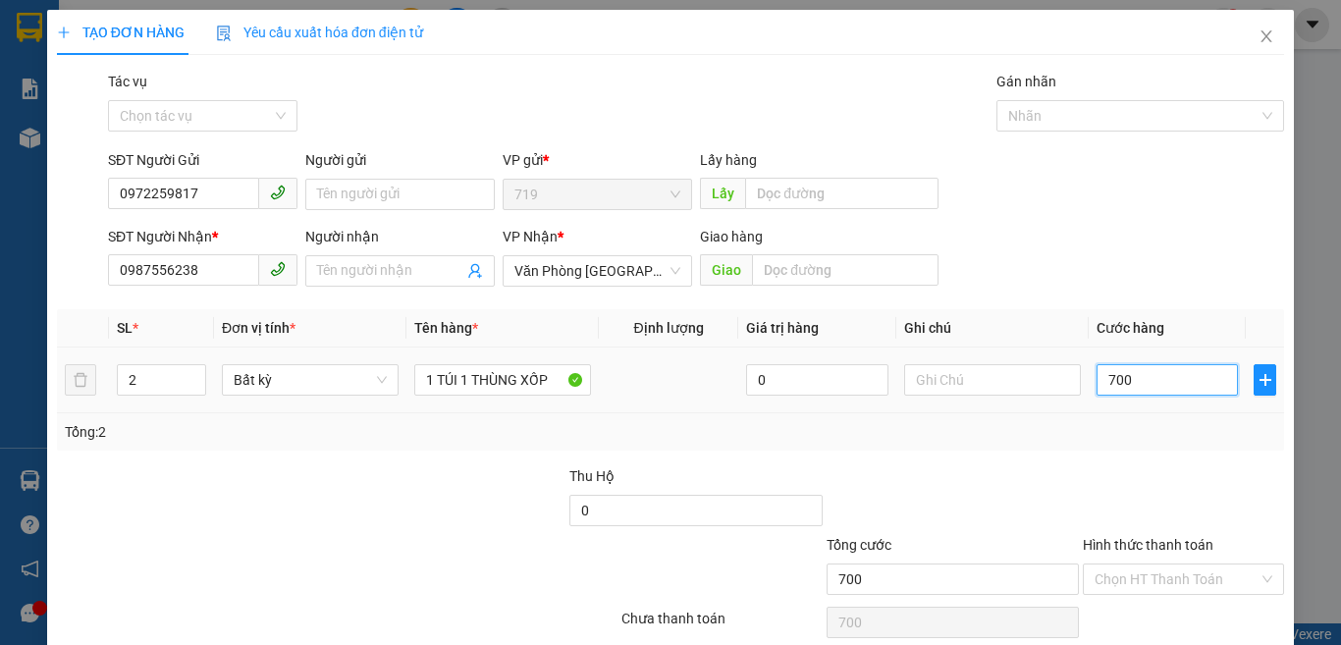
type input "7.000"
type input "70.000"
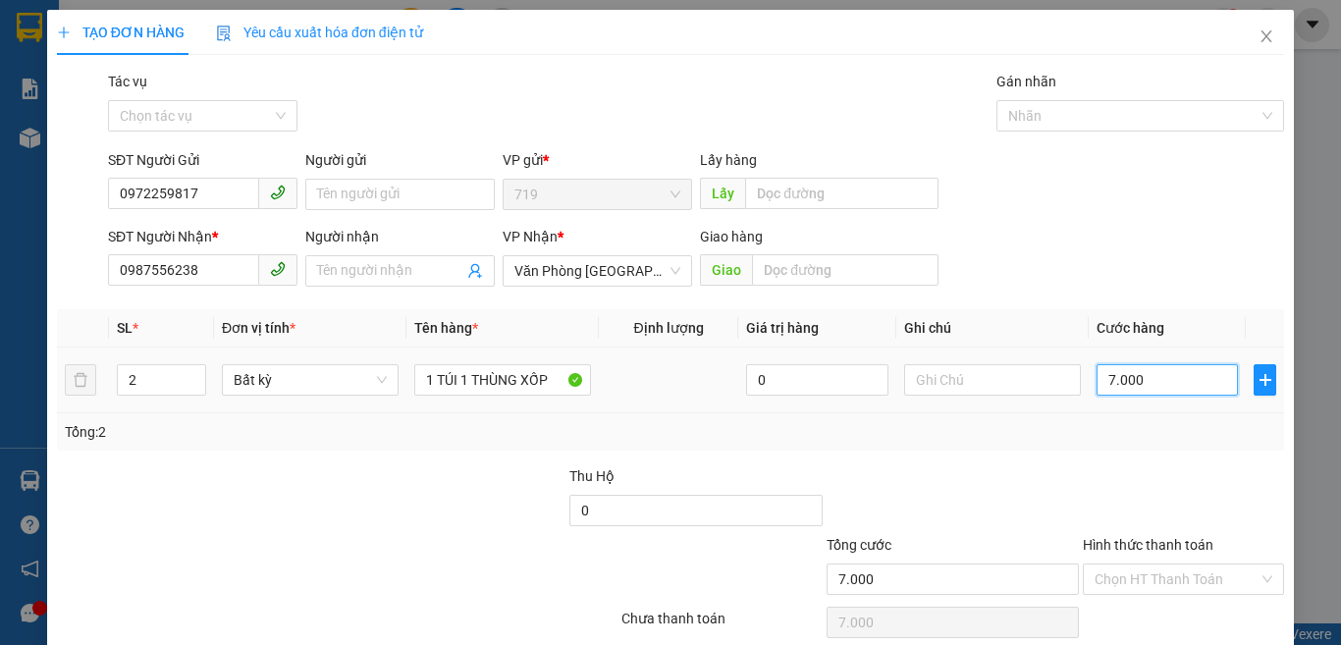
type input "70.000"
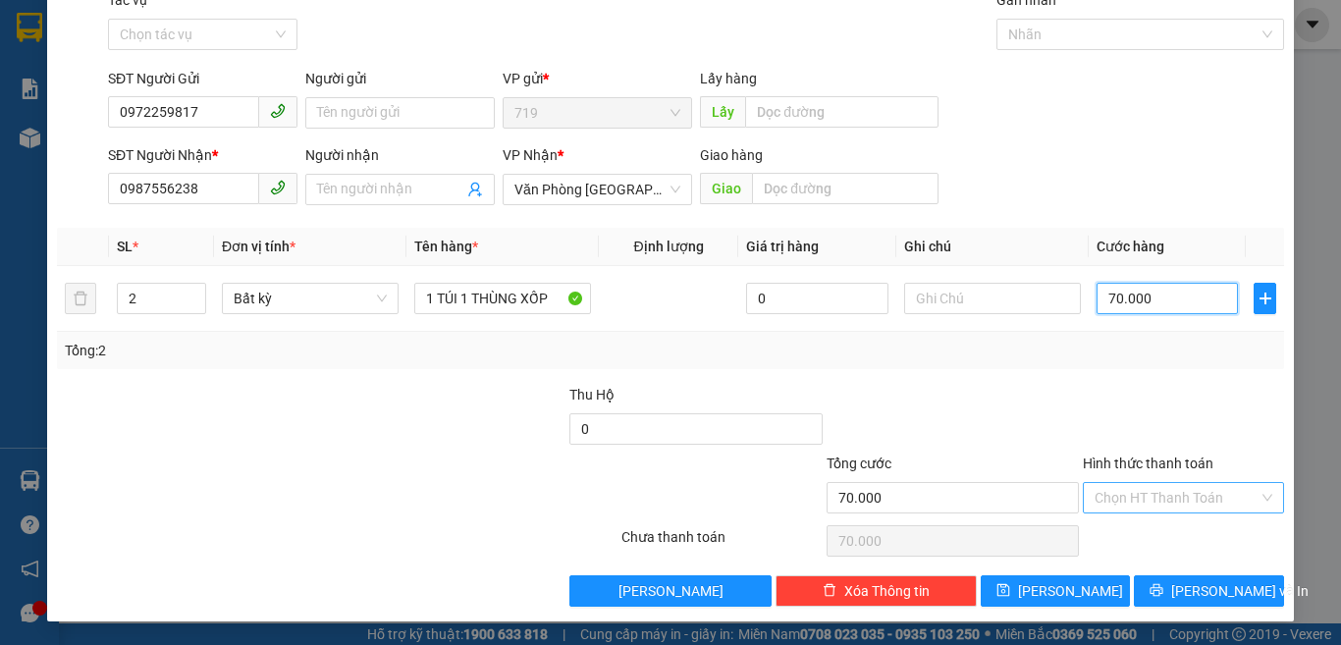
type input "70.000"
click at [1147, 490] on input "Hình thức thanh toán" at bounding box center [1177, 497] width 164 height 29
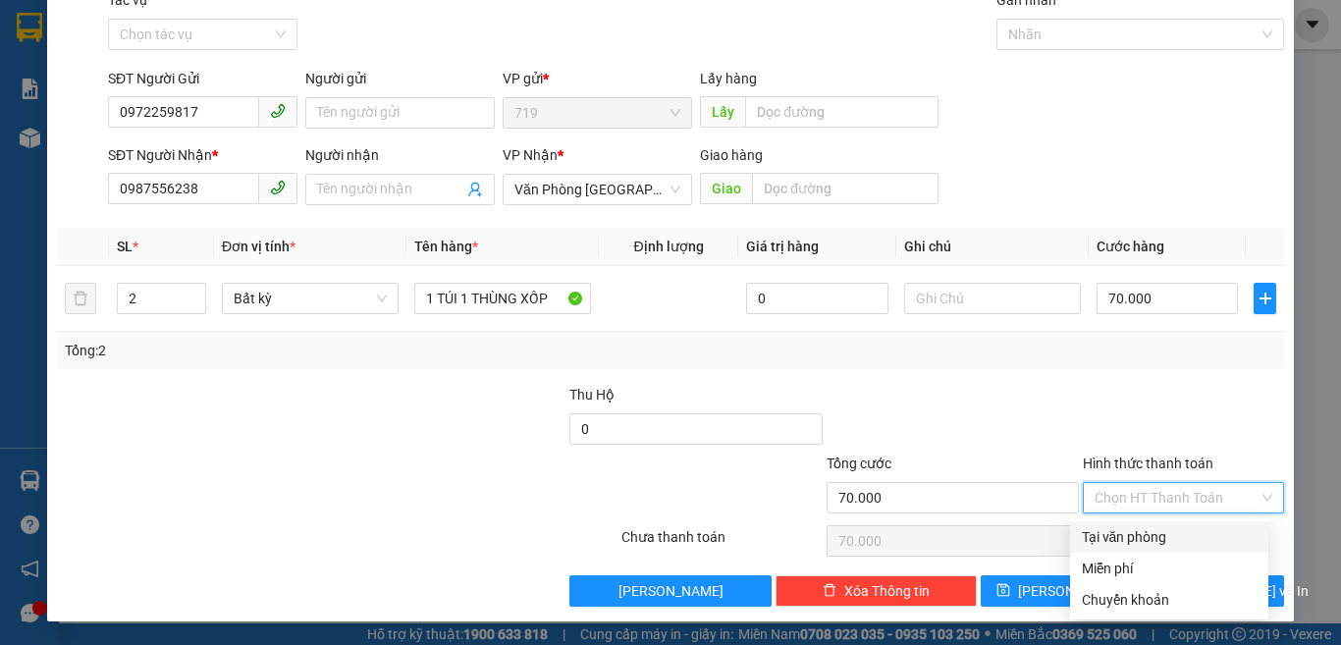
click at [1152, 527] on div "Tại văn phòng" at bounding box center [1169, 537] width 175 height 22
type input "0"
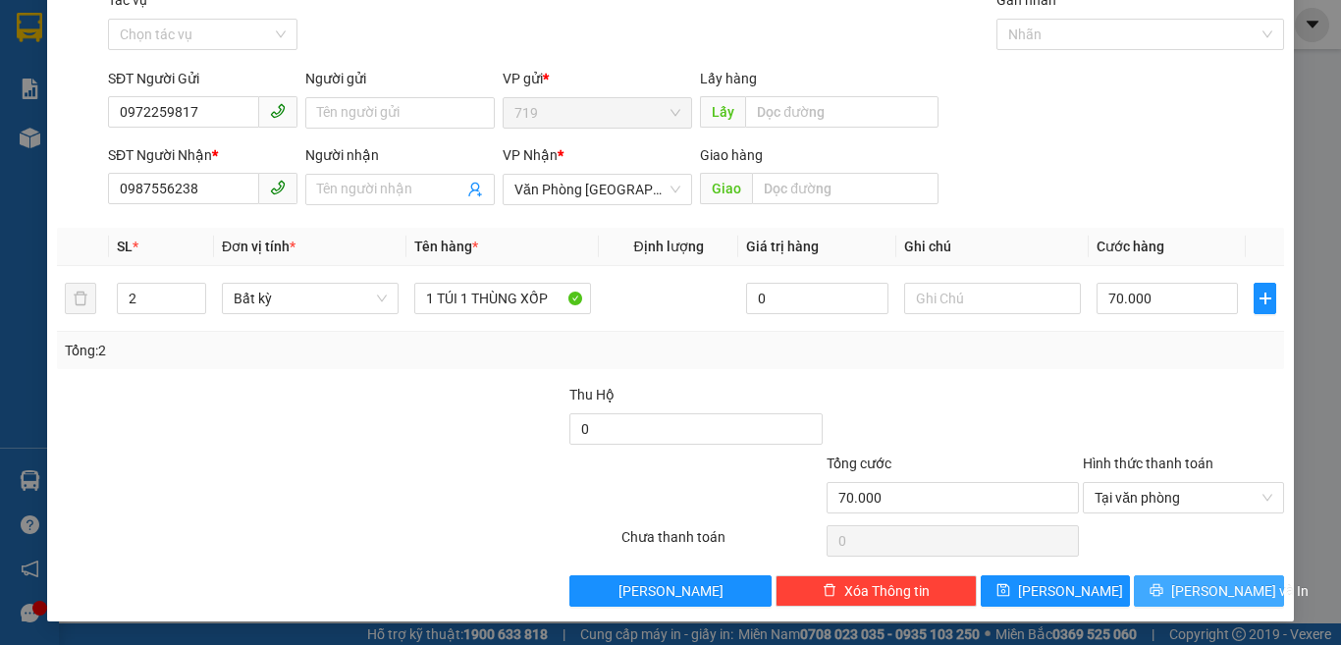
click at [1213, 602] on button "[PERSON_NAME] và In" at bounding box center [1209, 590] width 150 height 31
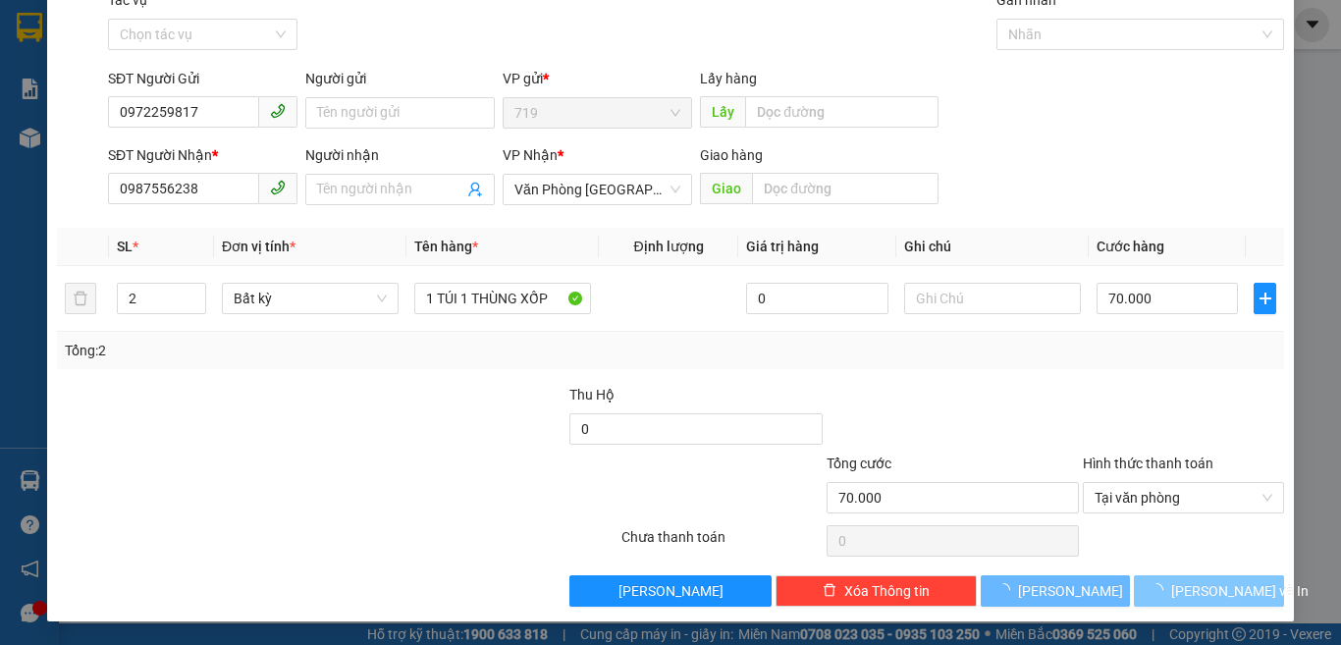
click at [1213, 584] on span "[PERSON_NAME] và In" at bounding box center [1239, 591] width 137 height 22
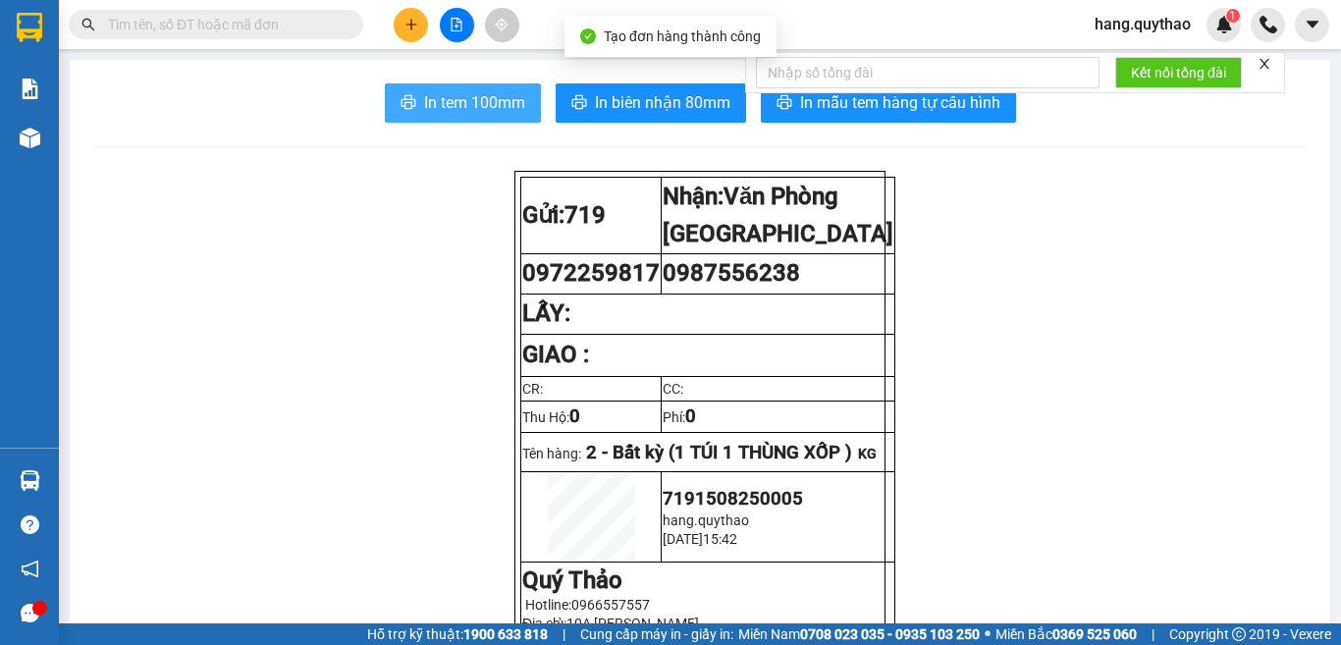
click at [463, 109] on span "In tem 100mm" at bounding box center [474, 102] width 101 height 25
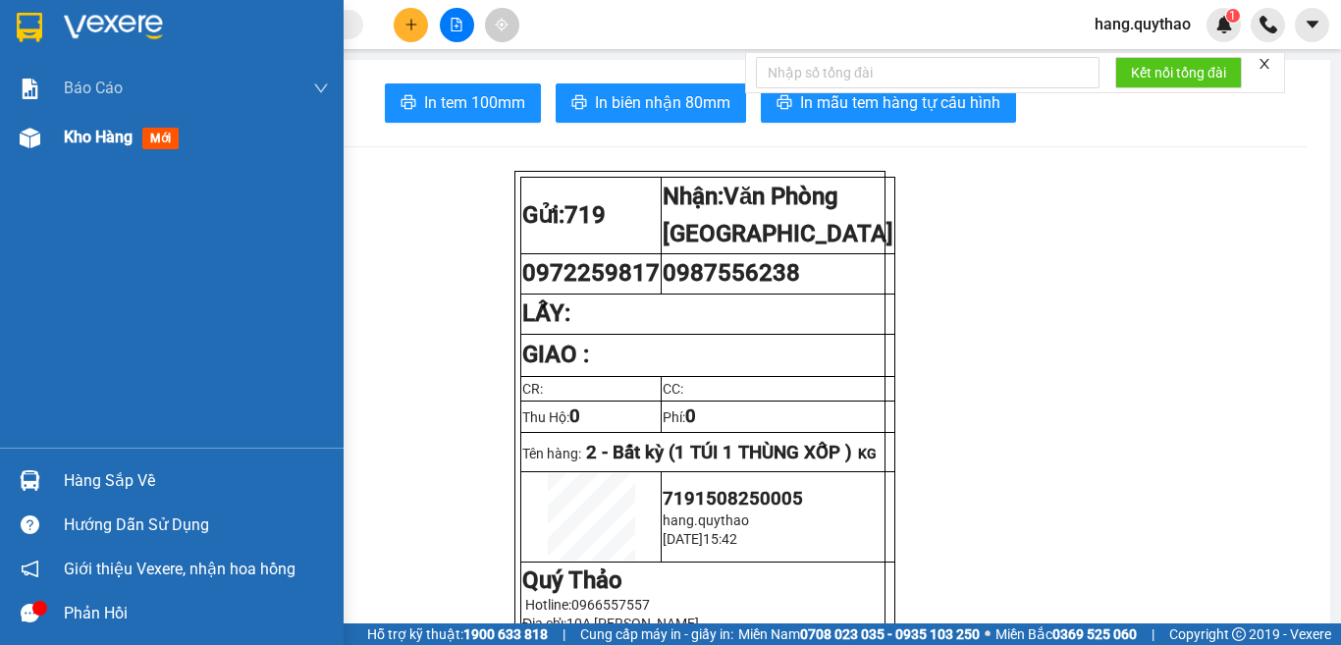
click at [80, 130] on span "Kho hàng" at bounding box center [98, 137] width 69 height 19
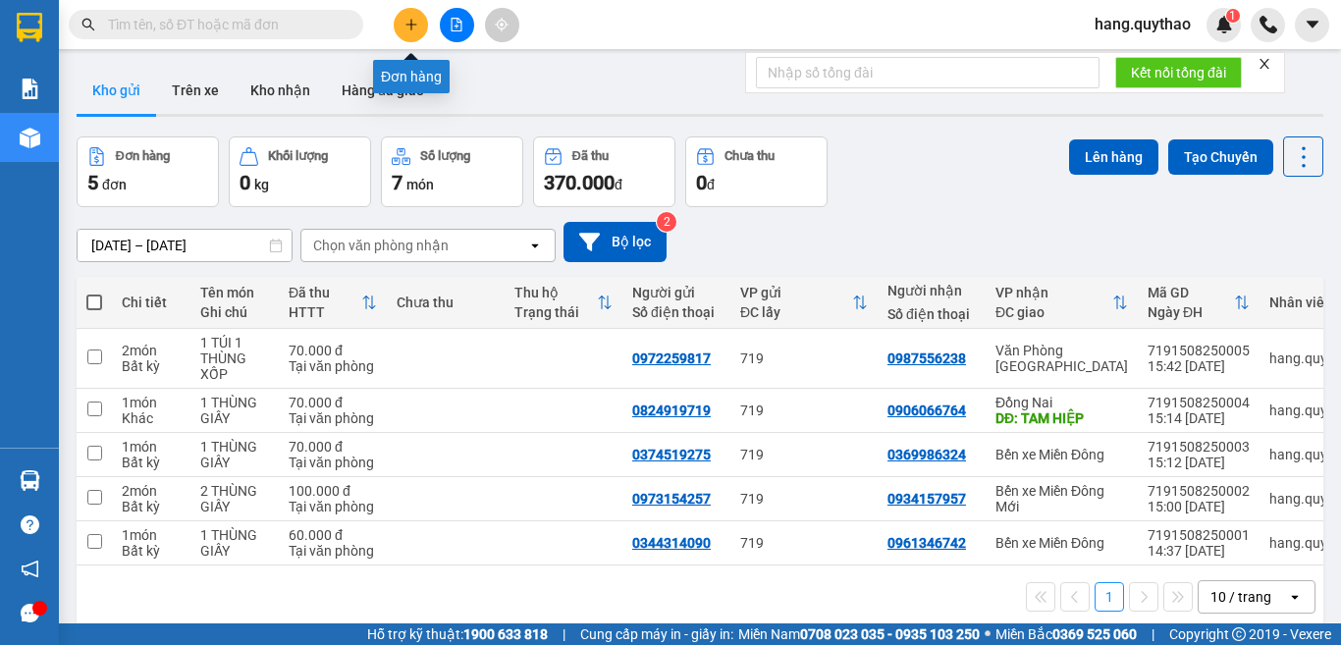
click at [400, 34] on button at bounding box center [411, 25] width 34 height 34
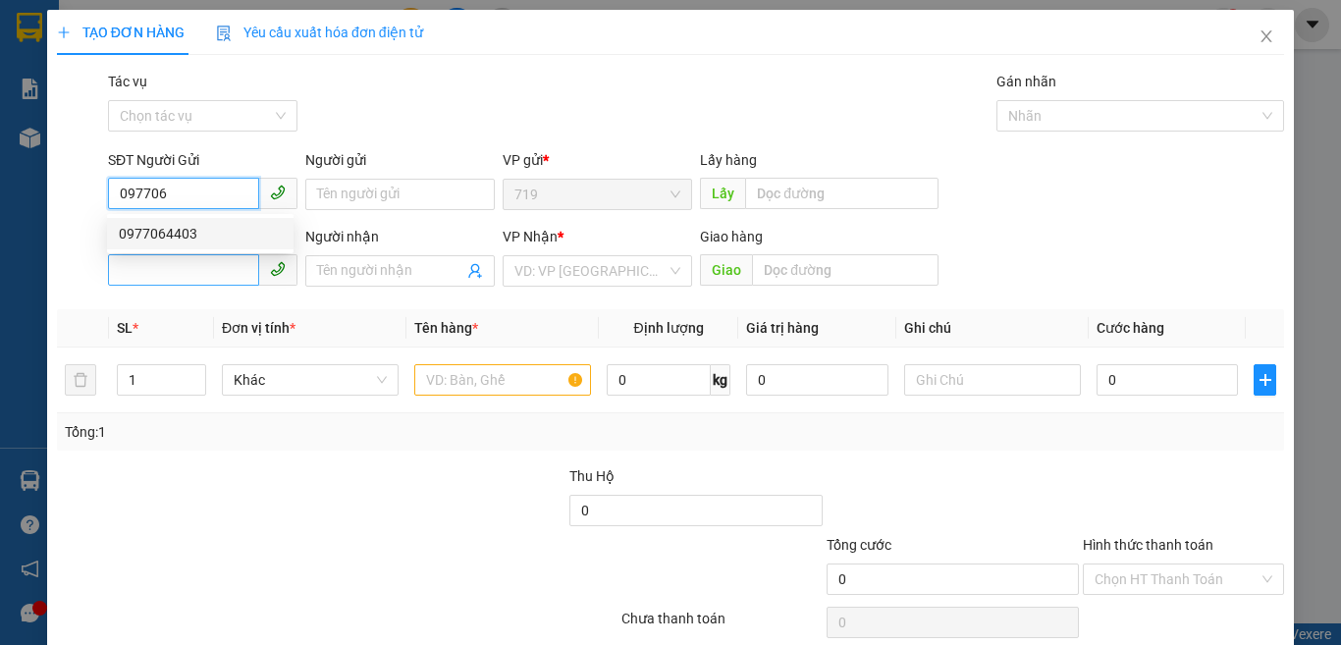
click at [168, 235] on div "0977064403" at bounding box center [200, 234] width 163 height 22
type input "0977064403"
type input "0985806713"
type input "0977064403"
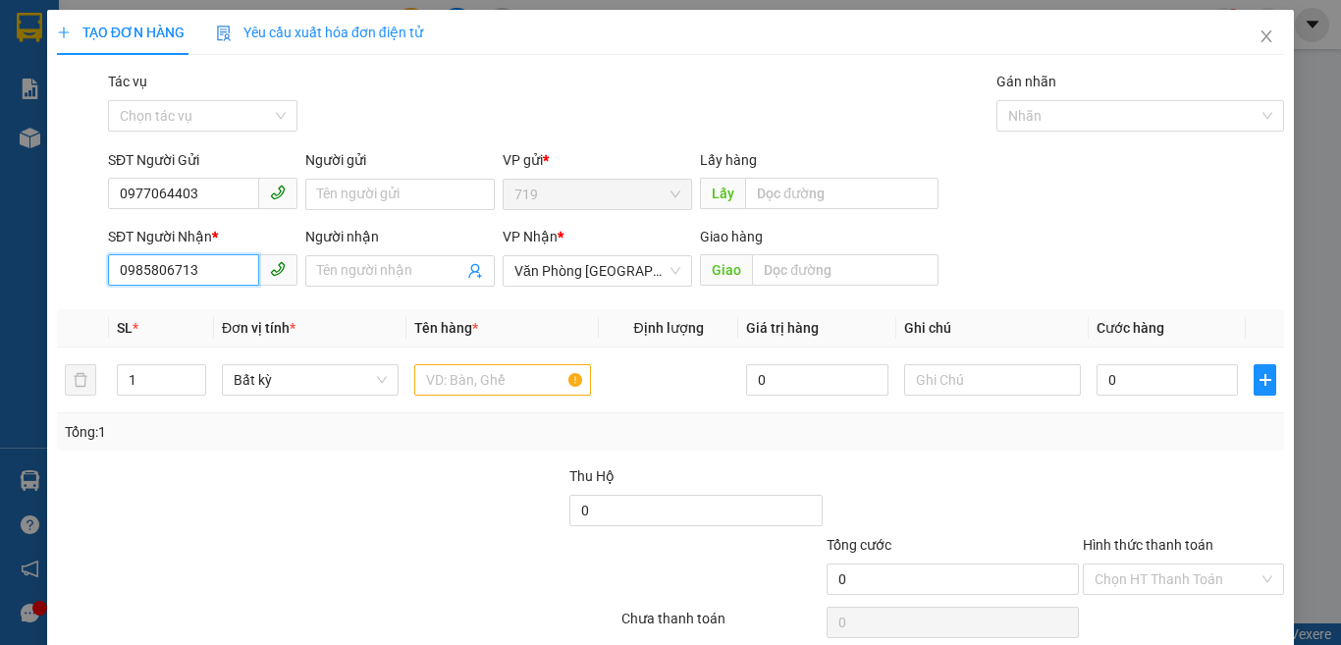
click at [210, 268] on input "0985806713" at bounding box center [183, 269] width 151 height 31
type input "0"
click at [147, 318] on div "0982985979" at bounding box center [200, 310] width 163 height 22
type input "0982985979"
type input "BẾN LỨC"
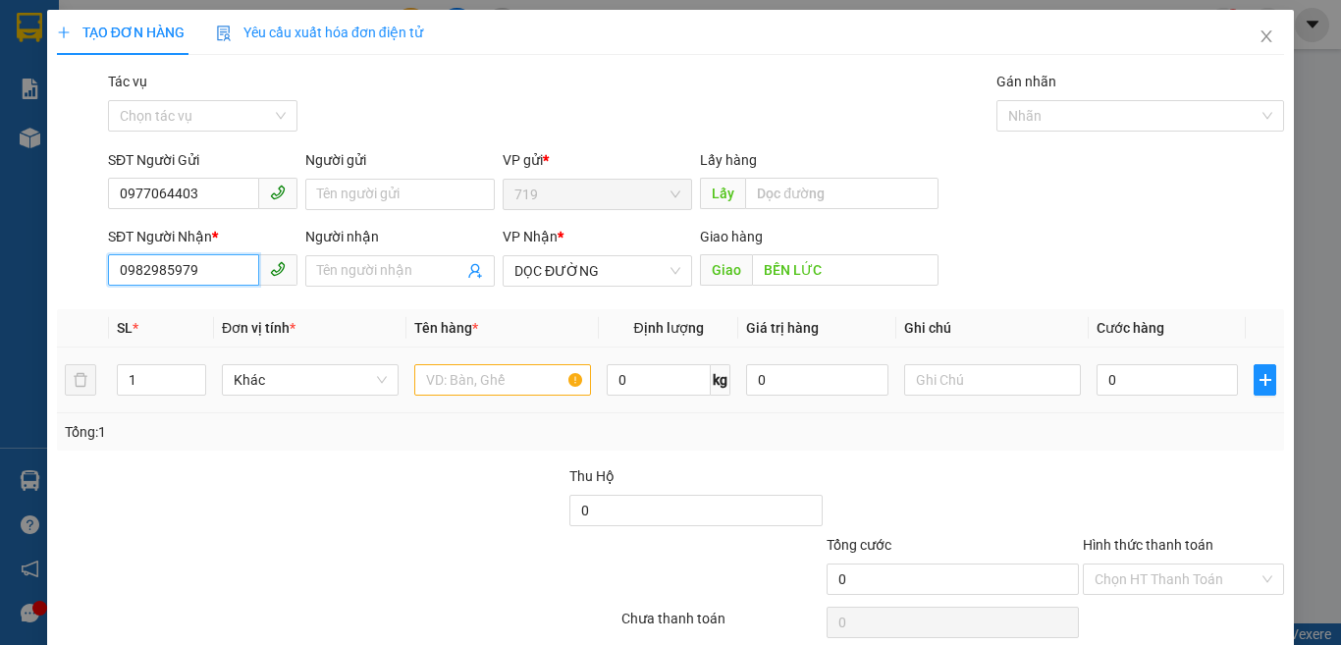
type input "0982985979"
click at [474, 380] on input "text" at bounding box center [502, 379] width 177 height 31
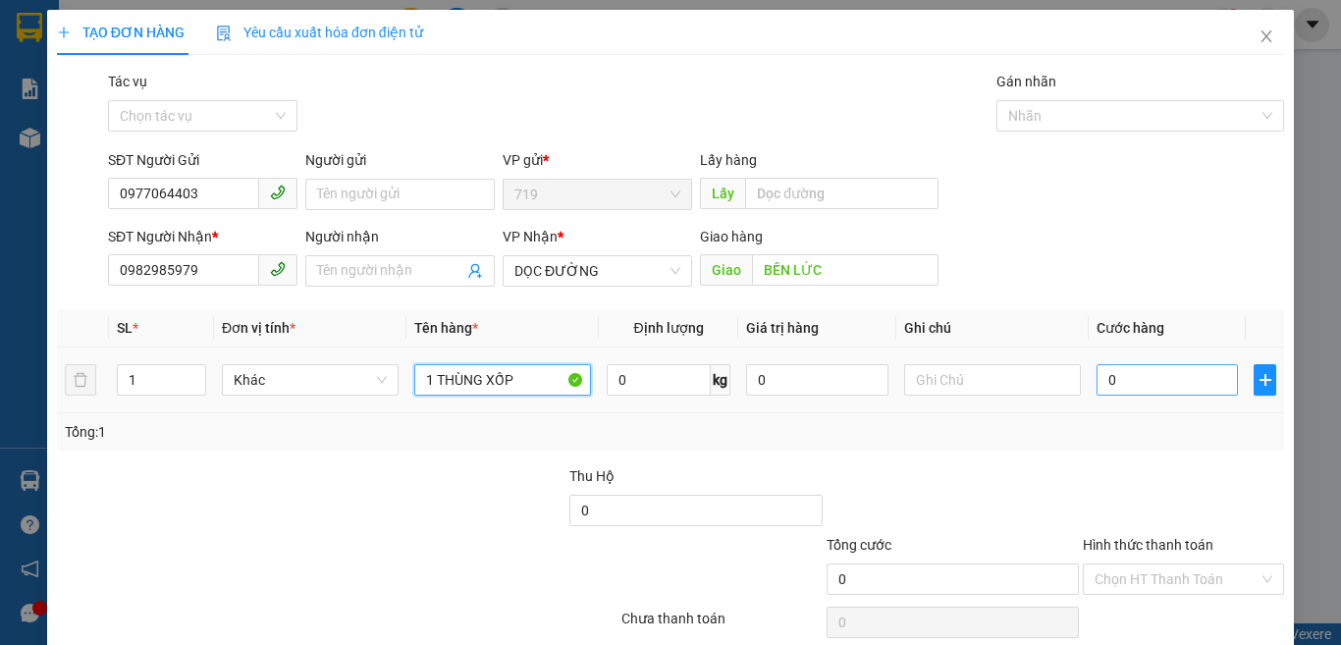
type input "1 THÙNG XỐP"
click at [1175, 374] on input "0" at bounding box center [1167, 379] width 141 height 31
type input "1"
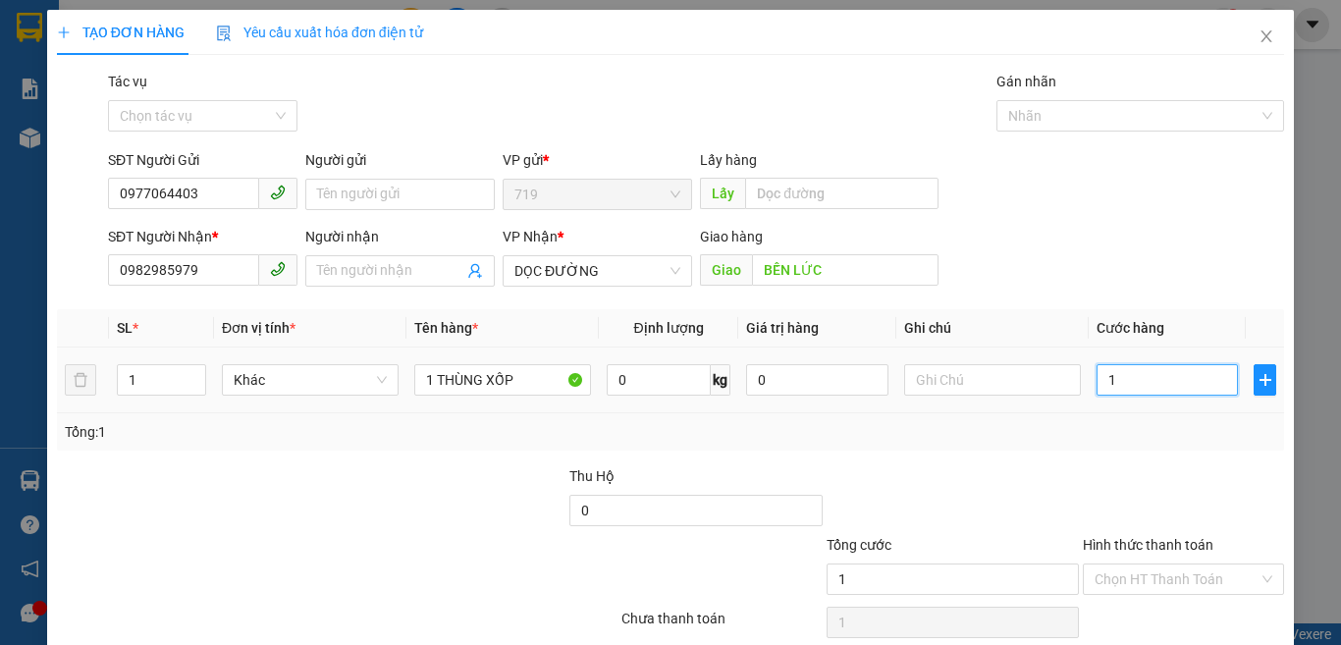
type input "0"
click at [1097, 391] on input "0" at bounding box center [1167, 379] width 141 height 31
type input "10"
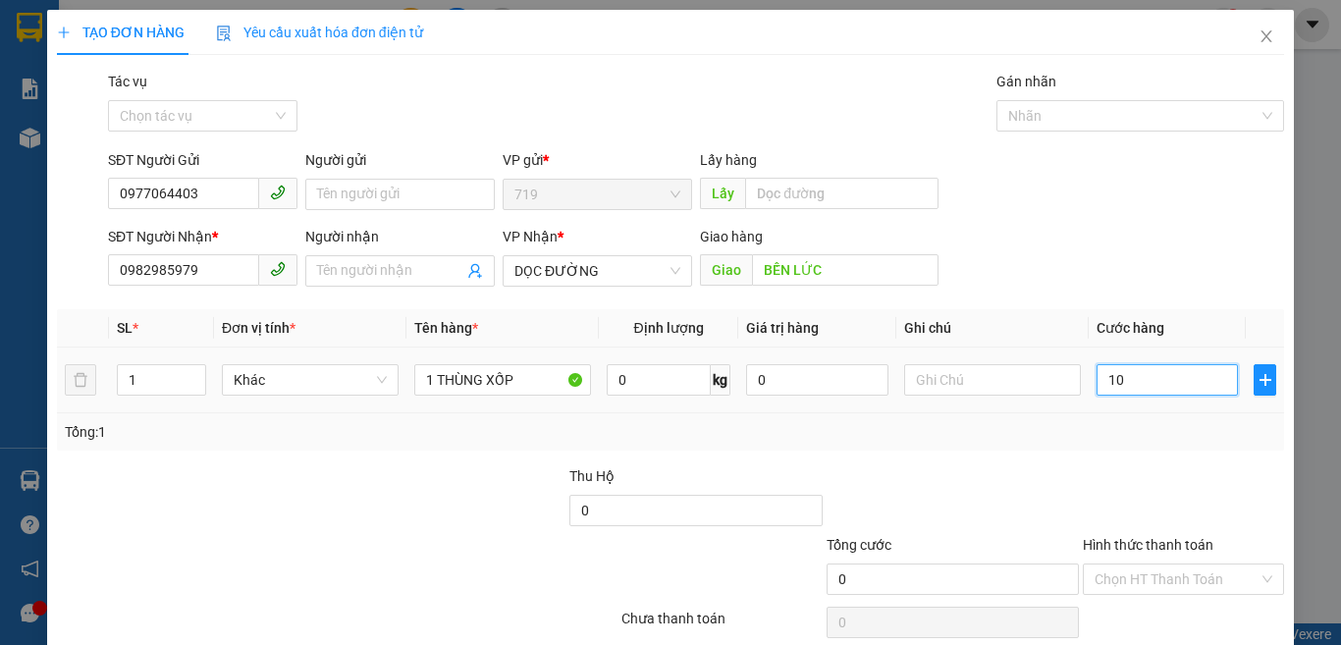
type input "10"
type input "120"
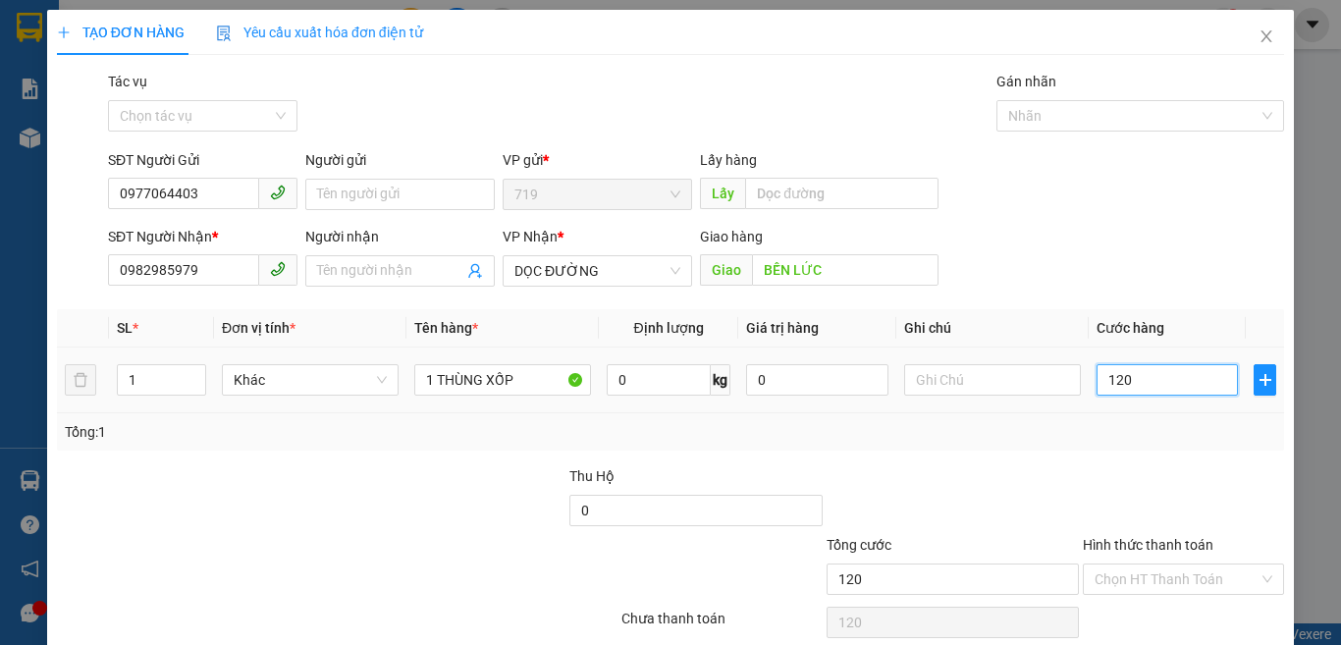
type input "1.200"
type input "12.000"
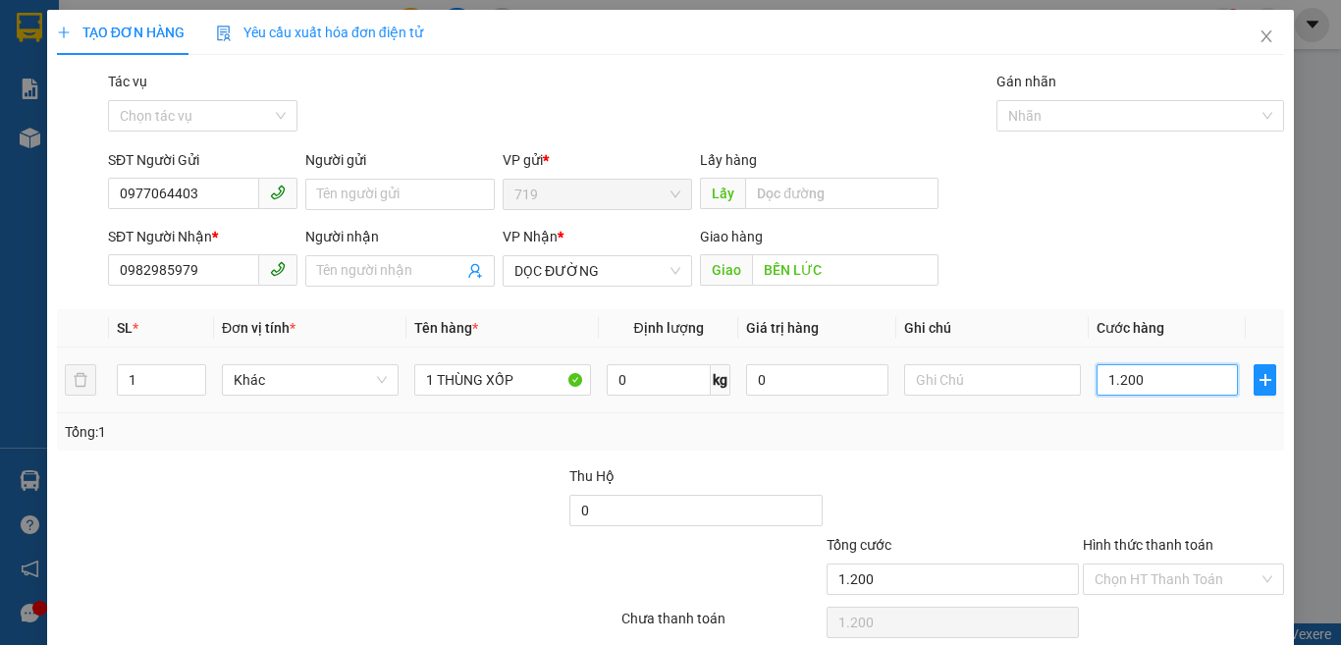
type input "12.000"
type input "120.000"
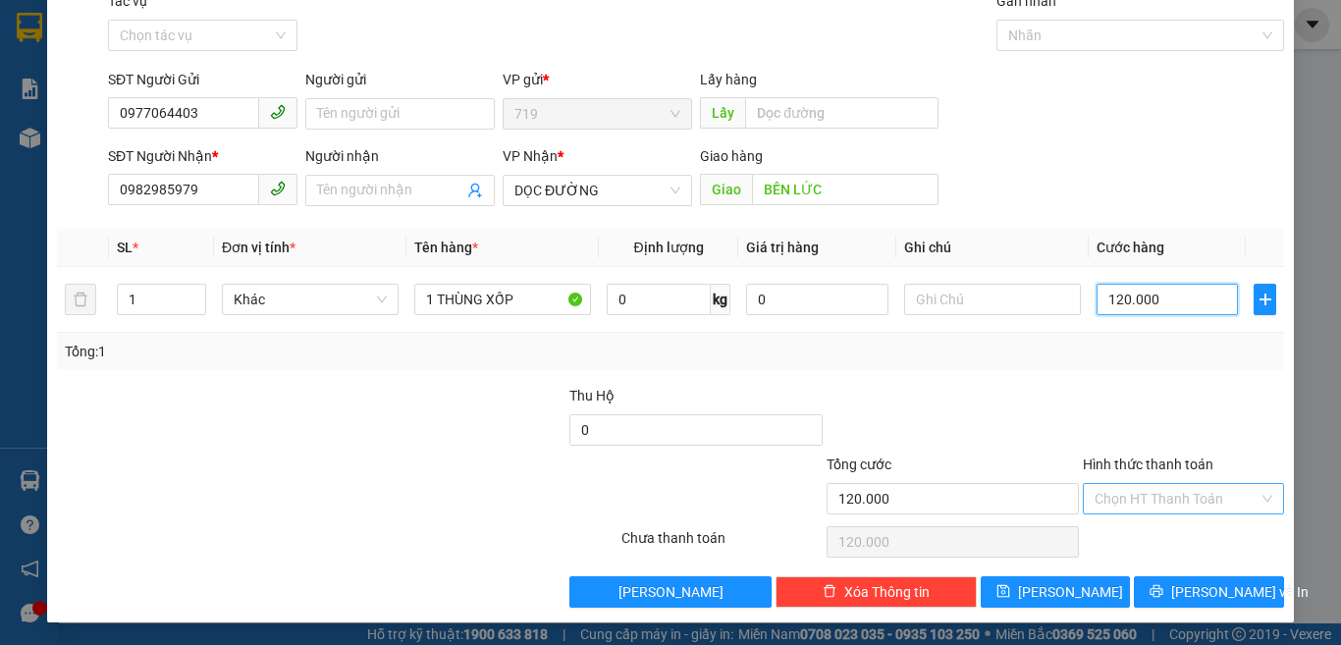
scroll to position [81, 0]
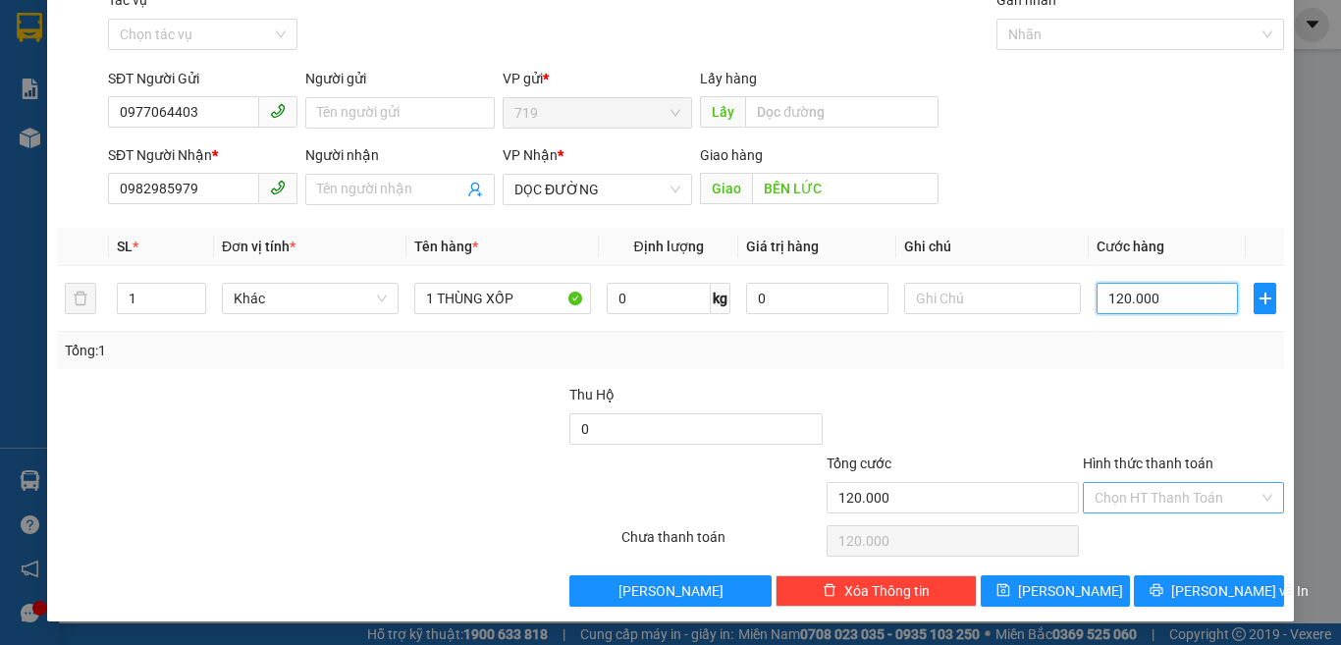
type input "120.000"
click at [1150, 500] on input "Hình thức thanh toán" at bounding box center [1177, 497] width 164 height 29
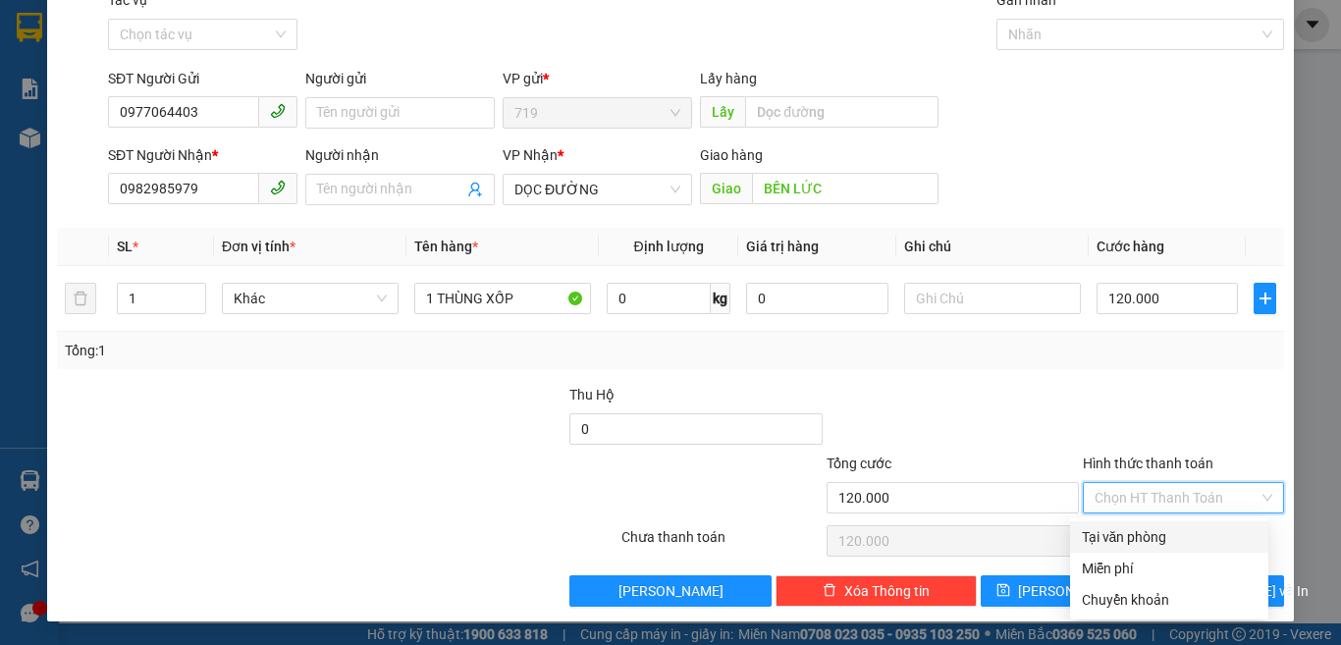
click at [1127, 534] on div "Tại văn phòng" at bounding box center [1169, 537] width 175 height 22
type input "0"
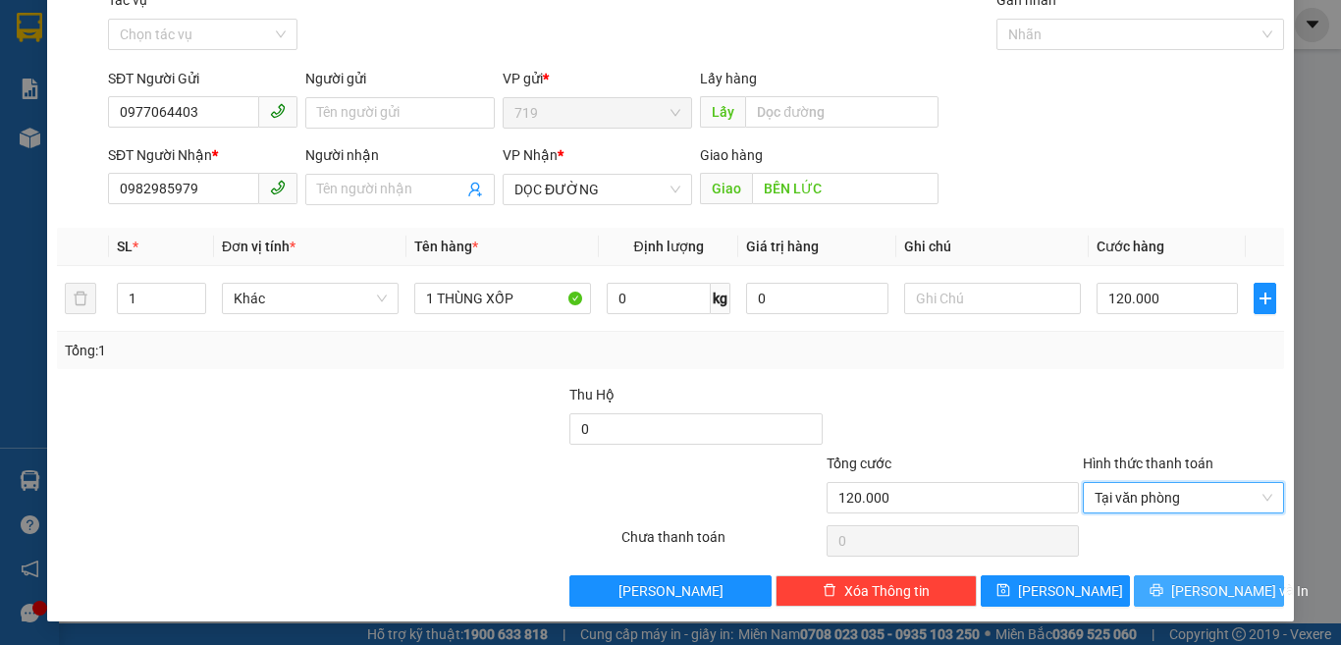
click at [1215, 597] on span "[PERSON_NAME] và In" at bounding box center [1239, 591] width 137 height 22
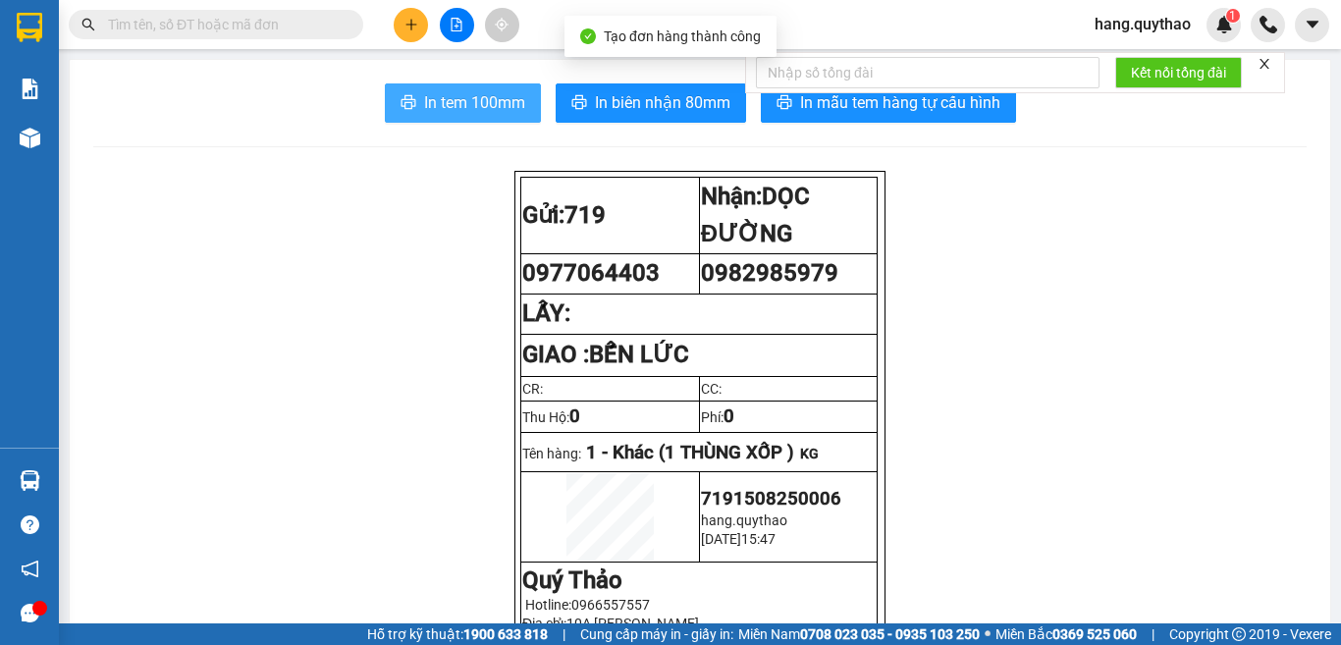
click at [483, 102] on span "In tem 100mm" at bounding box center [474, 102] width 101 height 25
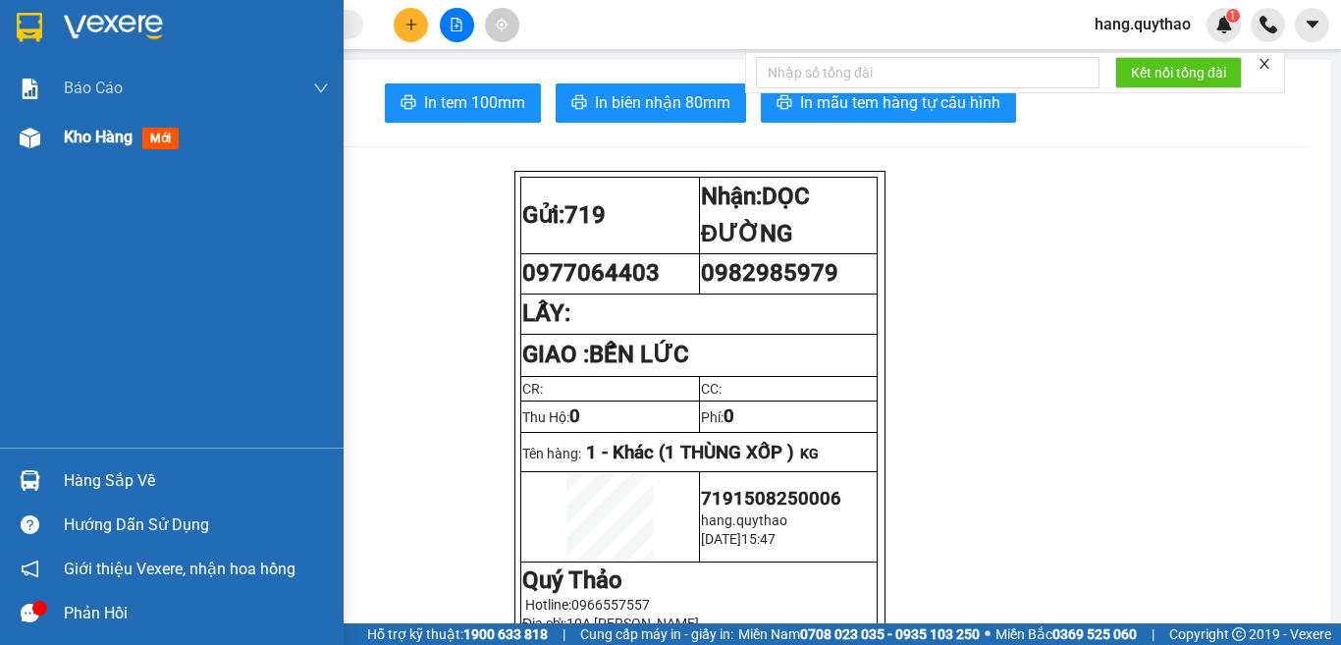
click at [73, 145] on span "Kho hàng" at bounding box center [98, 137] width 69 height 19
